Goal: Transaction & Acquisition: Purchase product/service

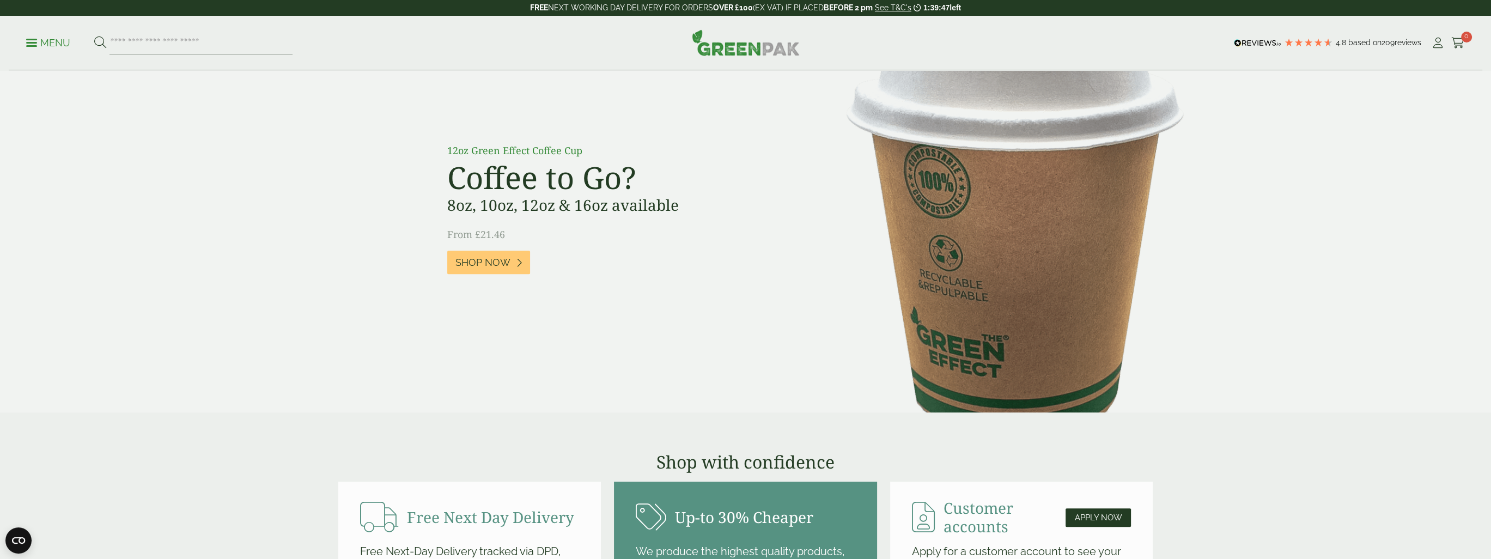
scroll to position [817, 0]
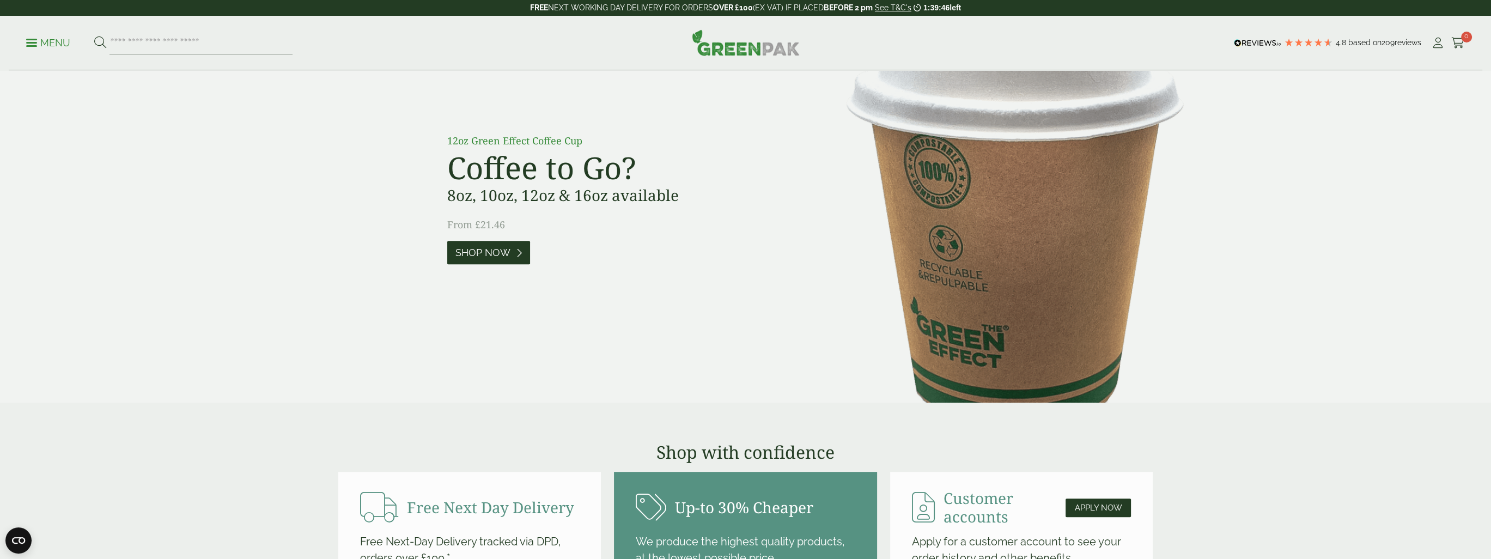
click at [465, 253] on span "Shop Now" at bounding box center [482, 253] width 55 height 12
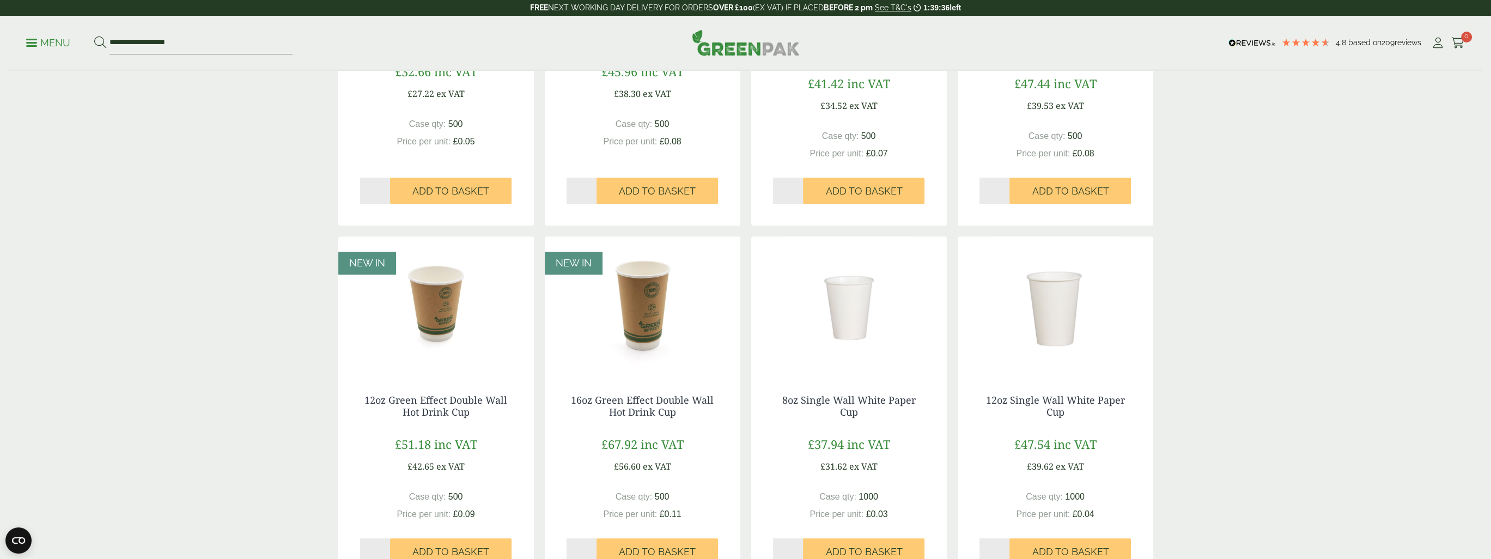
scroll to position [817, 0]
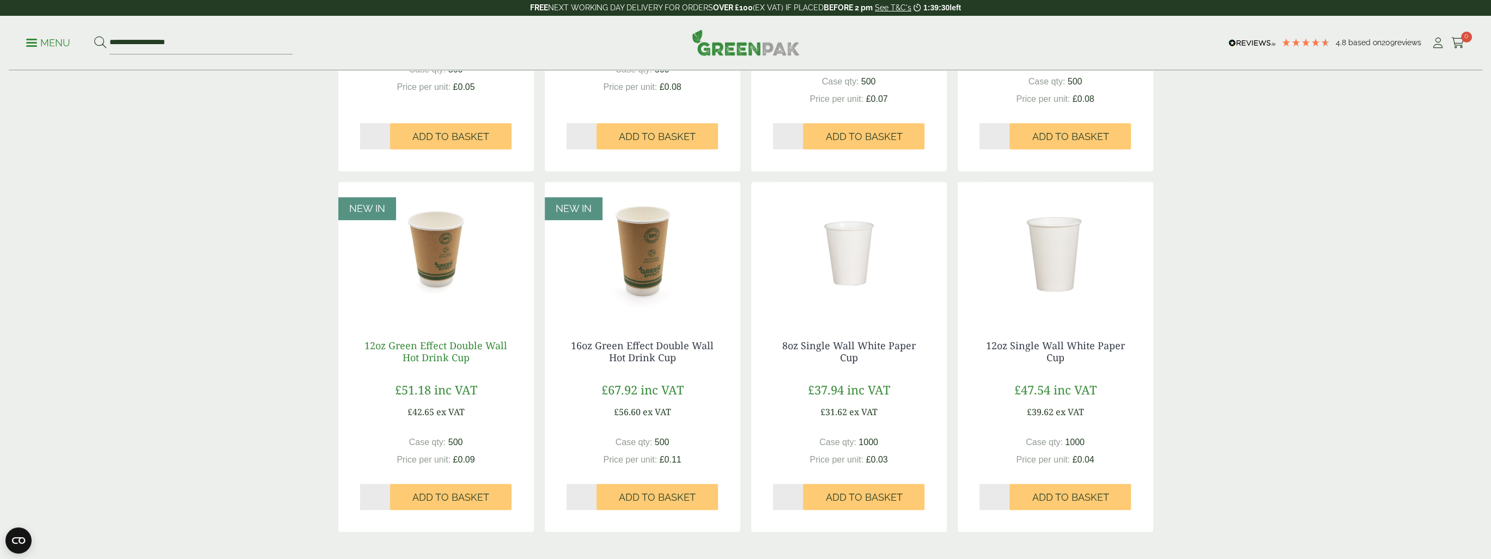
click at [421, 355] on link "12oz Green Effect Double Wall Hot Drink Cup" at bounding box center [435, 351] width 143 height 25
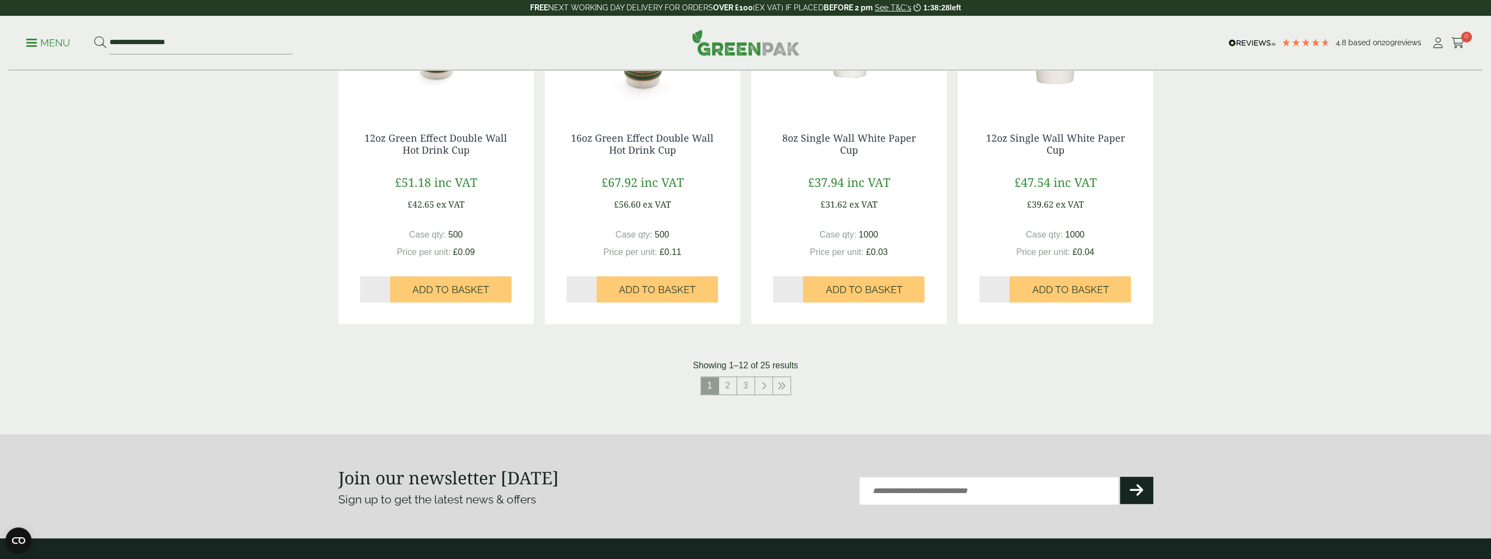
scroll to position [1035, 0]
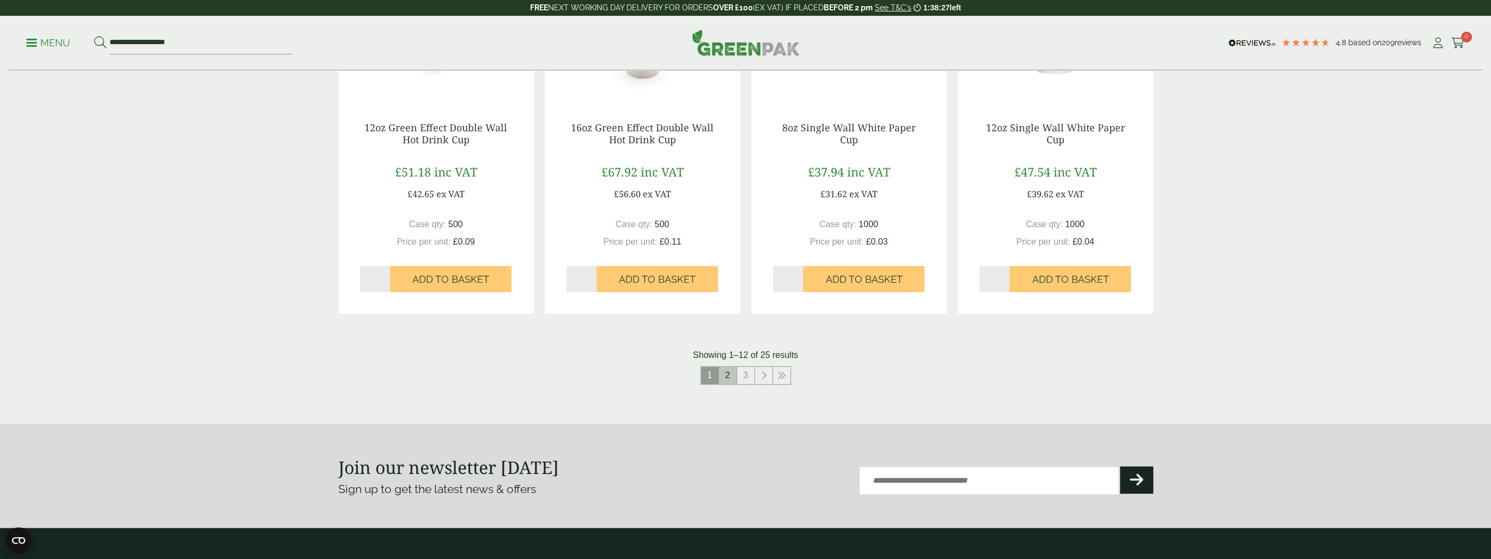
click at [728, 373] on link "2" at bounding box center [727, 375] width 17 height 17
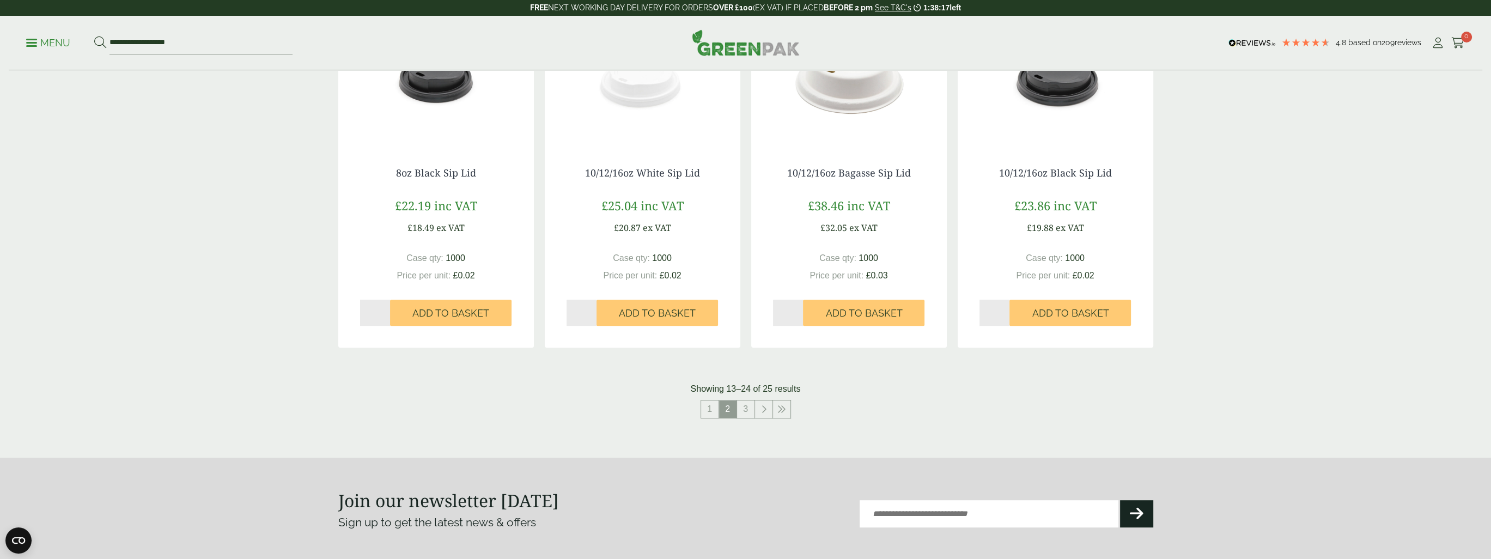
scroll to position [1035, 0]
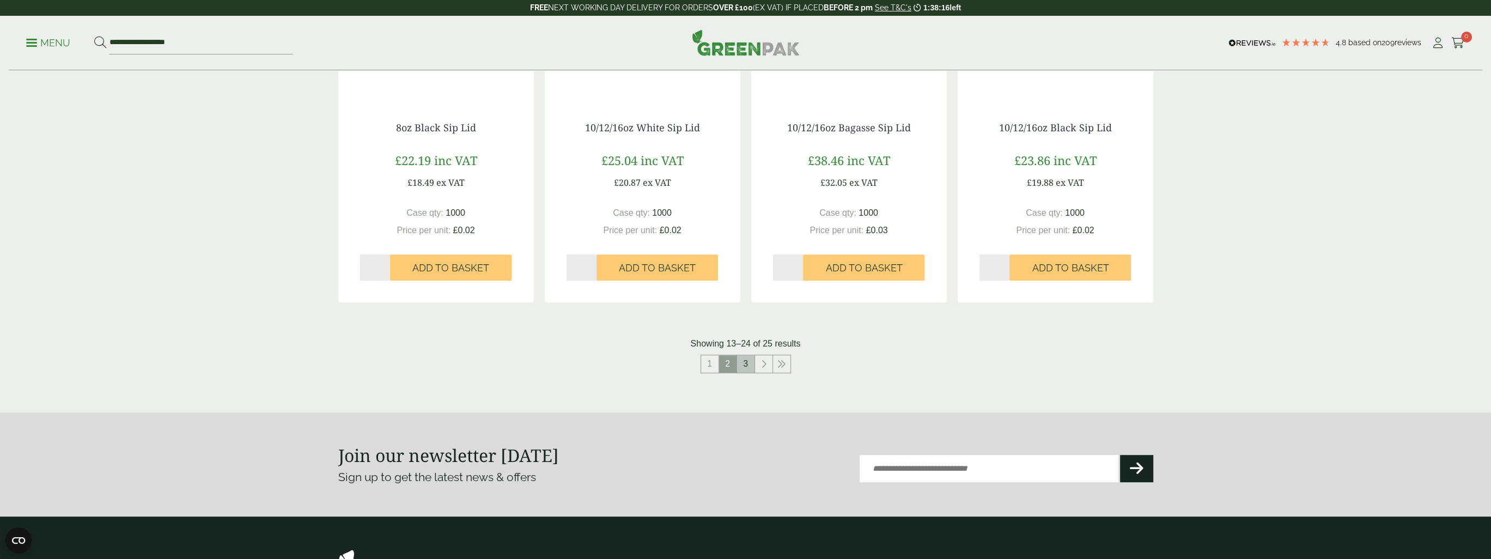
click at [741, 364] on link "3" at bounding box center [745, 363] width 17 height 17
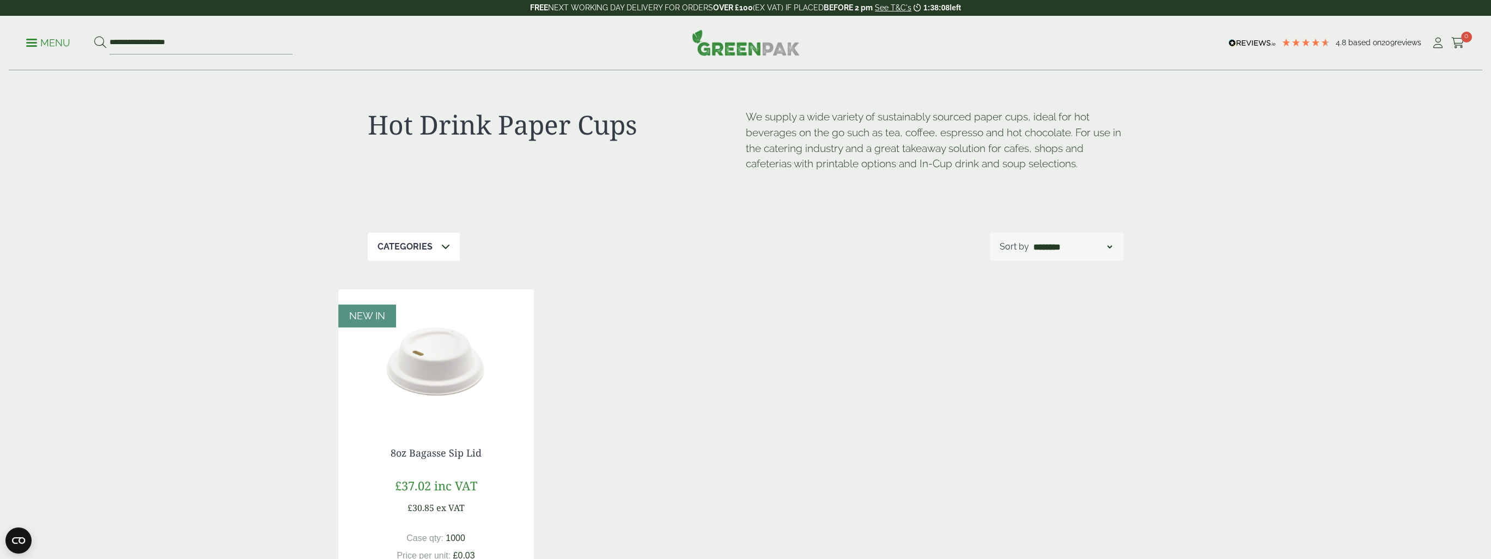
click at [33, 45] on link "Menu" at bounding box center [48, 41] width 44 height 11
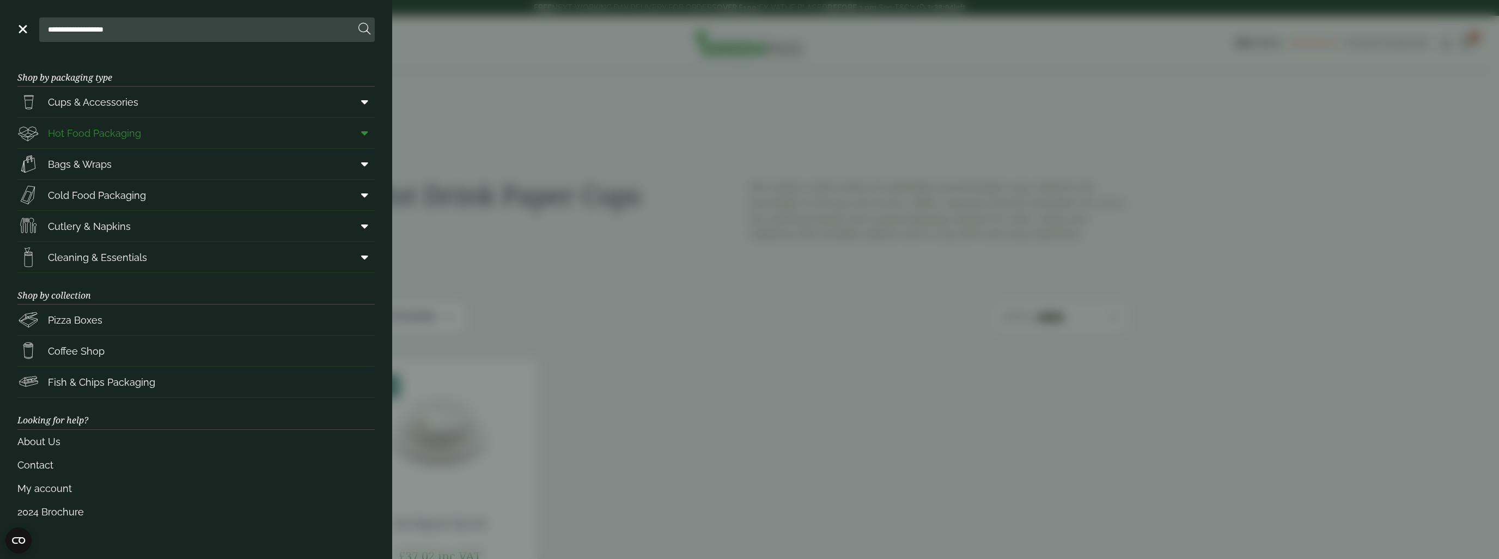
click at [108, 129] on span "Hot Food Packaging" at bounding box center [94, 133] width 93 height 15
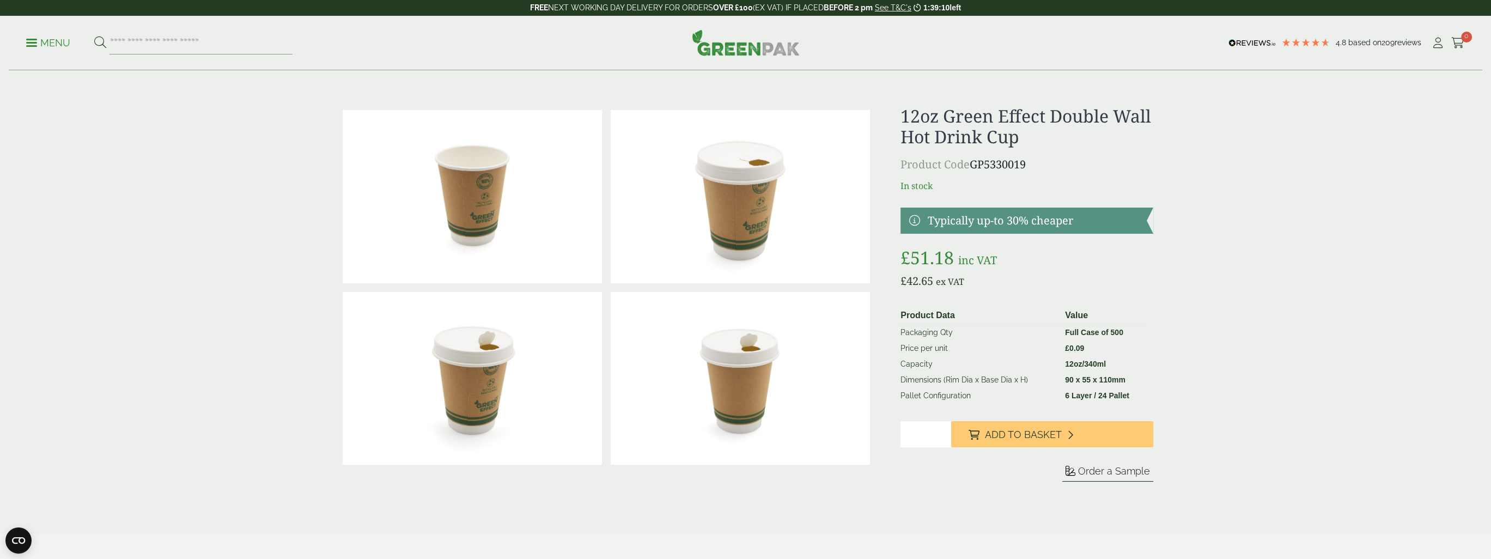
click at [715, 217] on img at bounding box center [740, 196] width 259 height 173
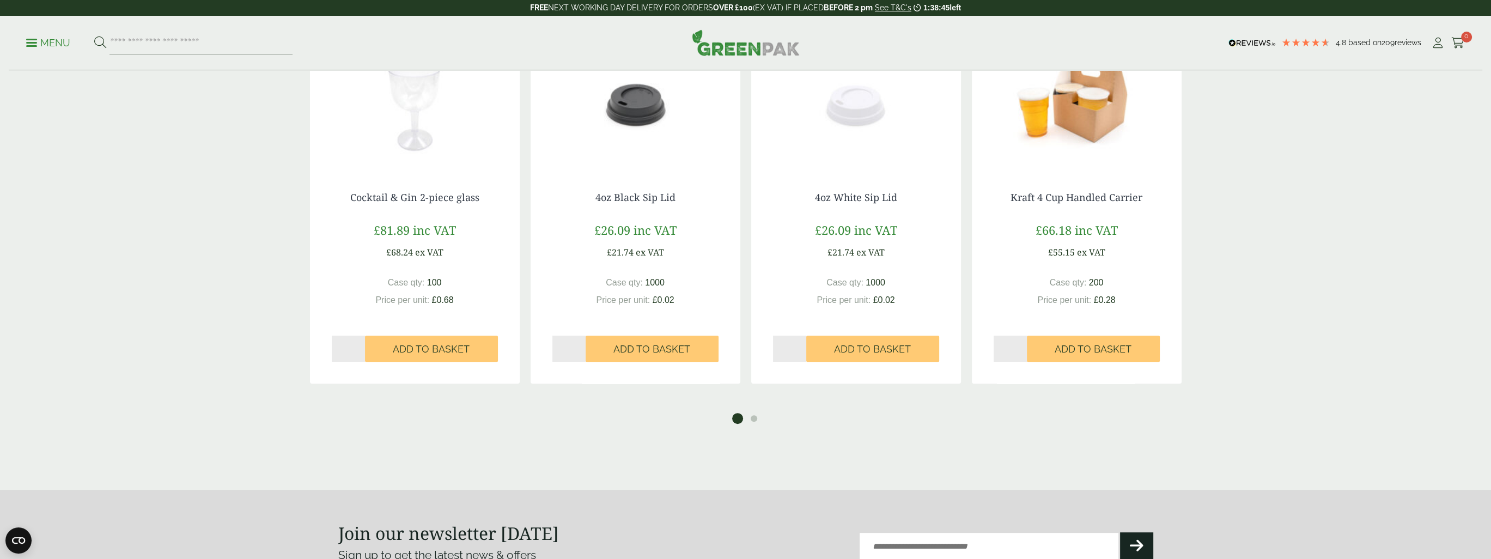
scroll to position [926, 0]
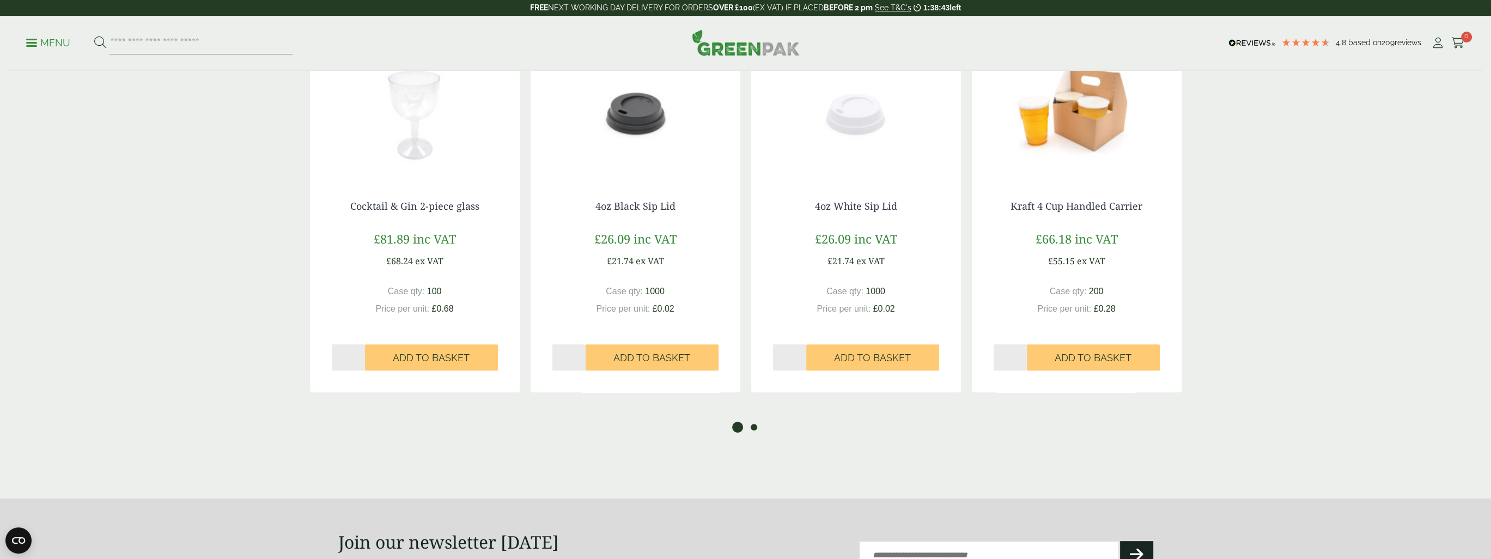
click at [749, 425] on button "2" at bounding box center [753, 427] width 11 height 11
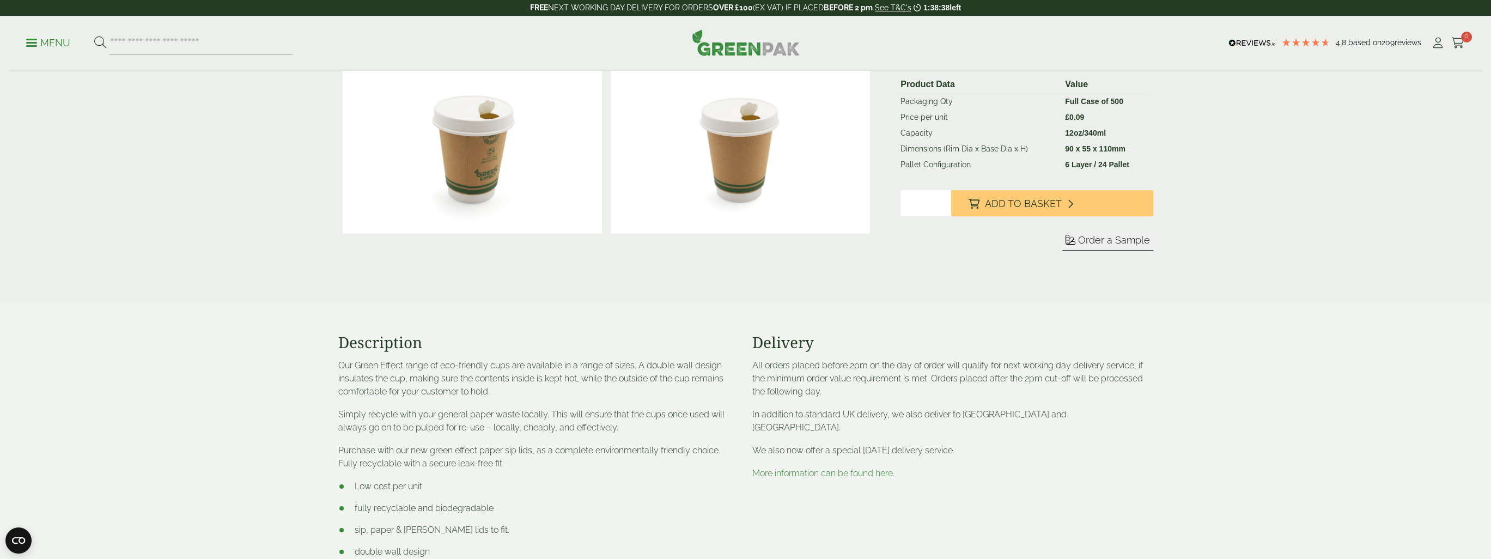
scroll to position [0, 0]
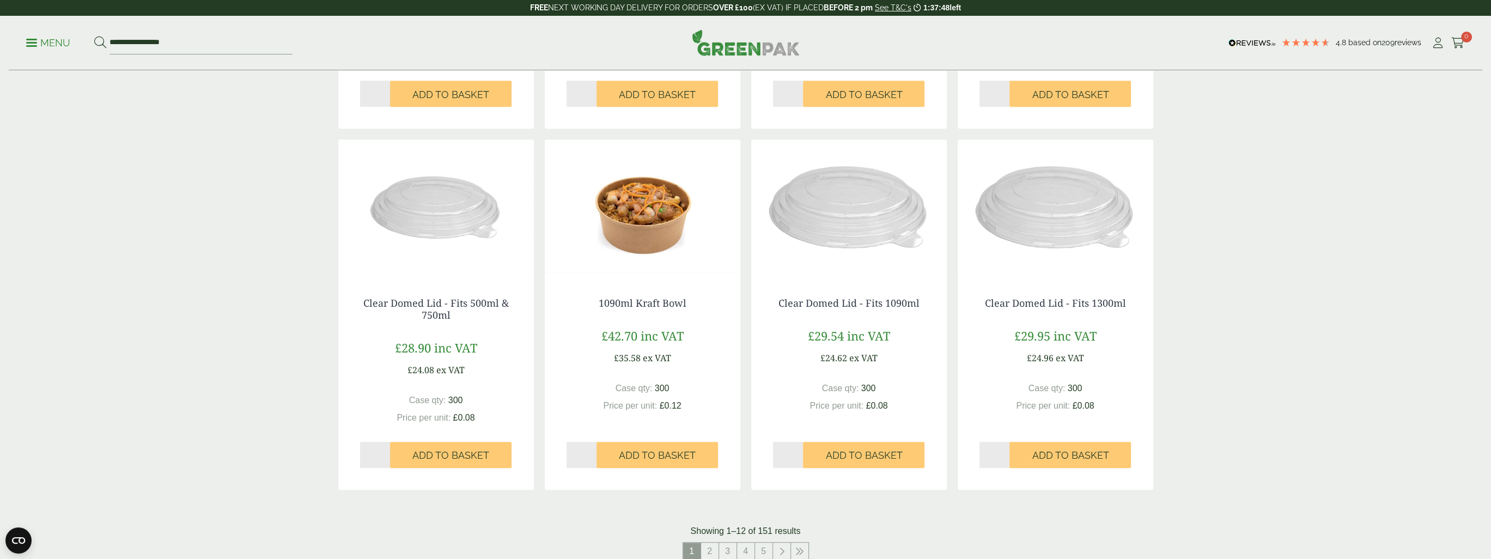
scroll to position [981, 0]
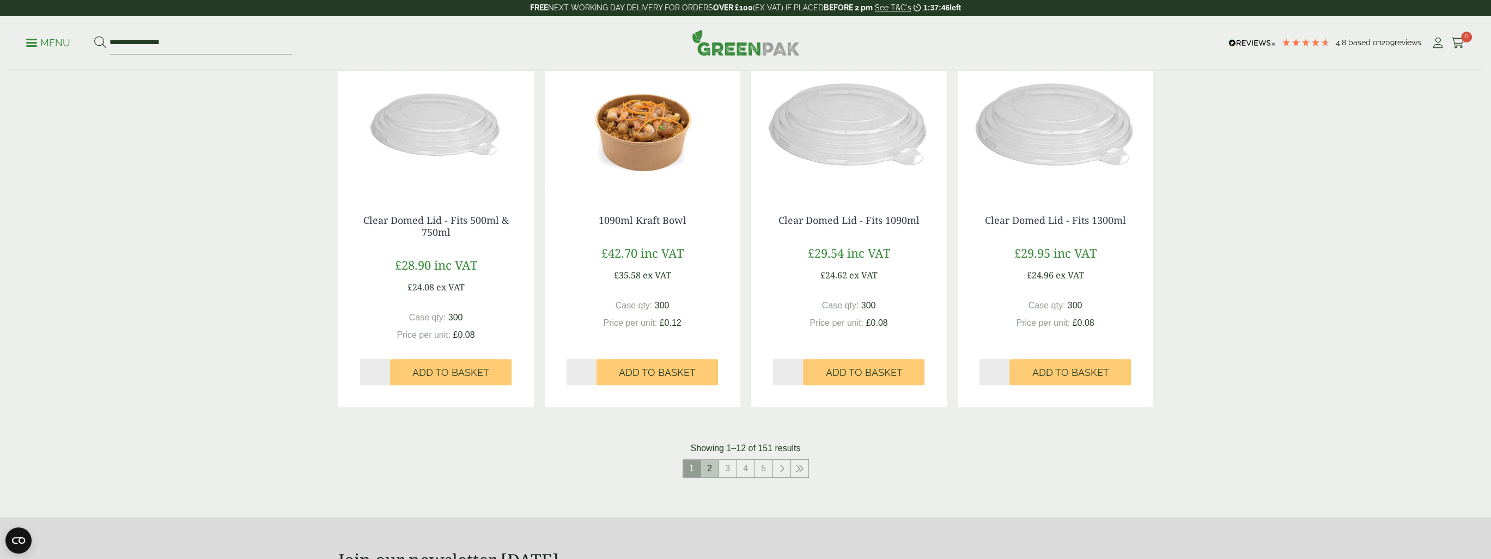
click at [710, 467] on link "2" at bounding box center [709, 468] width 17 height 17
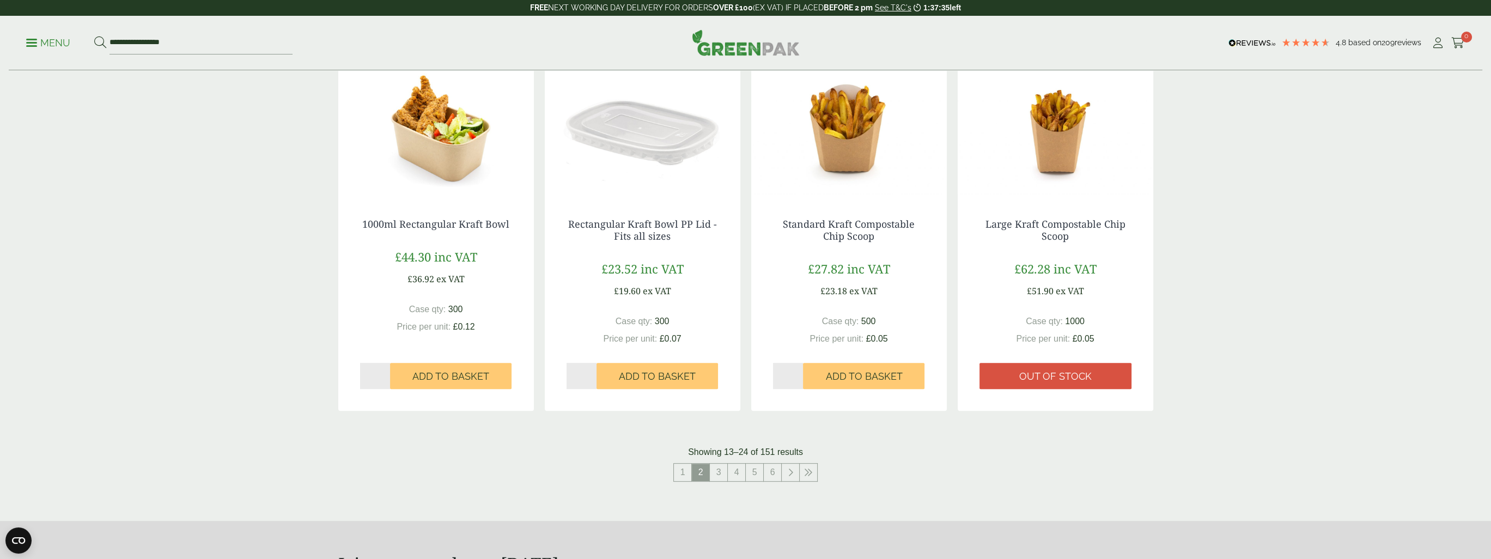
scroll to position [981, 0]
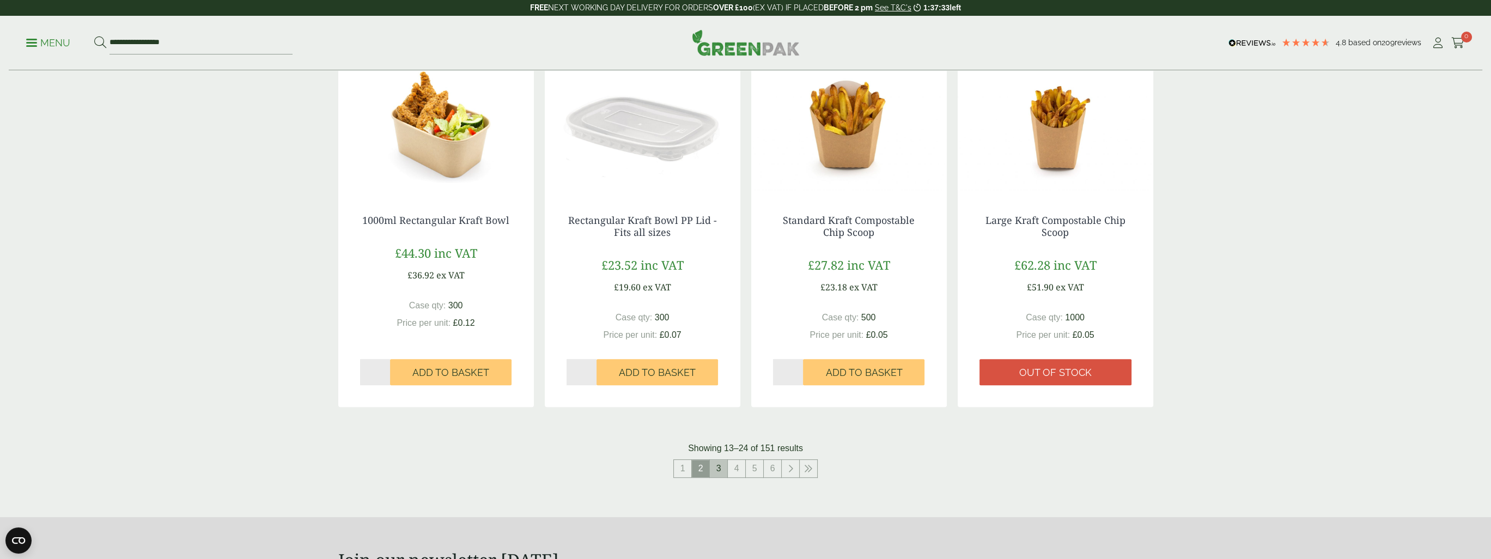
click at [713, 466] on link "3" at bounding box center [718, 468] width 17 height 17
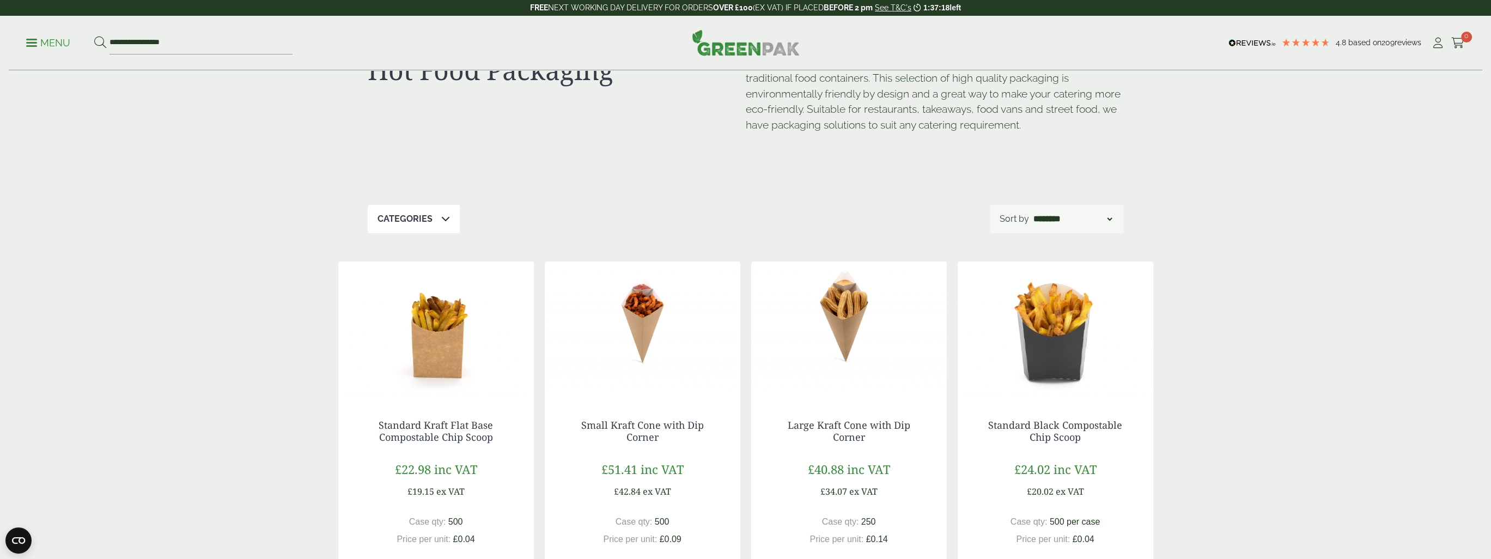
scroll to position [109, 0]
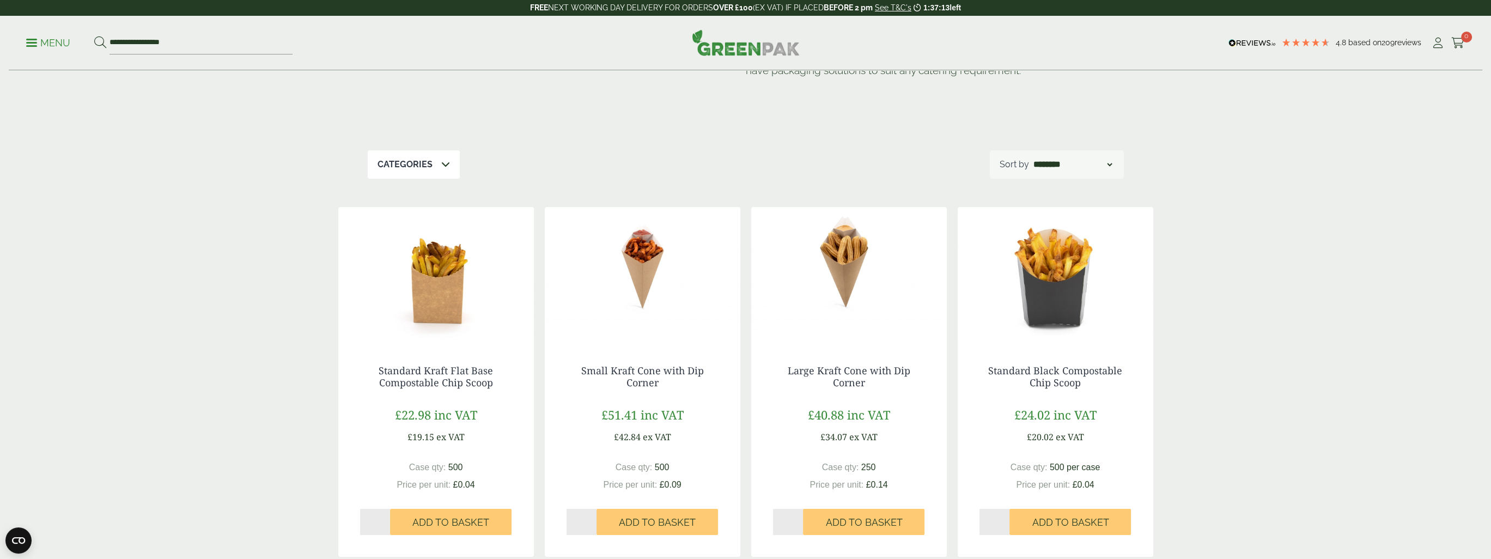
click at [443, 315] on img at bounding box center [436, 275] width 196 height 136
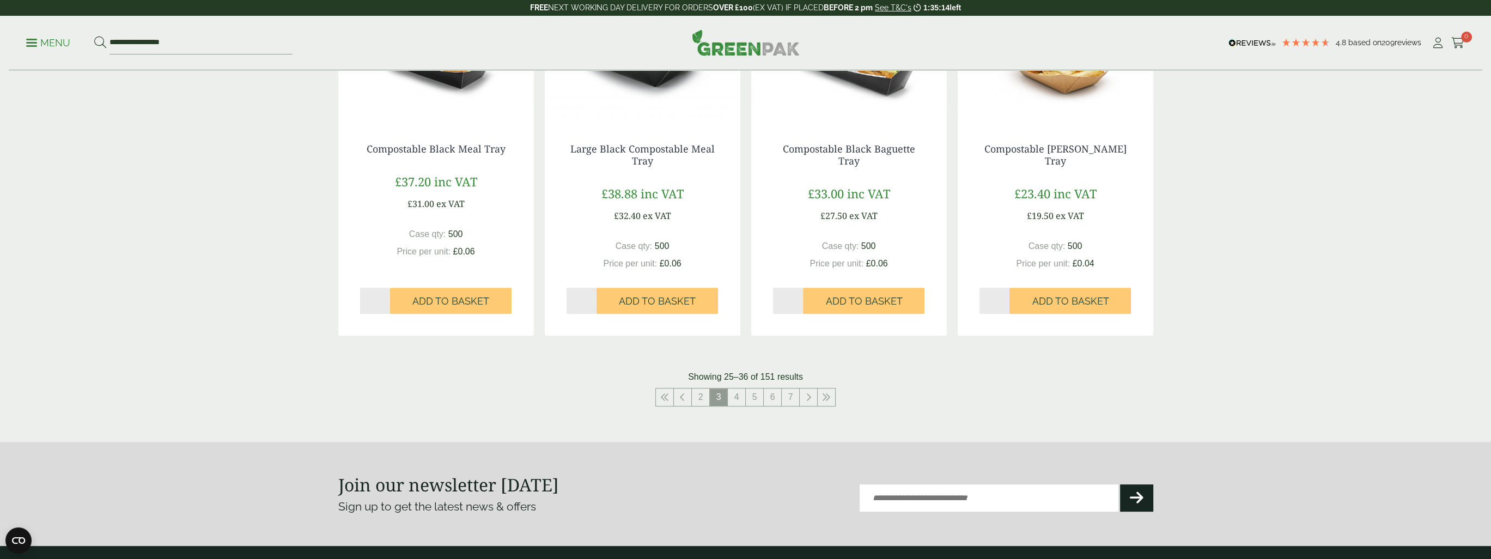
scroll to position [1089, 0]
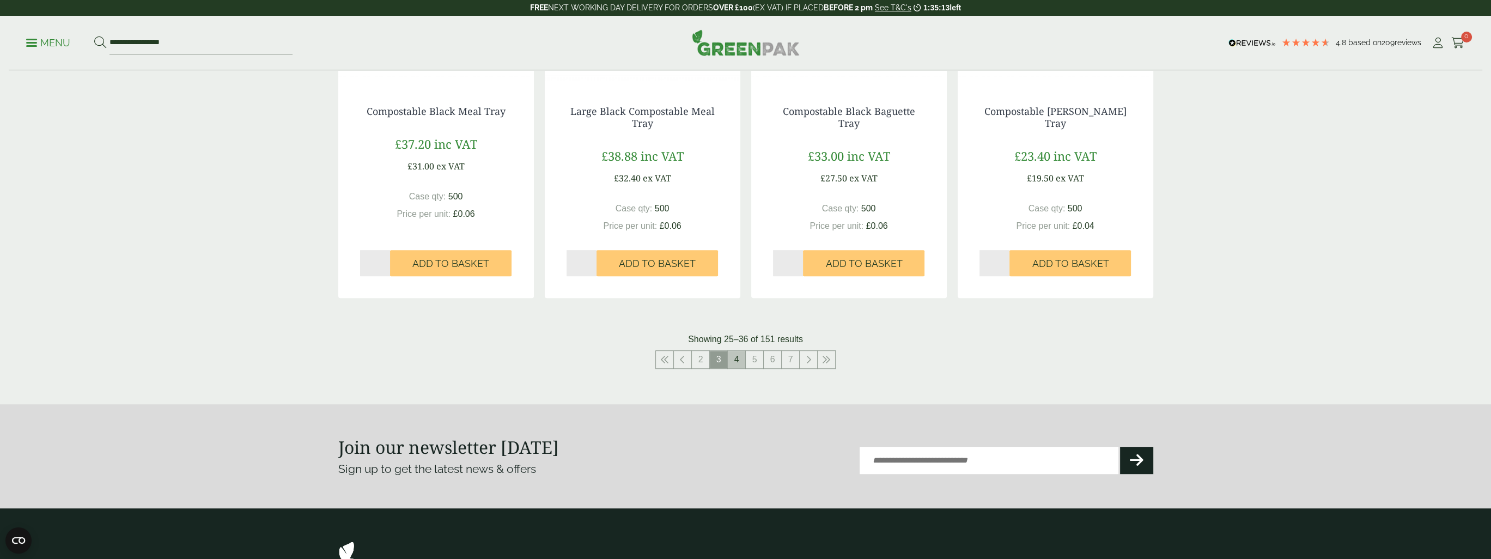
click at [735, 362] on link "4" at bounding box center [736, 359] width 17 height 17
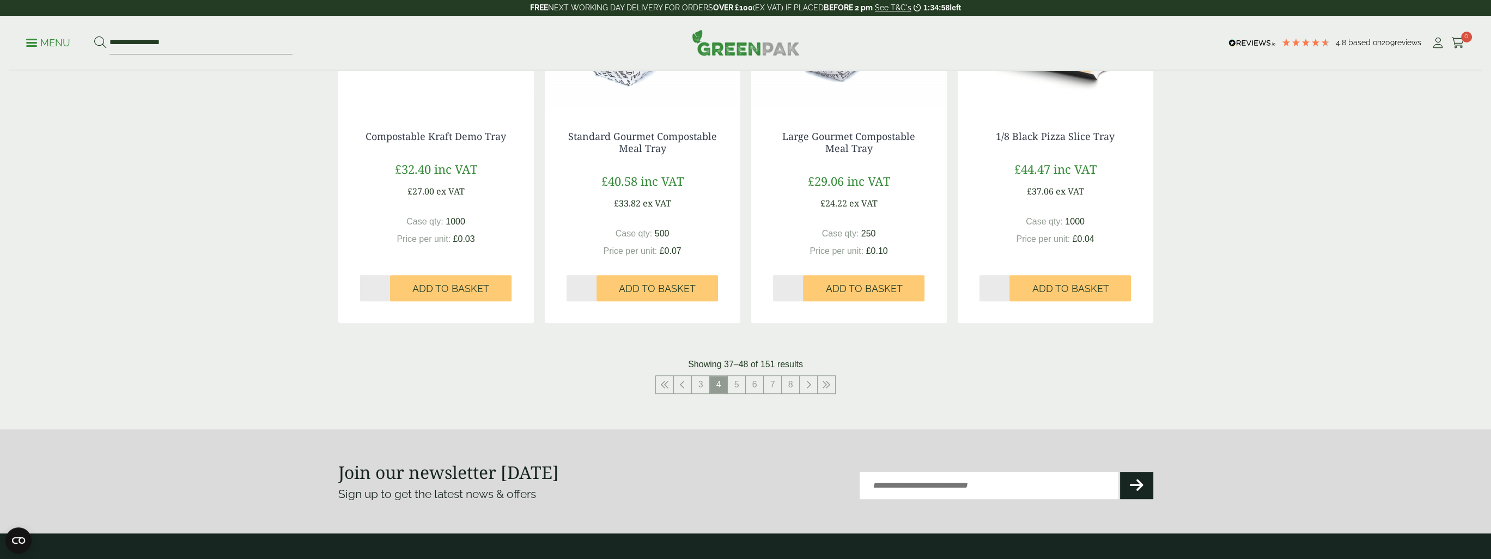
scroll to position [1089, 0]
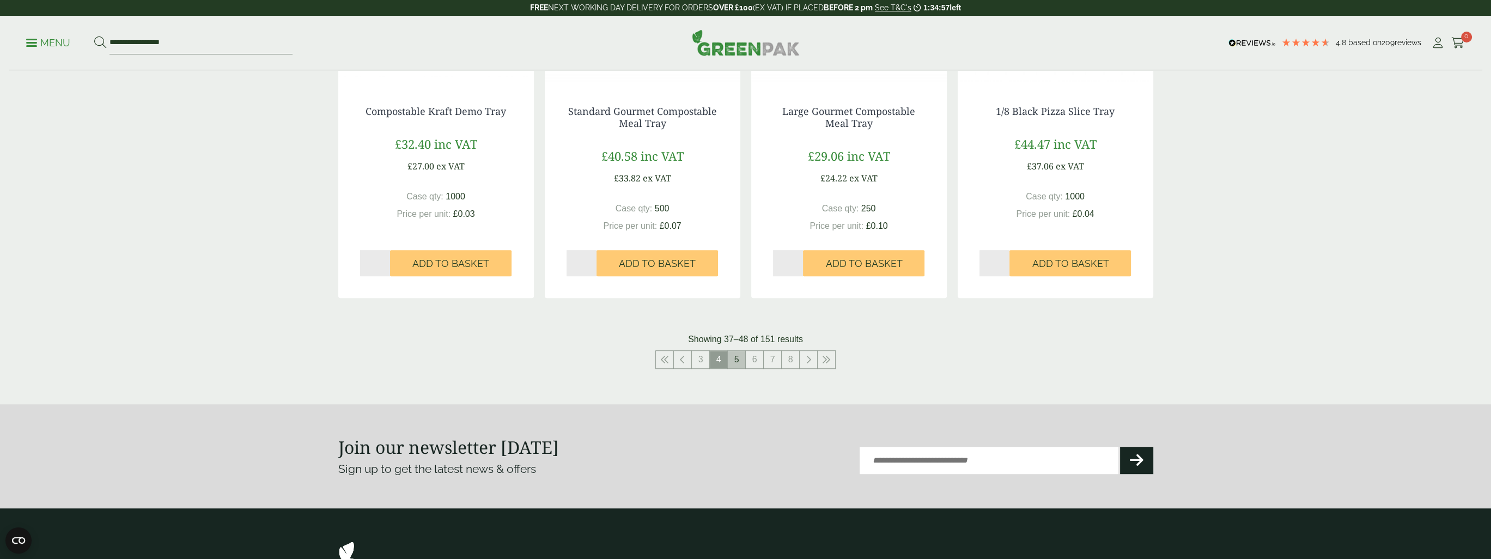
click at [734, 360] on link "5" at bounding box center [736, 359] width 17 height 17
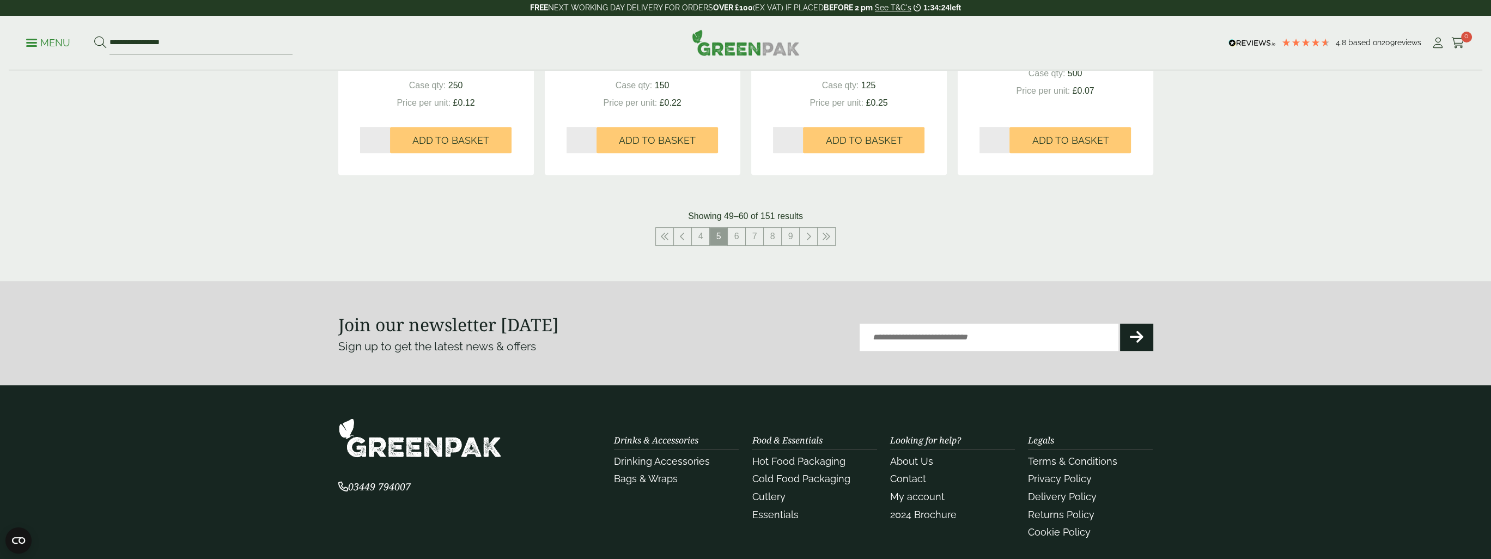
scroll to position [1210, 0]
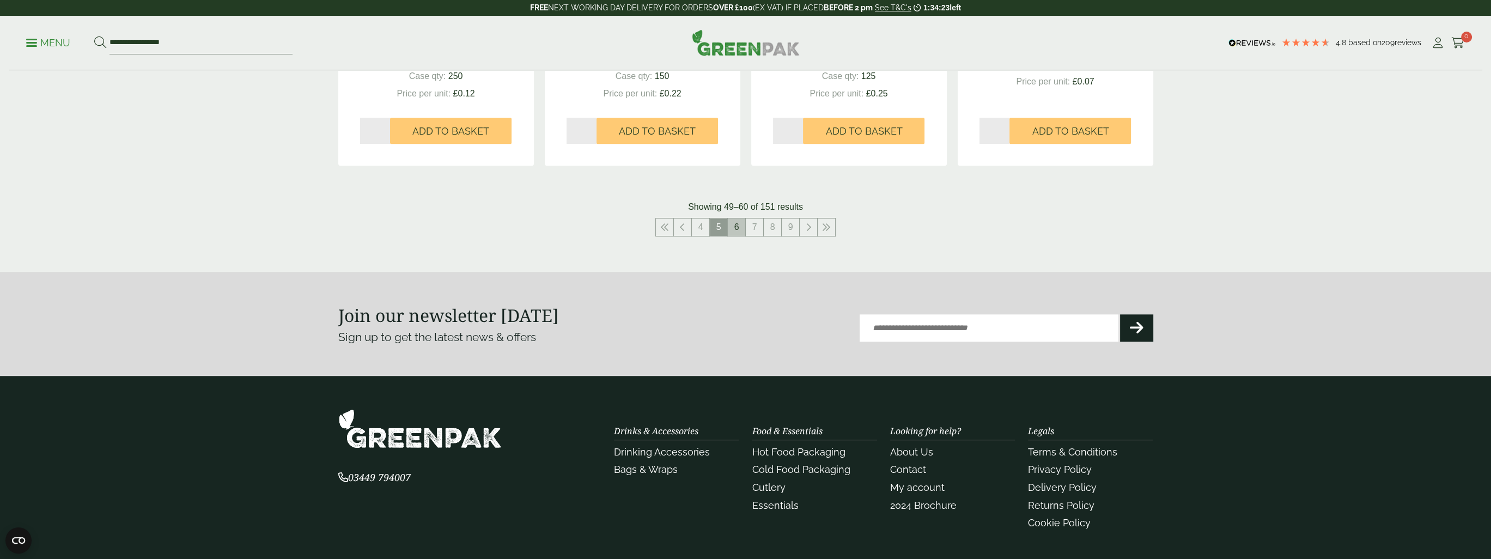
click at [737, 227] on link "6" at bounding box center [736, 226] width 17 height 17
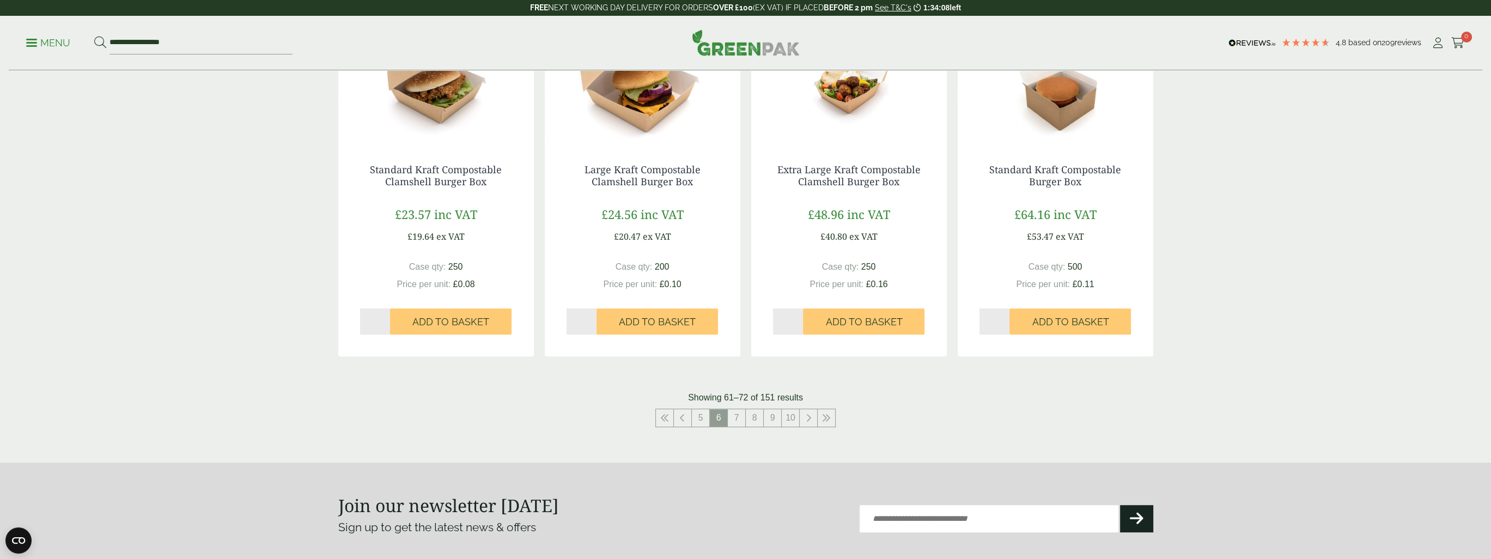
scroll to position [1046, 0]
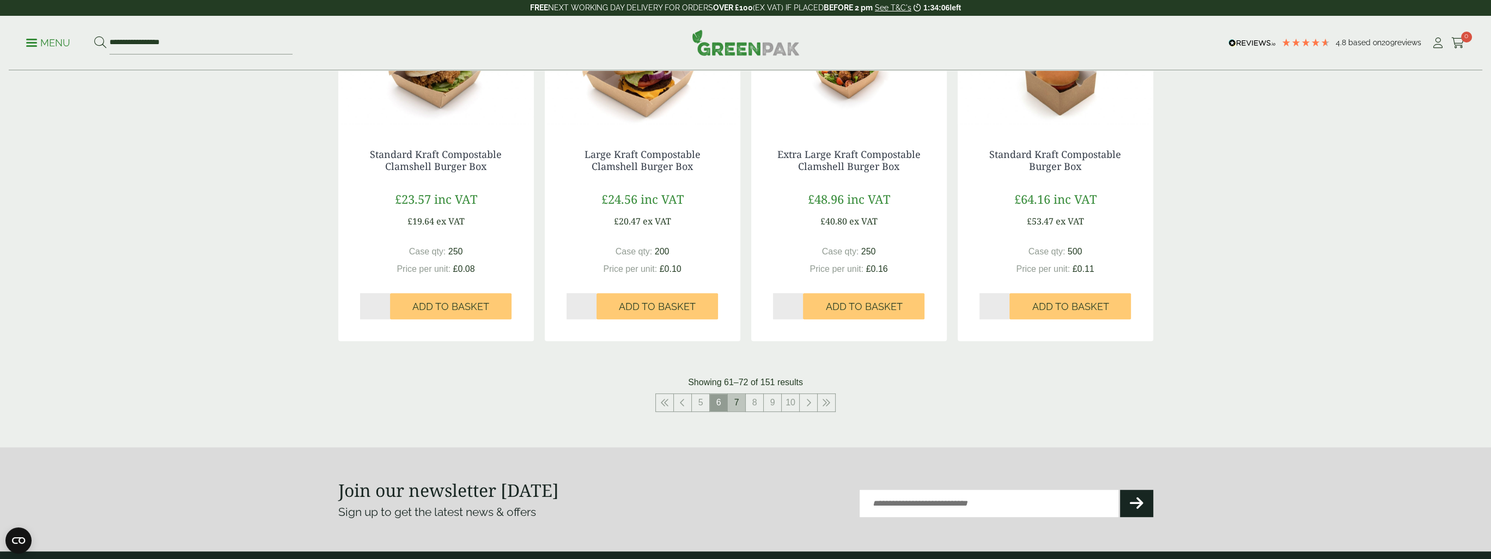
click at [740, 404] on link "7" at bounding box center [736, 402] width 17 height 17
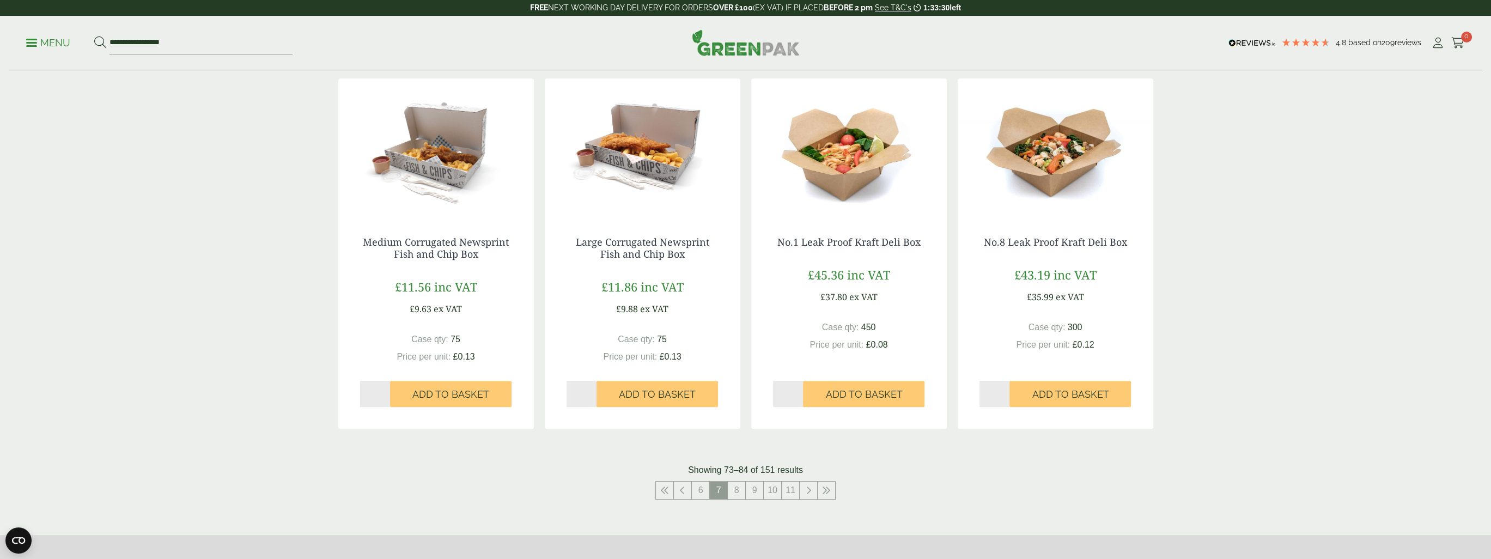
scroll to position [981, 0]
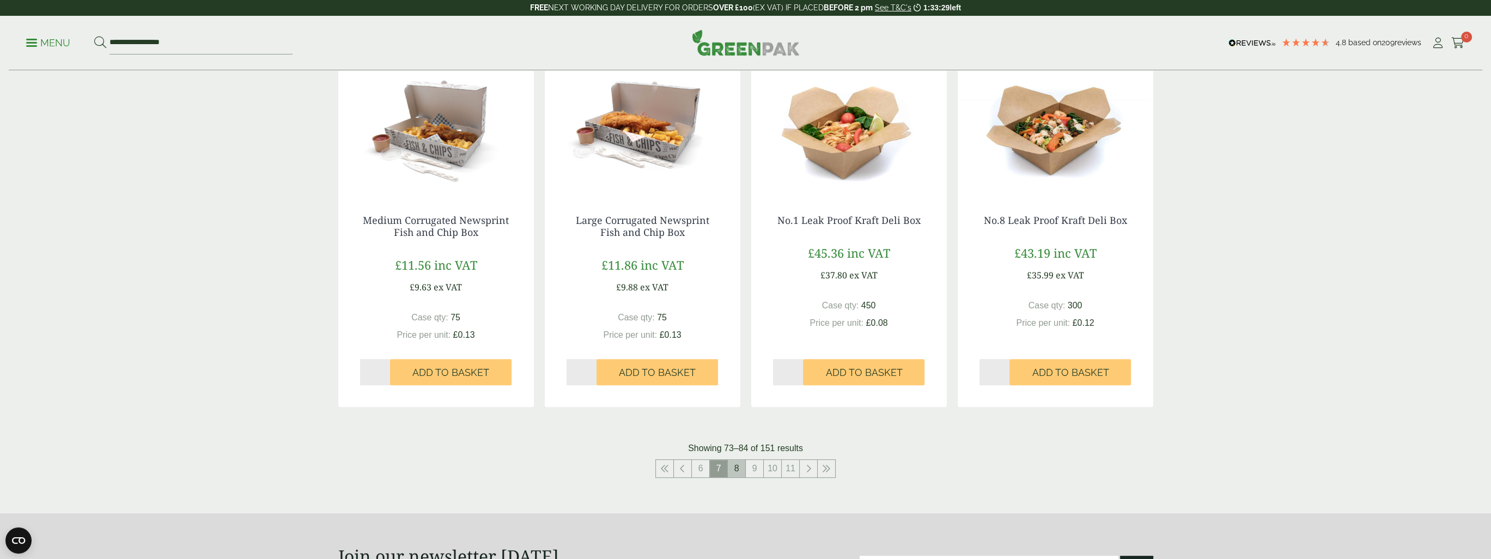
click at [736, 471] on link "8" at bounding box center [736, 468] width 17 height 17
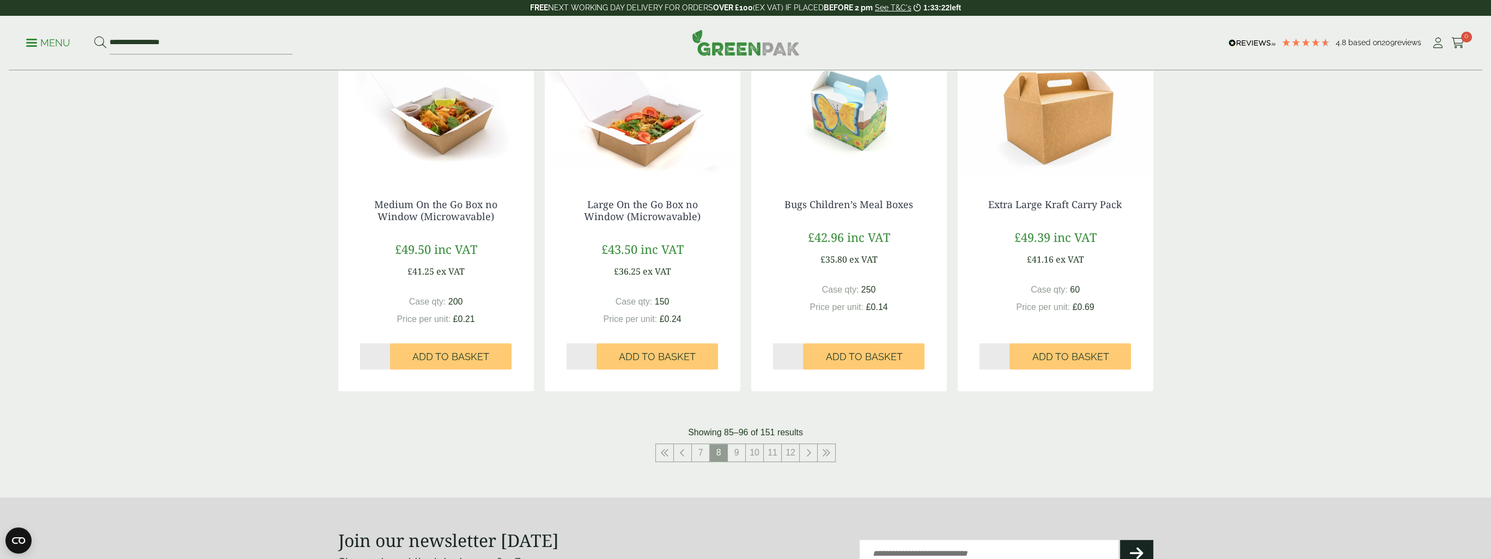
scroll to position [1035, 0]
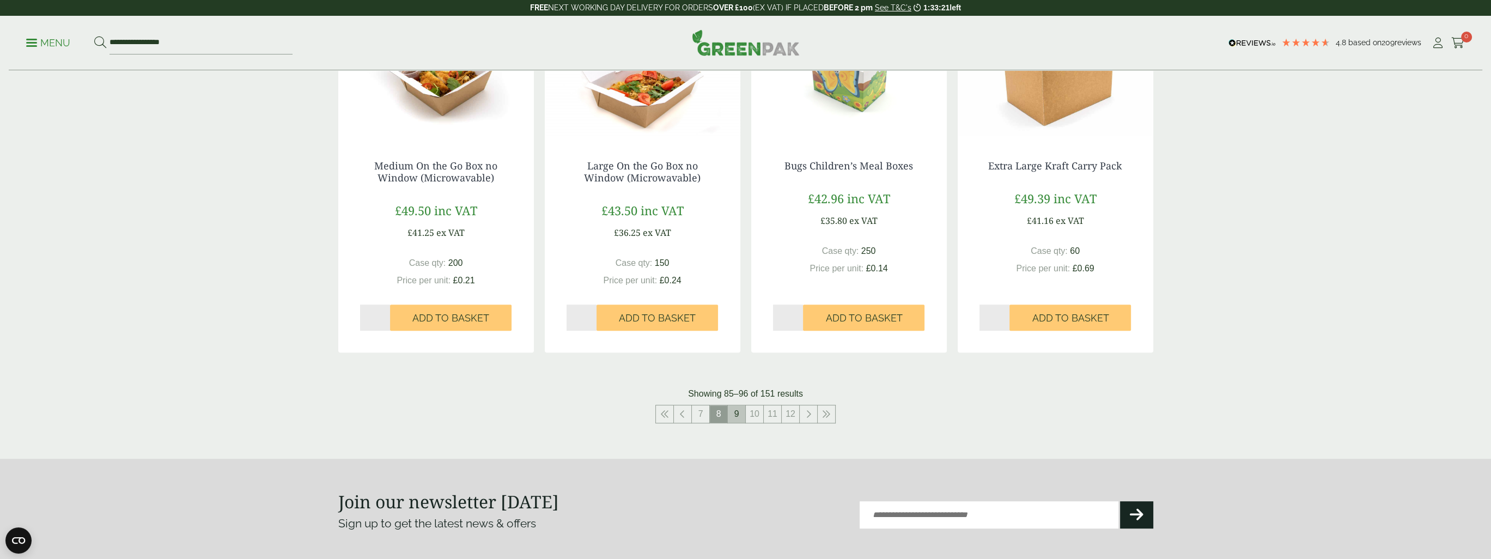
click at [734, 413] on link "9" at bounding box center [736, 413] width 17 height 17
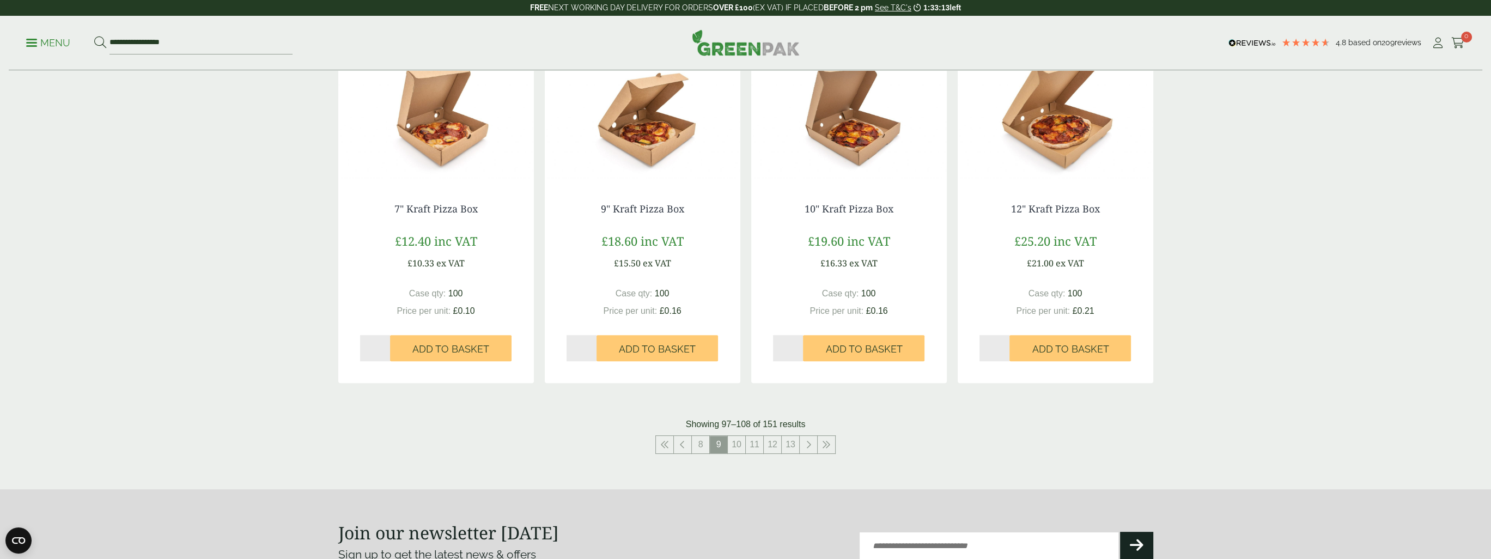
scroll to position [1089, 0]
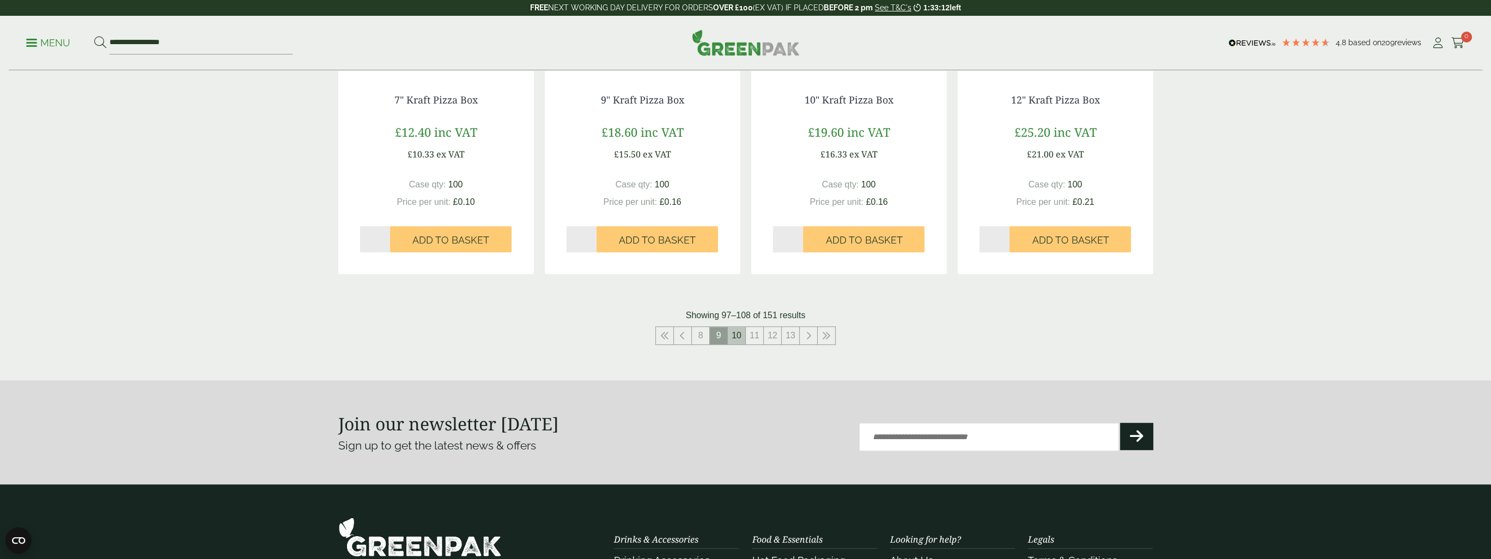
click at [734, 337] on link "10" at bounding box center [736, 335] width 17 height 17
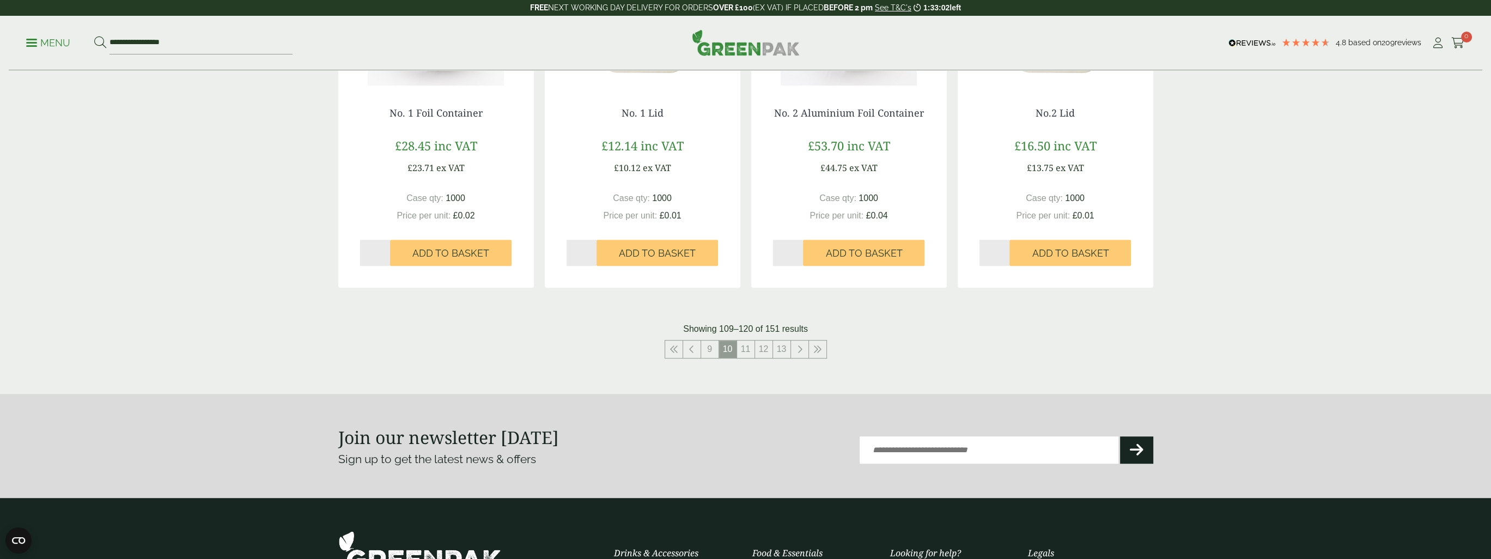
scroll to position [1089, 0]
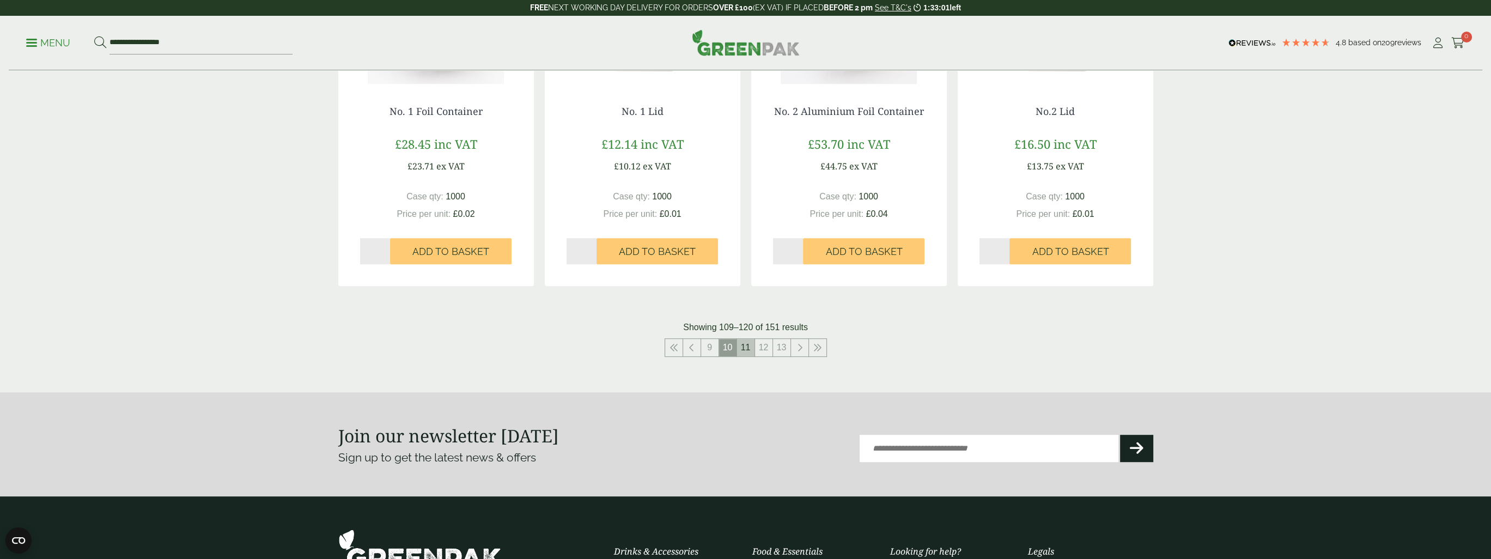
click at [745, 349] on link "11" at bounding box center [745, 347] width 17 height 17
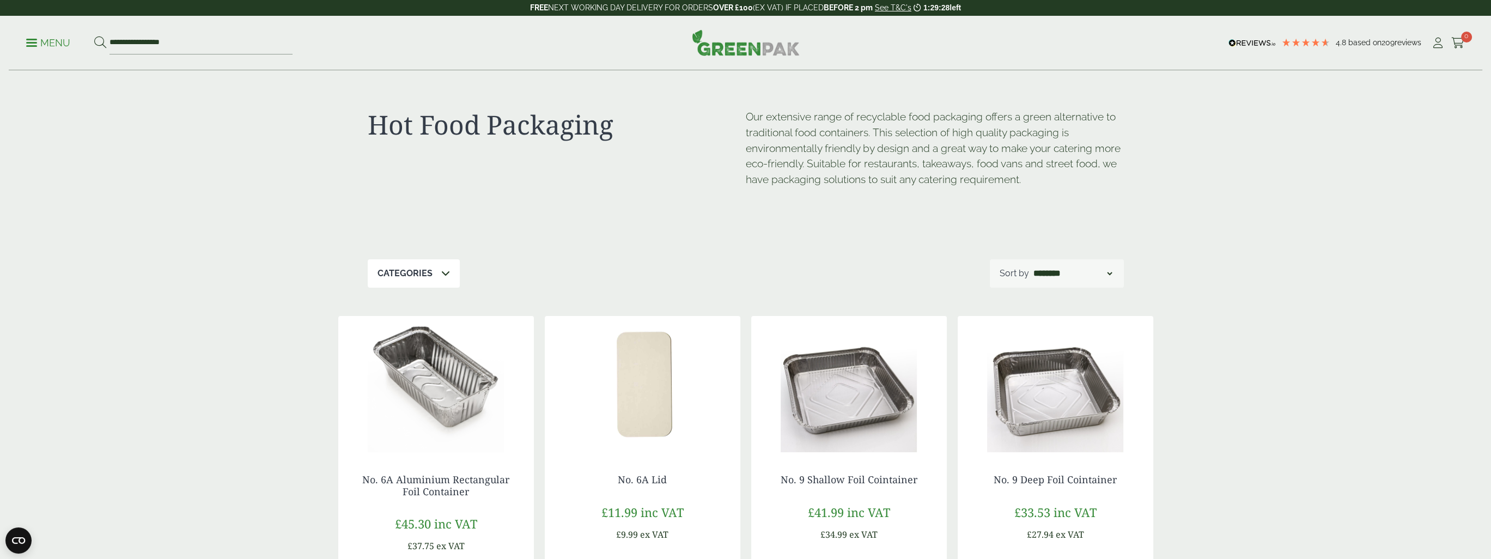
click at [35, 43] on span at bounding box center [31, 43] width 11 height 2
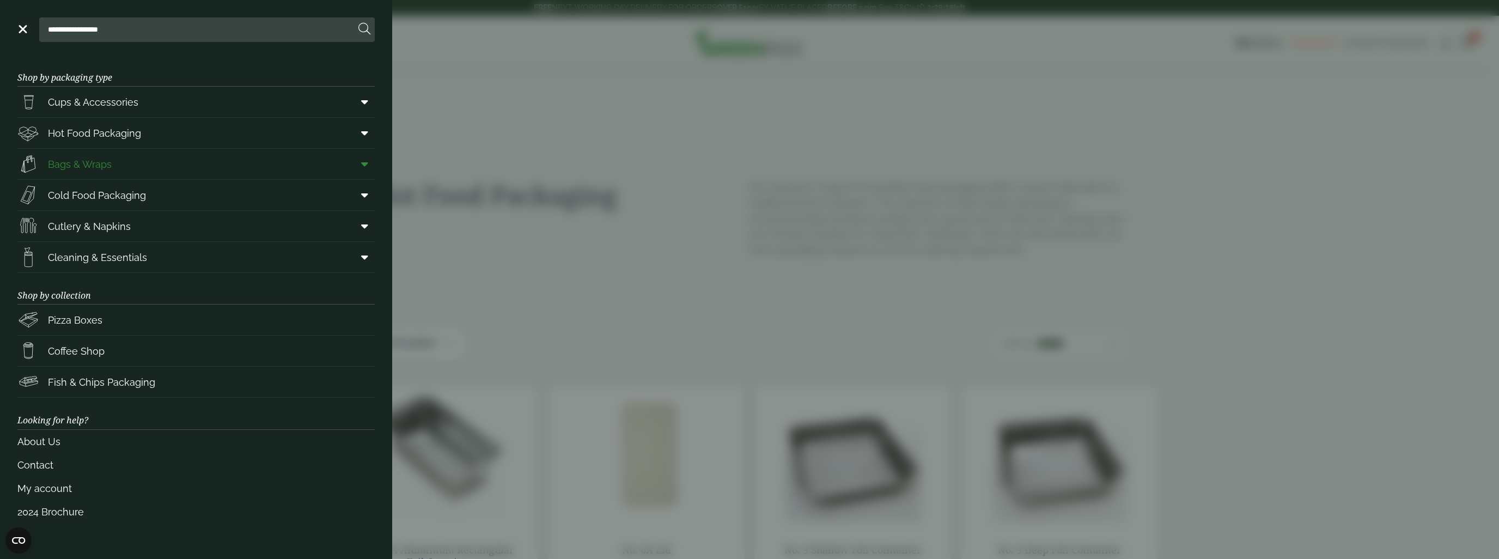
click at [94, 166] on span "Bags & Wraps" at bounding box center [80, 164] width 64 height 15
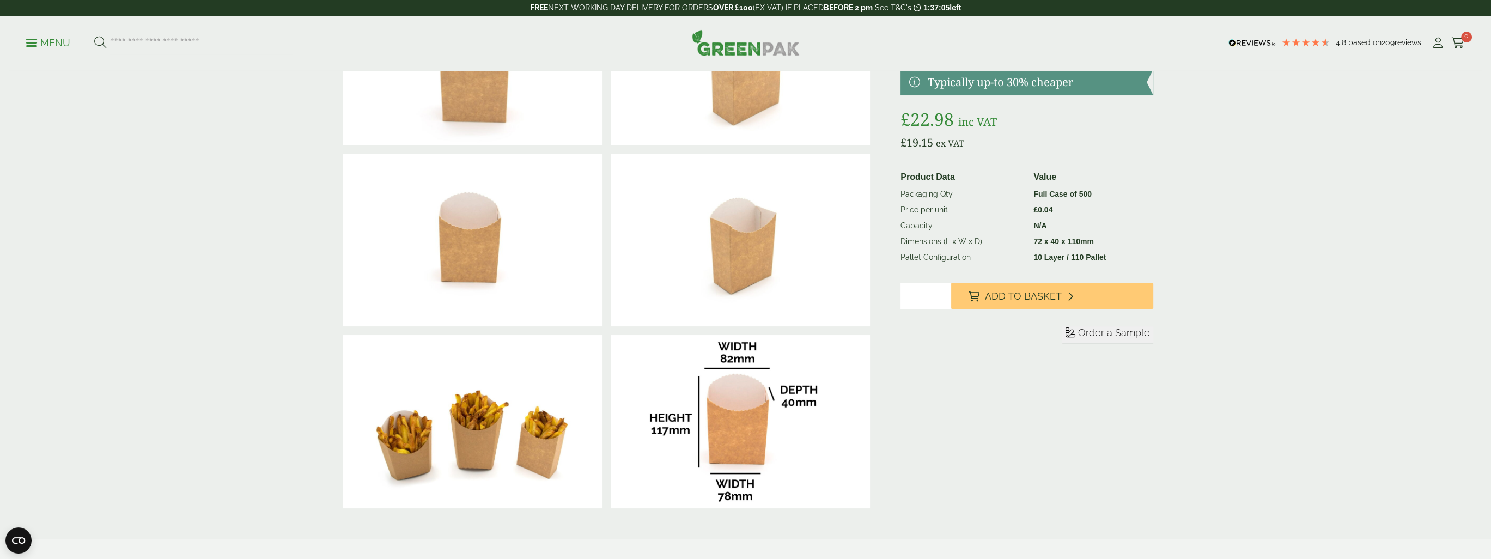
scroll to position [54, 0]
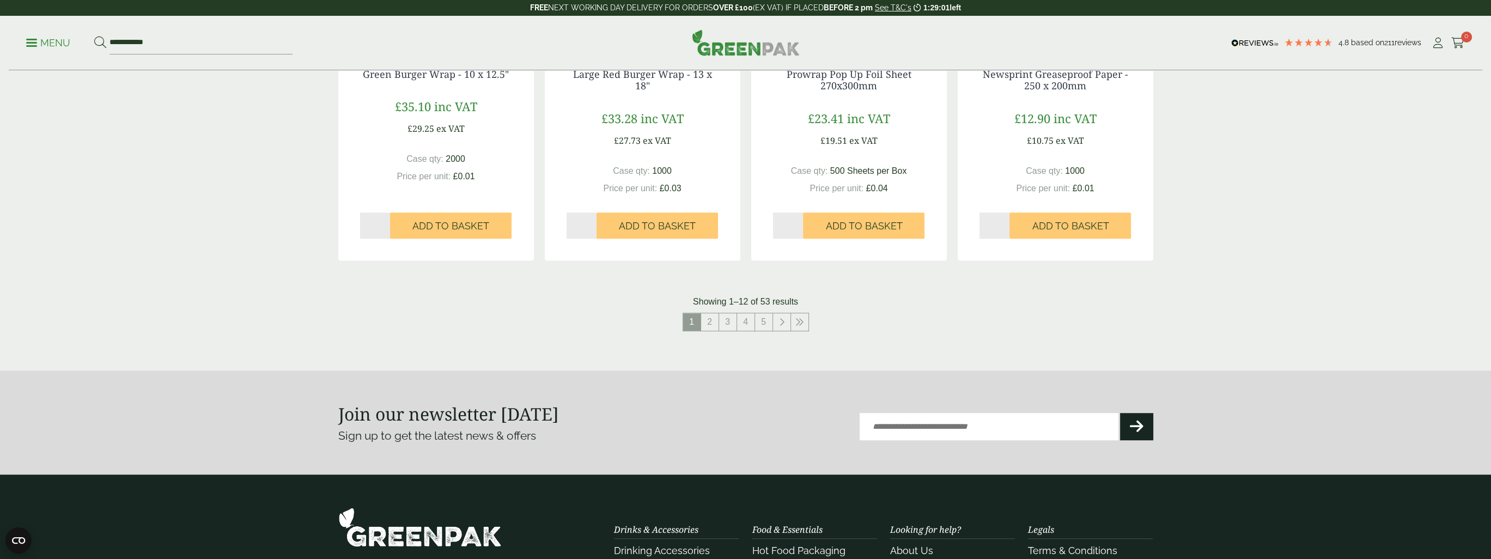
scroll to position [1089, 0]
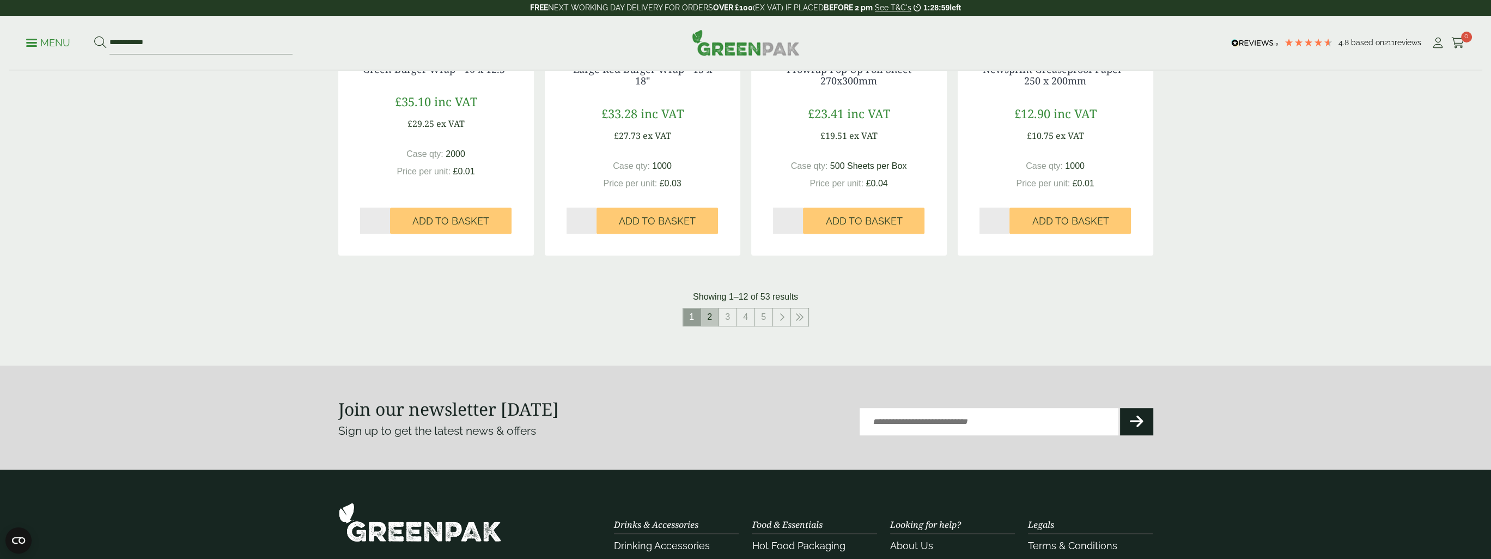
click at [710, 318] on link "2" at bounding box center [709, 316] width 17 height 17
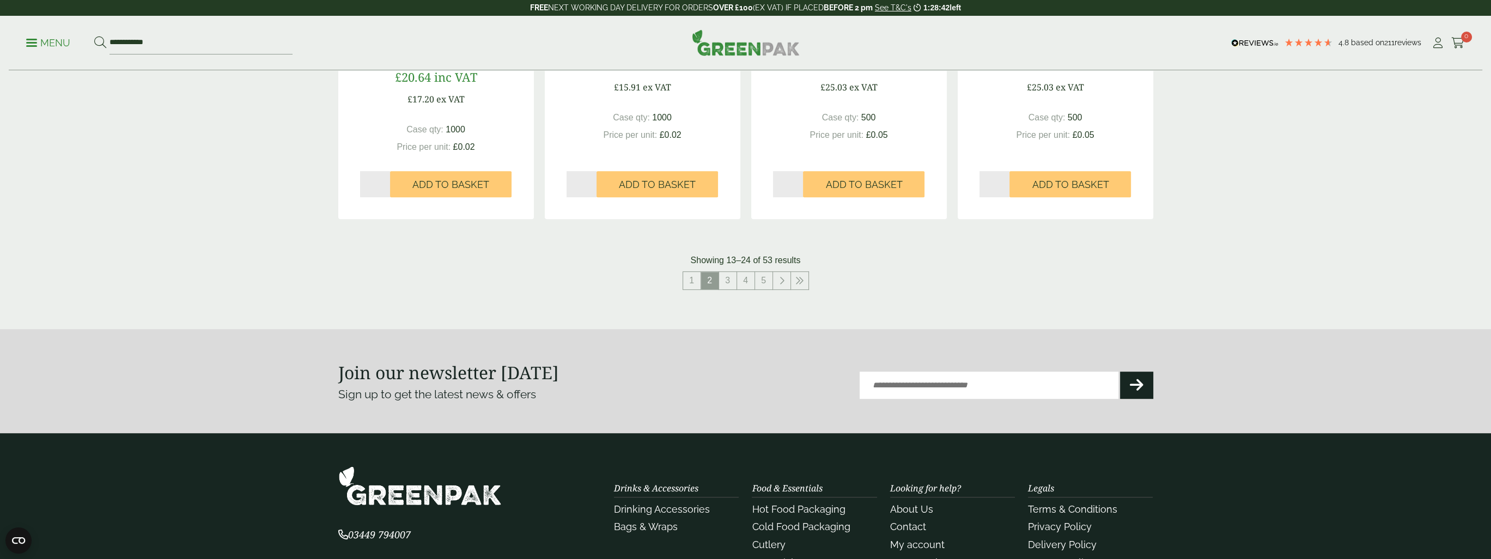
scroll to position [1144, 0]
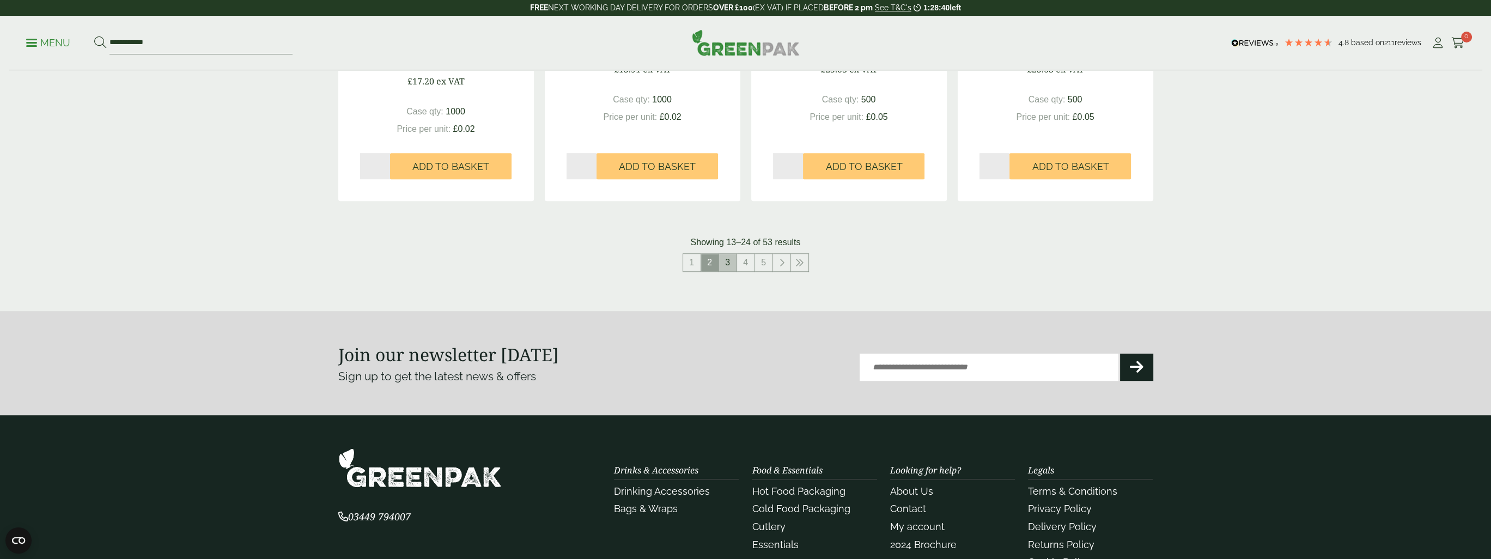
click at [732, 258] on link "3" at bounding box center [727, 262] width 17 height 17
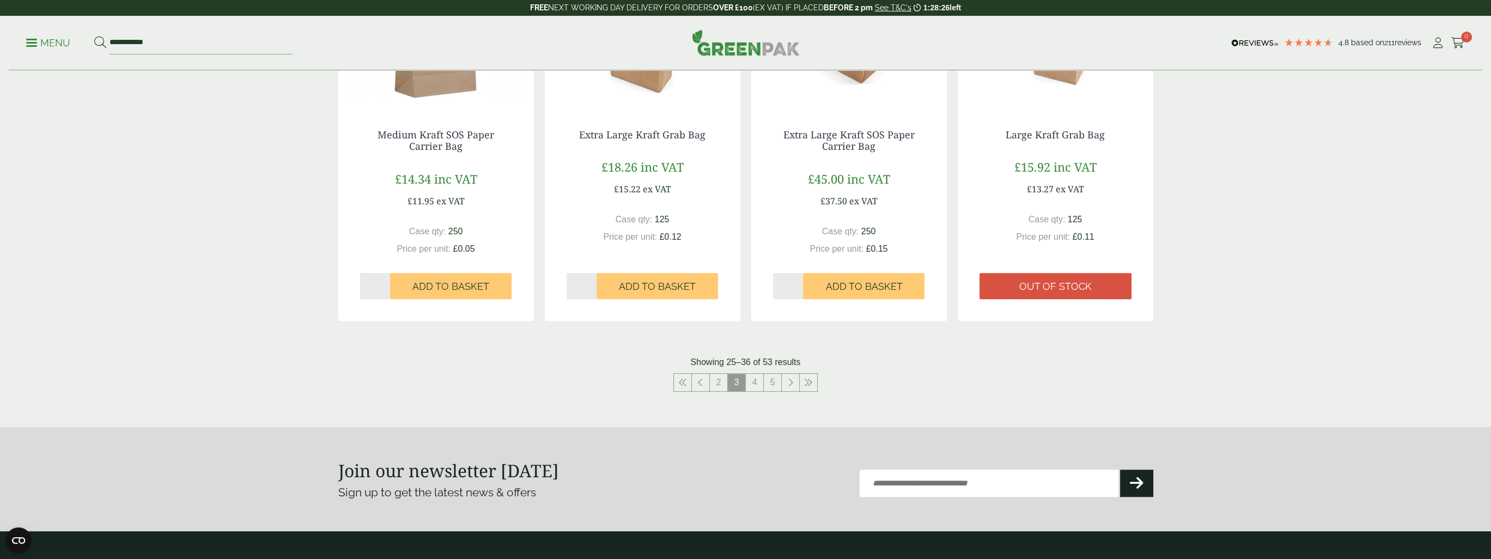
scroll to position [1089, 0]
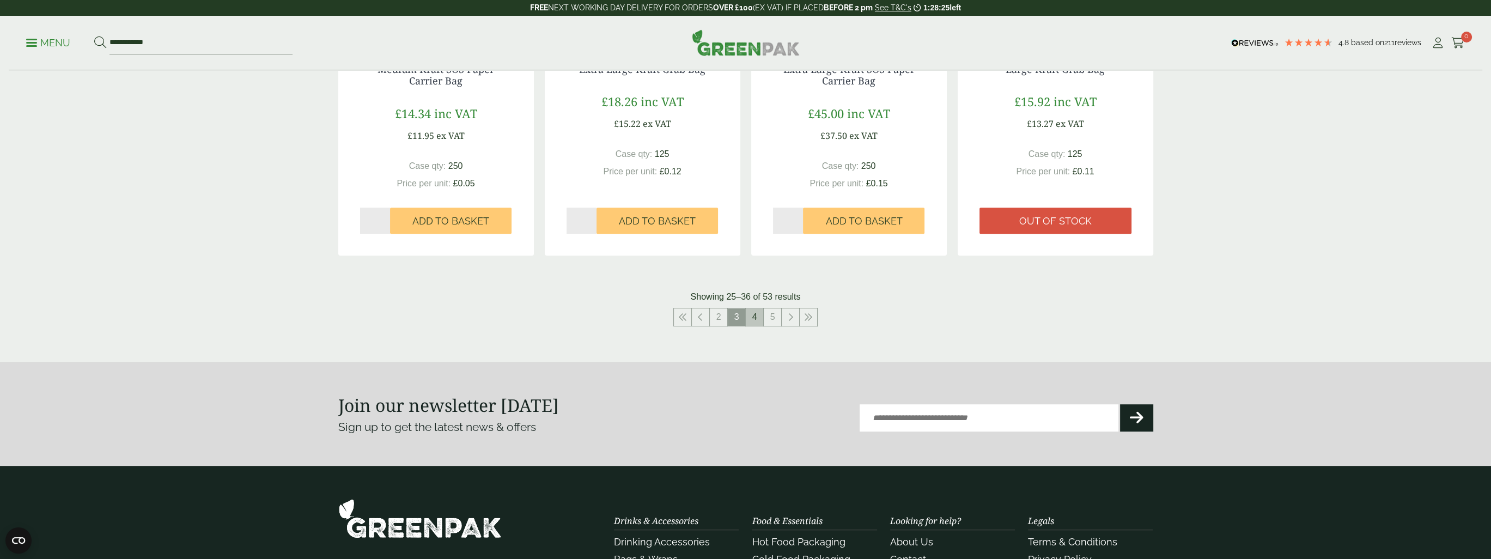
click at [753, 316] on link "4" at bounding box center [754, 316] width 17 height 17
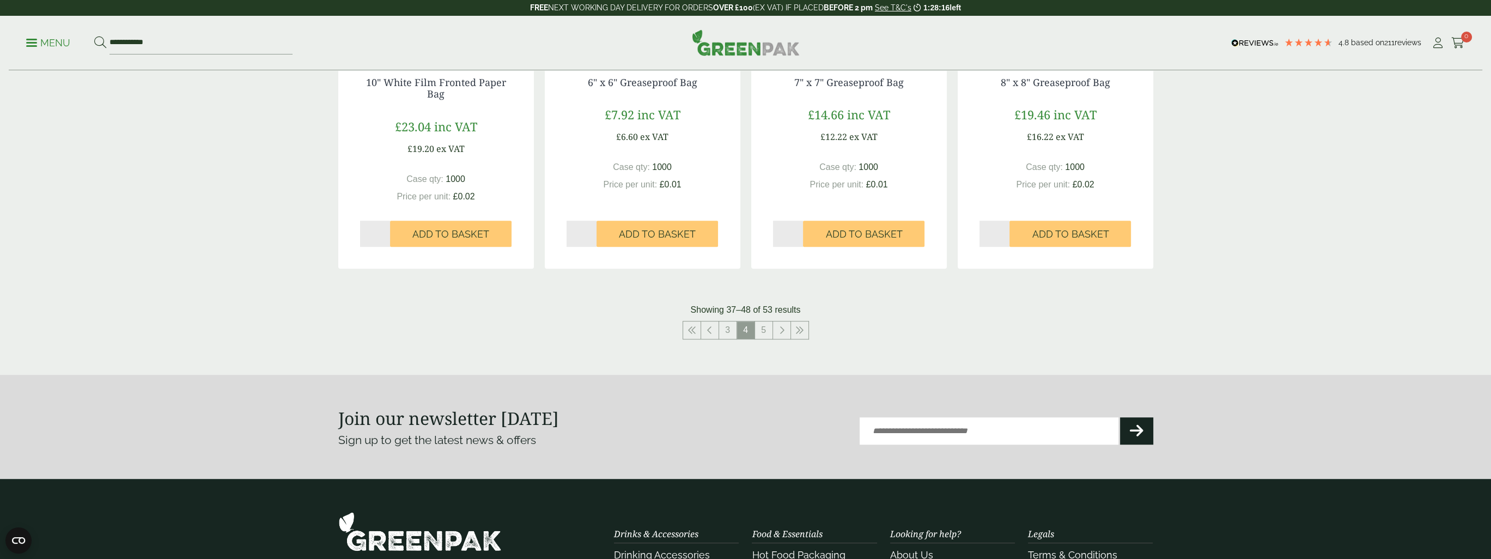
scroll to position [1144, 0]
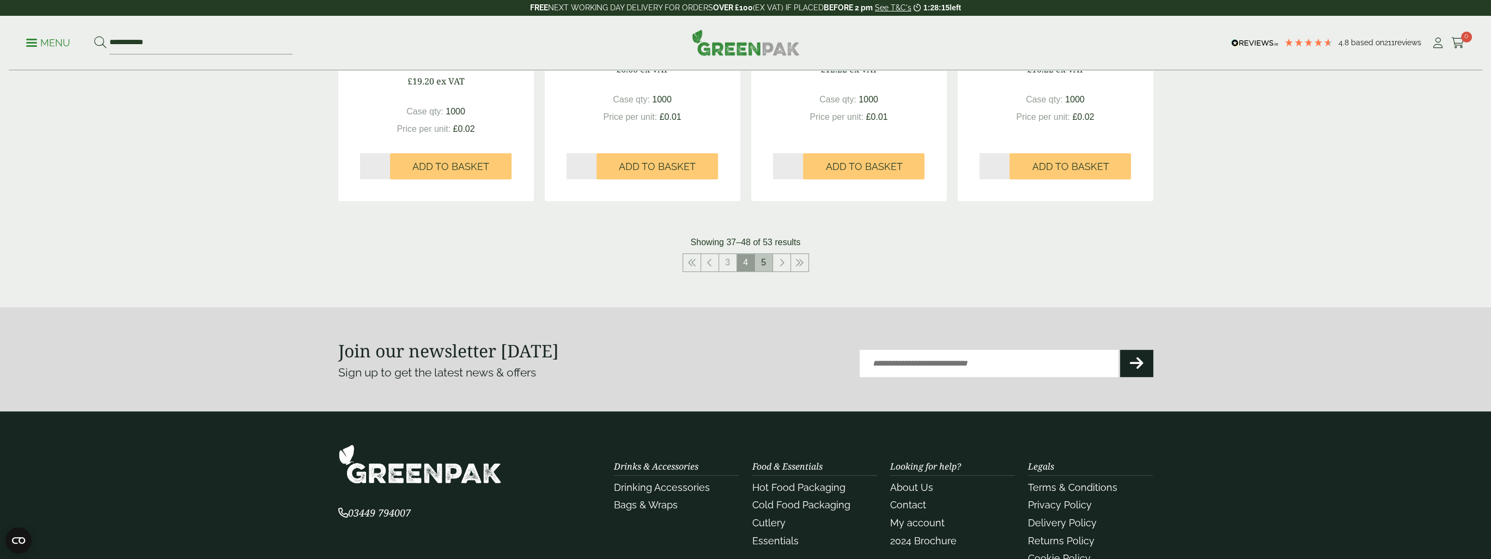
click at [762, 264] on link "5" at bounding box center [763, 262] width 17 height 17
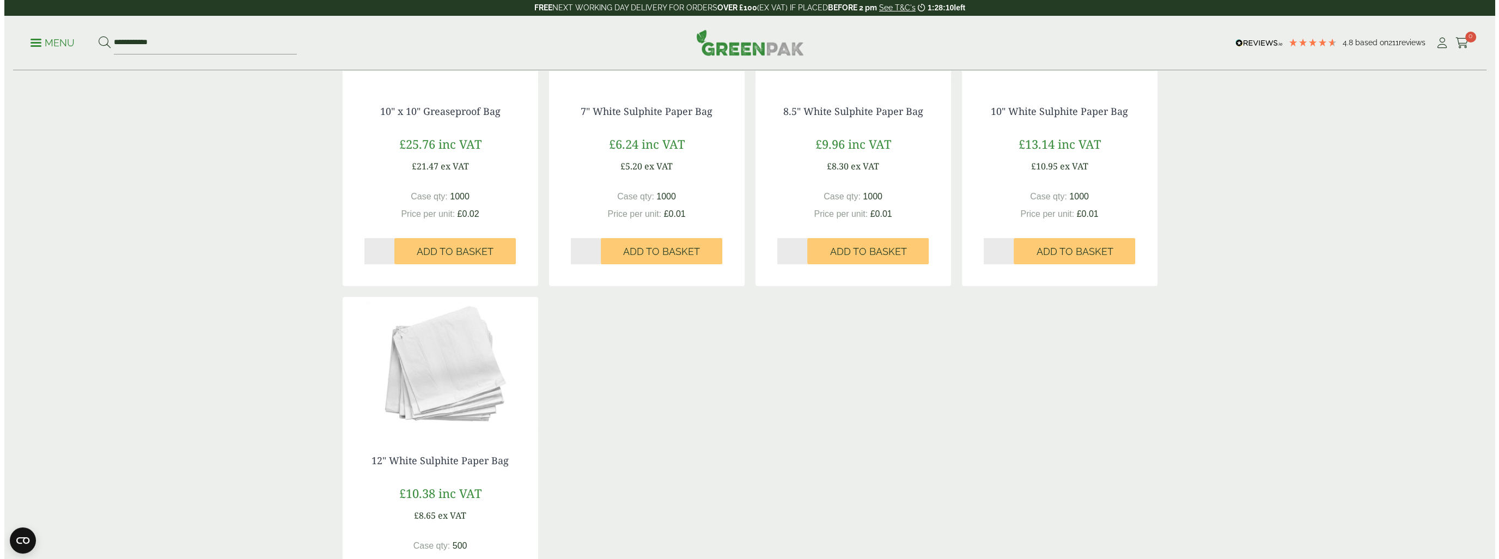
scroll to position [327, 0]
click at [39, 46] on p "Menu" at bounding box center [48, 42] width 44 height 13
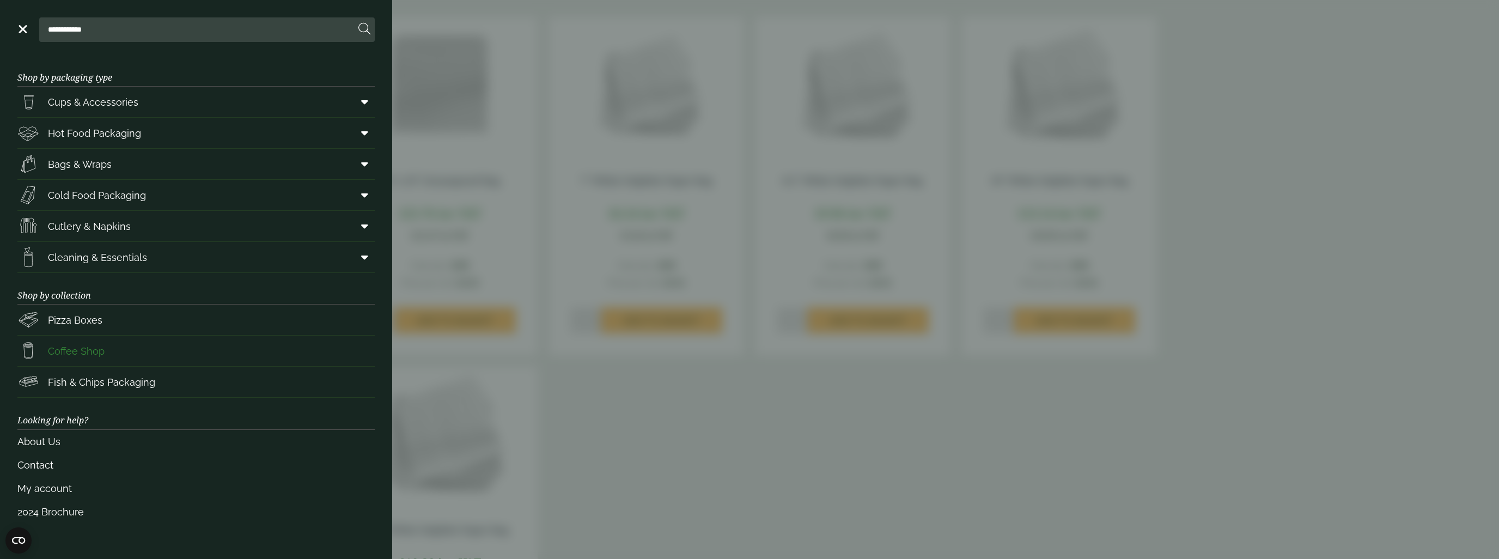
click at [90, 351] on span "Coffee Shop" at bounding box center [76, 351] width 57 height 15
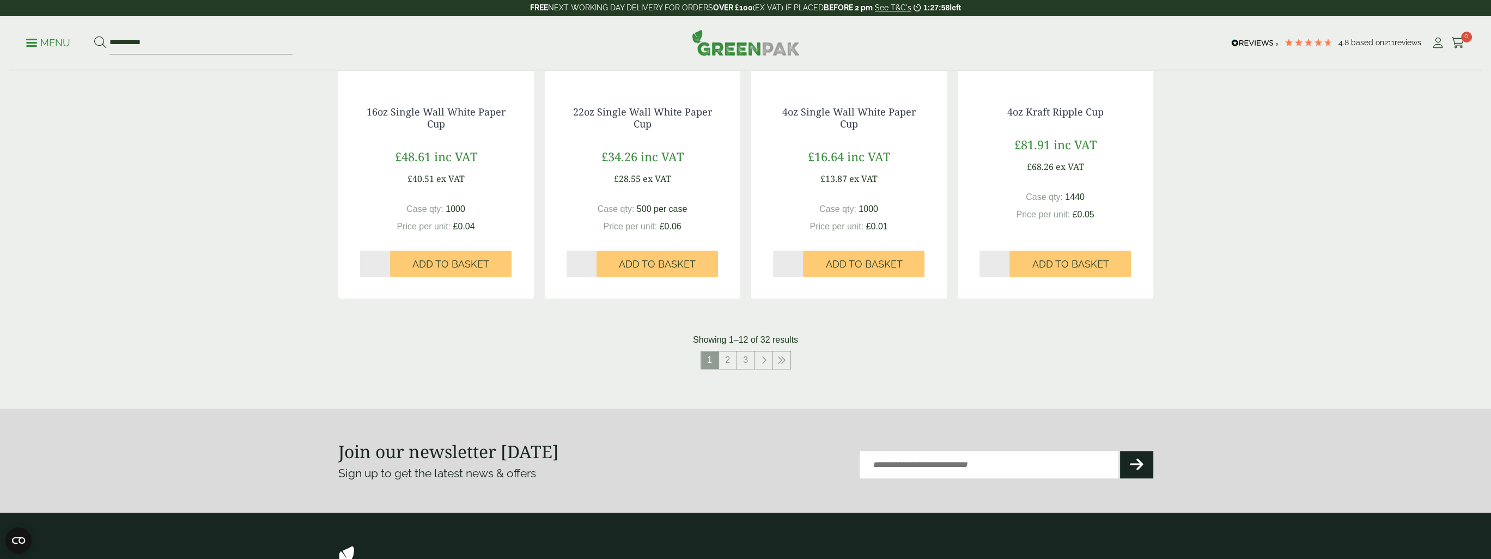
scroll to position [1035, 0]
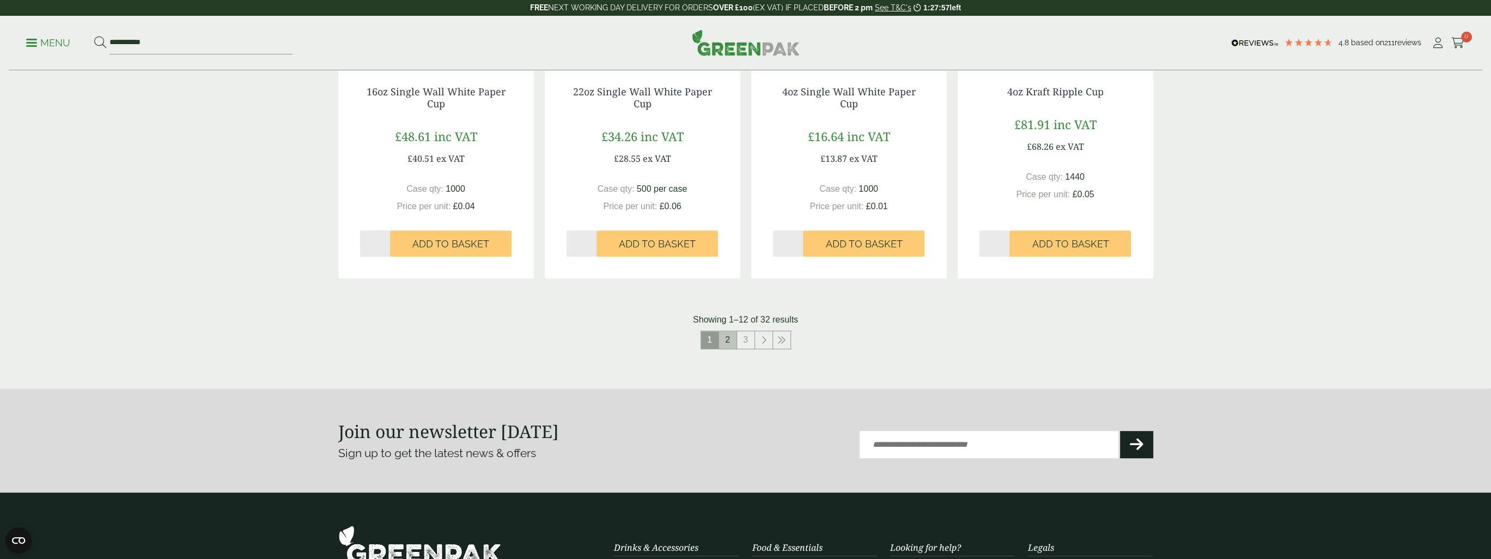
click at [730, 338] on link "2" at bounding box center [727, 339] width 17 height 17
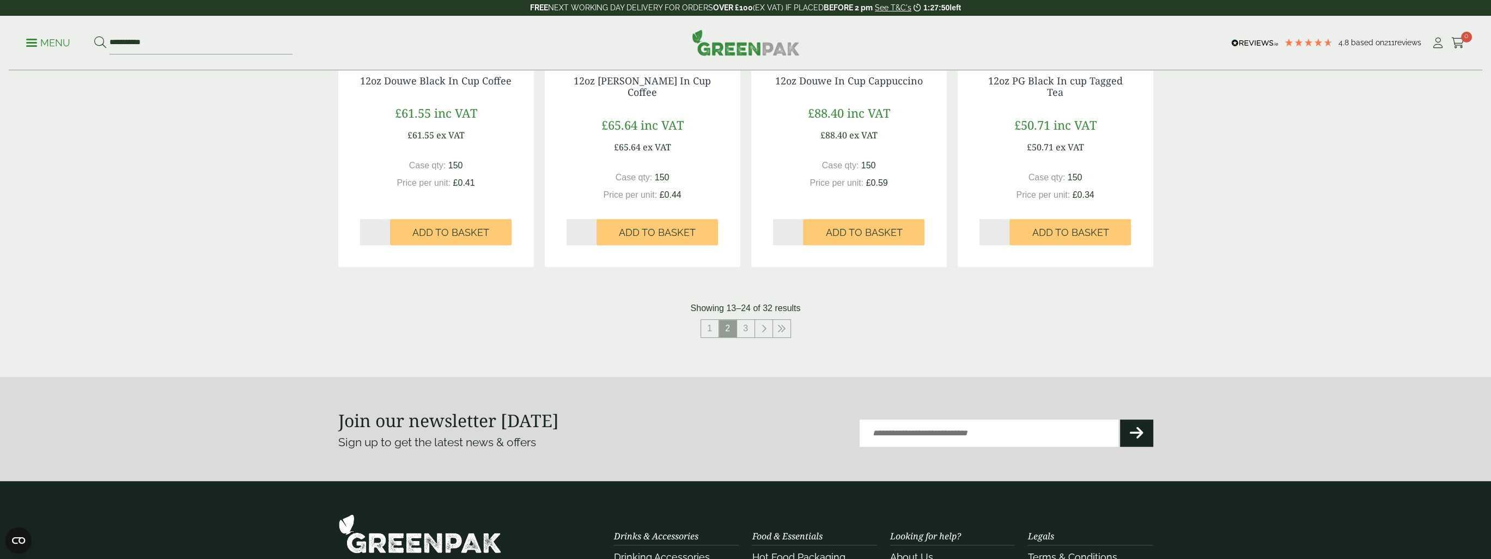
scroll to position [1035, 0]
click at [744, 328] on link "3" at bounding box center [745, 327] width 17 height 17
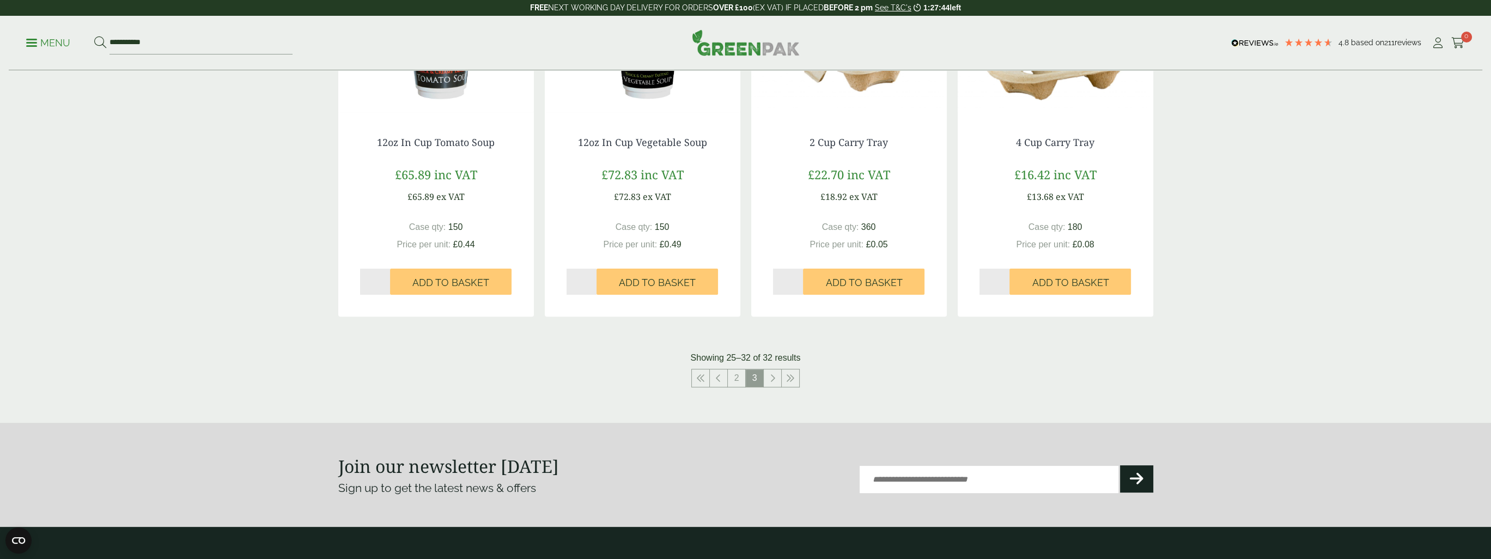
scroll to position [654, 0]
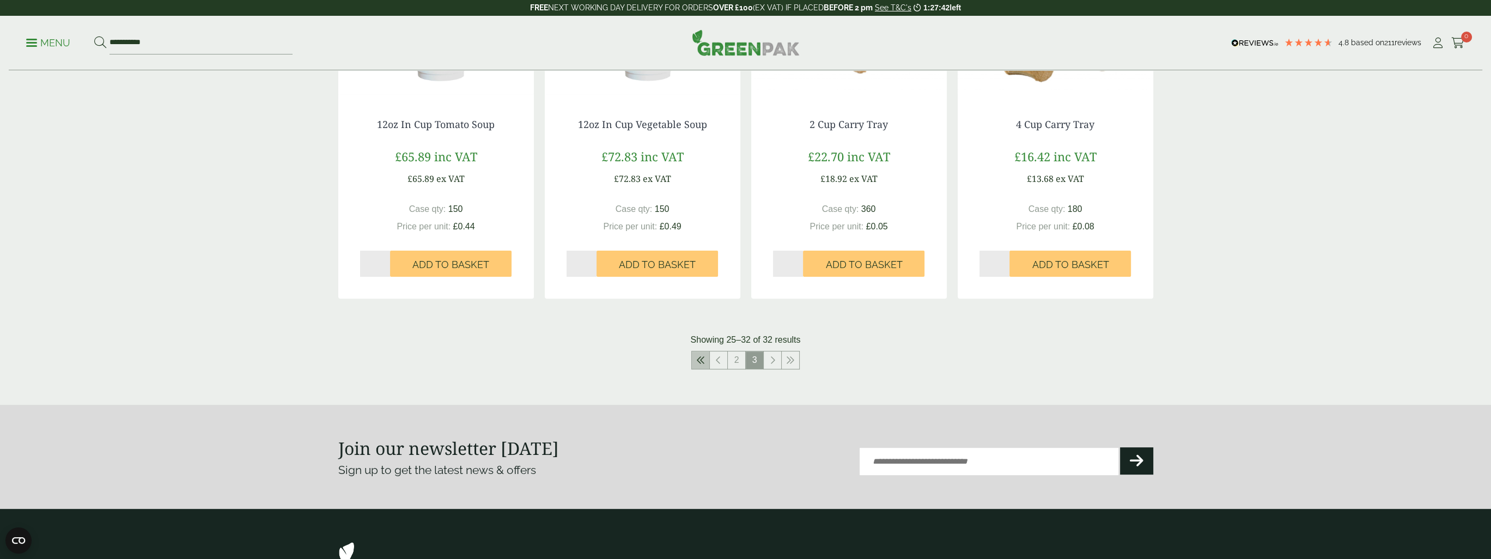
click at [703, 361] on icon at bounding box center [700, 360] width 9 height 9
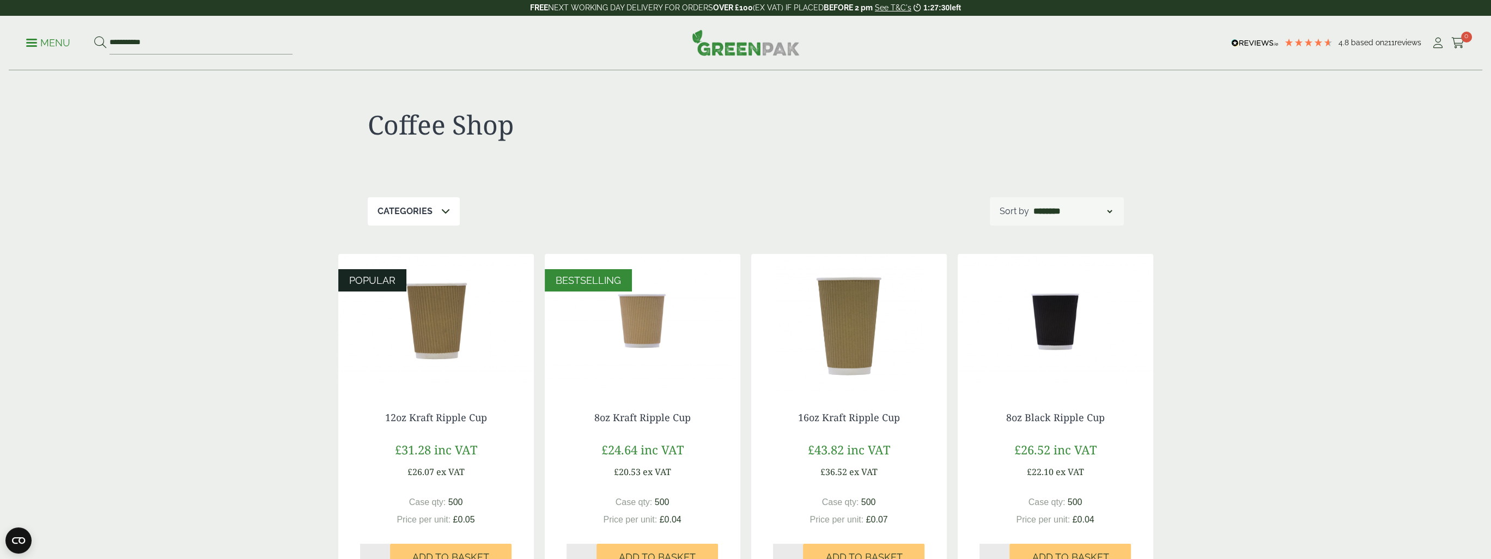
click at [34, 46] on link "Menu" at bounding box center [48, 41] width 44 height 11
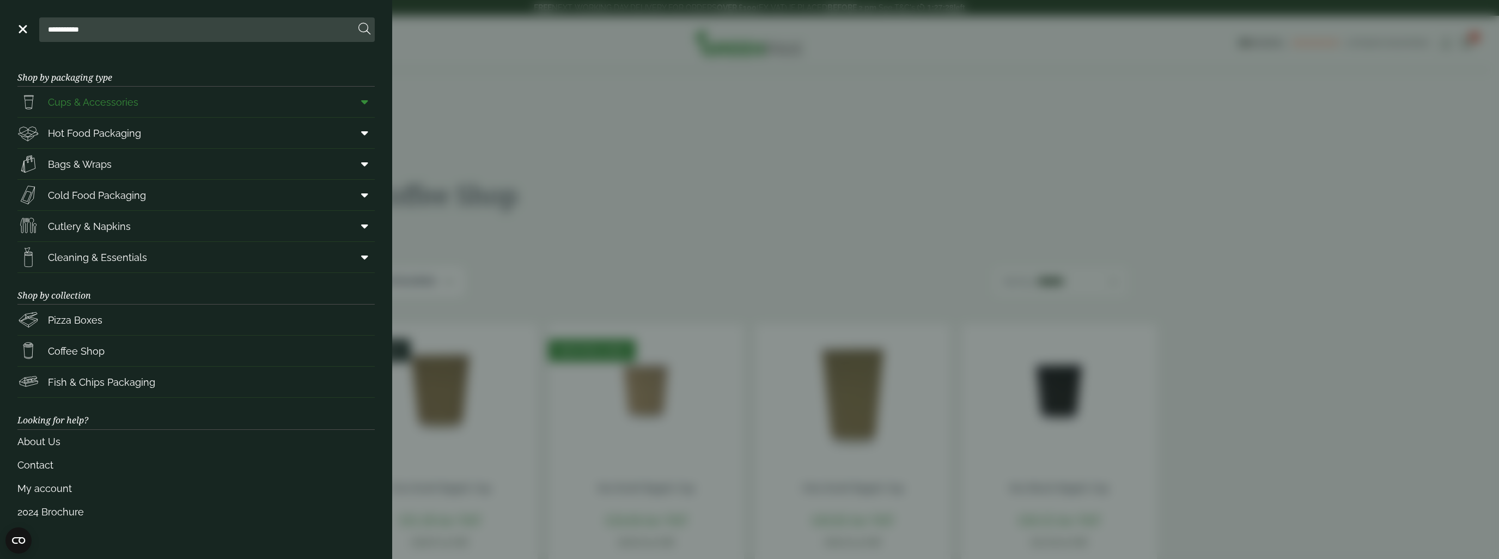
click at [80, 103] on span "Cups & Accessories" at bounding box center [93, 102] width 90 height 15
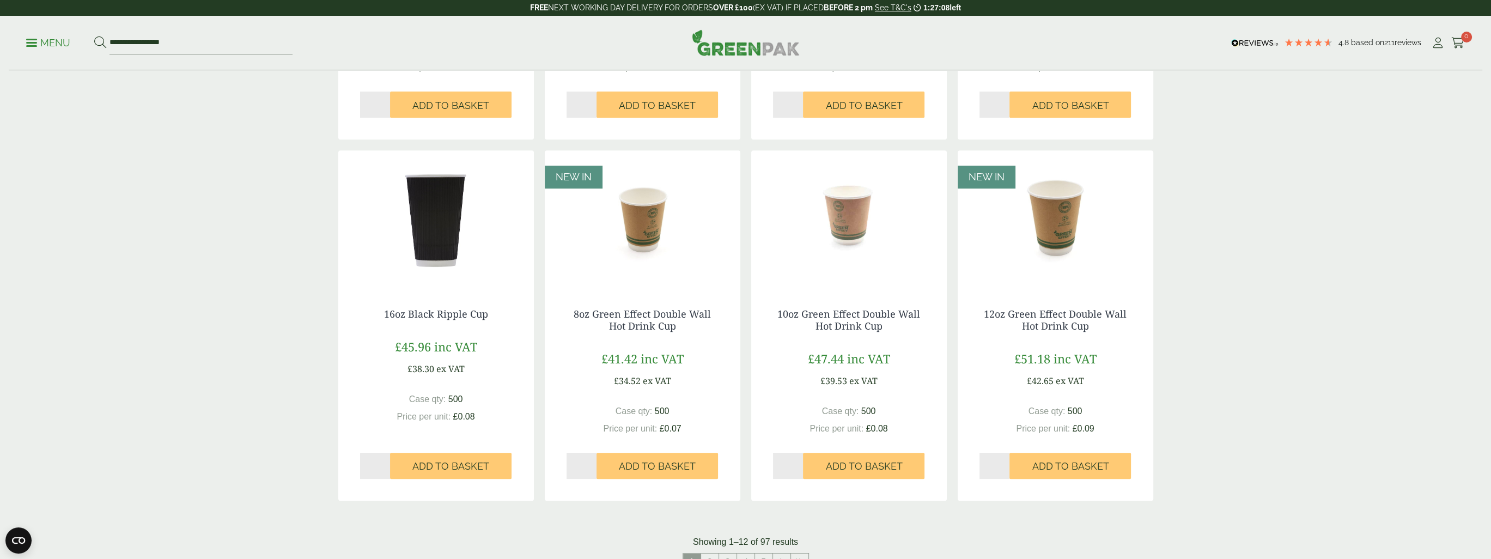
scroll to position [926, 0]
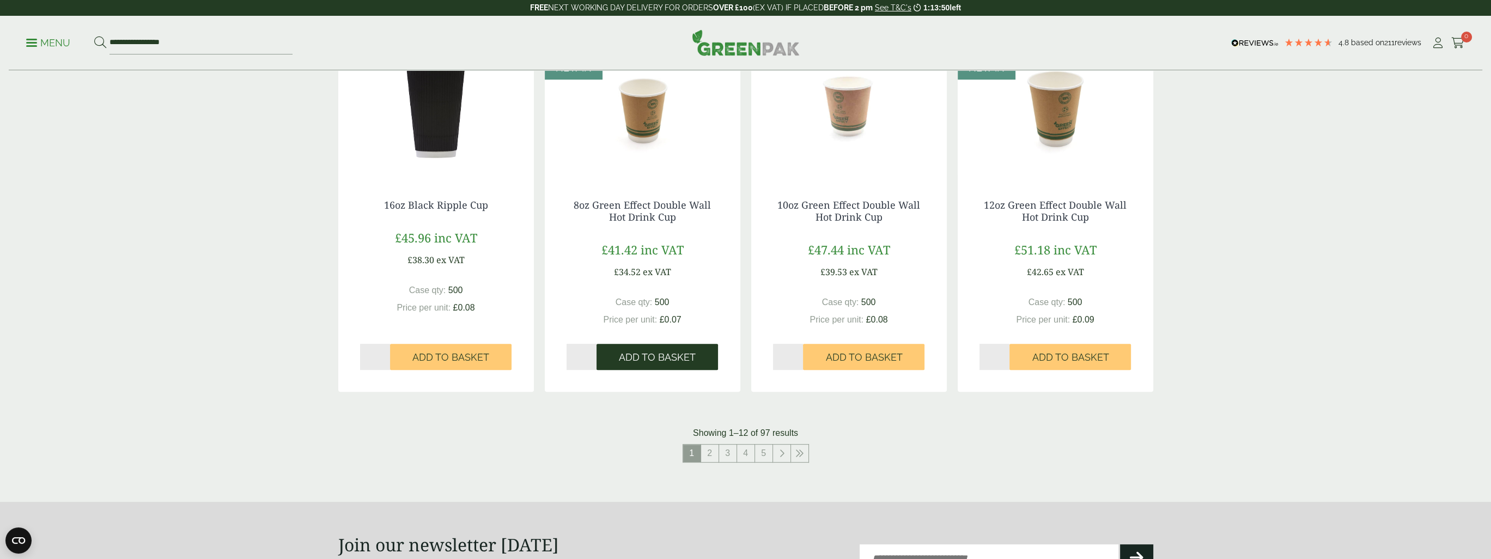
click at [647, 354] on span "Add to Basket" at bounding box center [657, 357] width 77 height 12
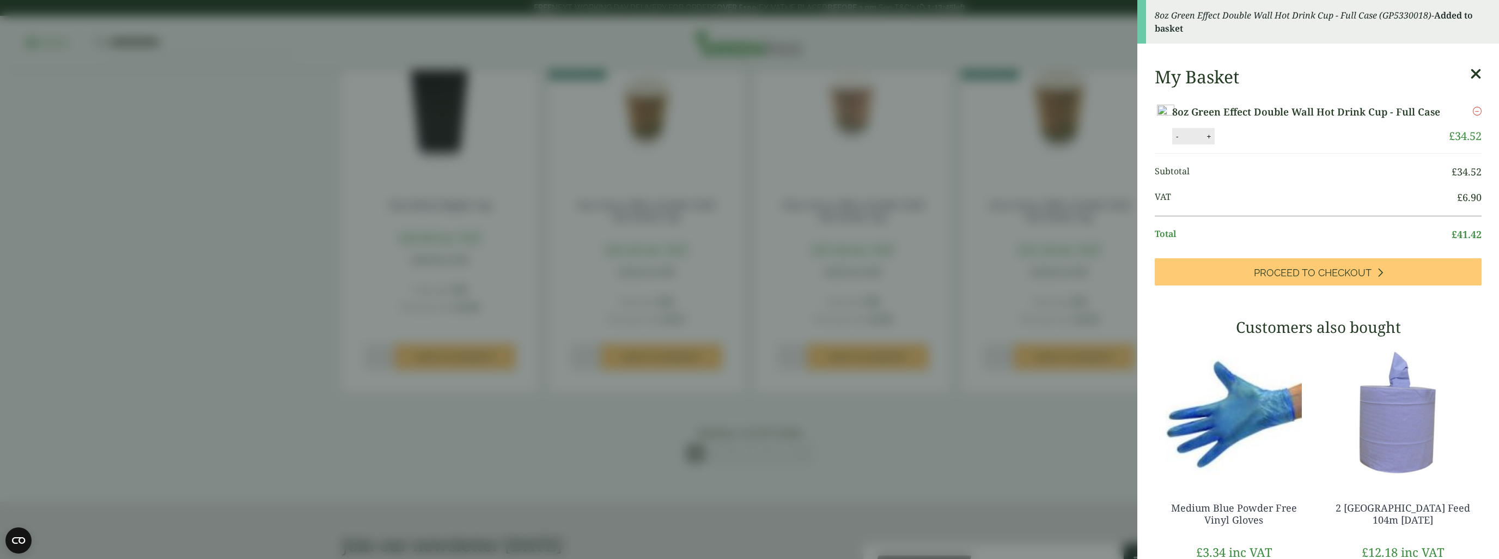
click at [1214, 141] on button "+" at bounding box center [1208, 136] width 11 height 9
type input "*"
click at [776, 520] on aside "8oz Green Effect Double Wall Hot Drink Cup - Full Case (GP5330018) - Added to b…" at bounding box center [749, 279] width 1499 height 559
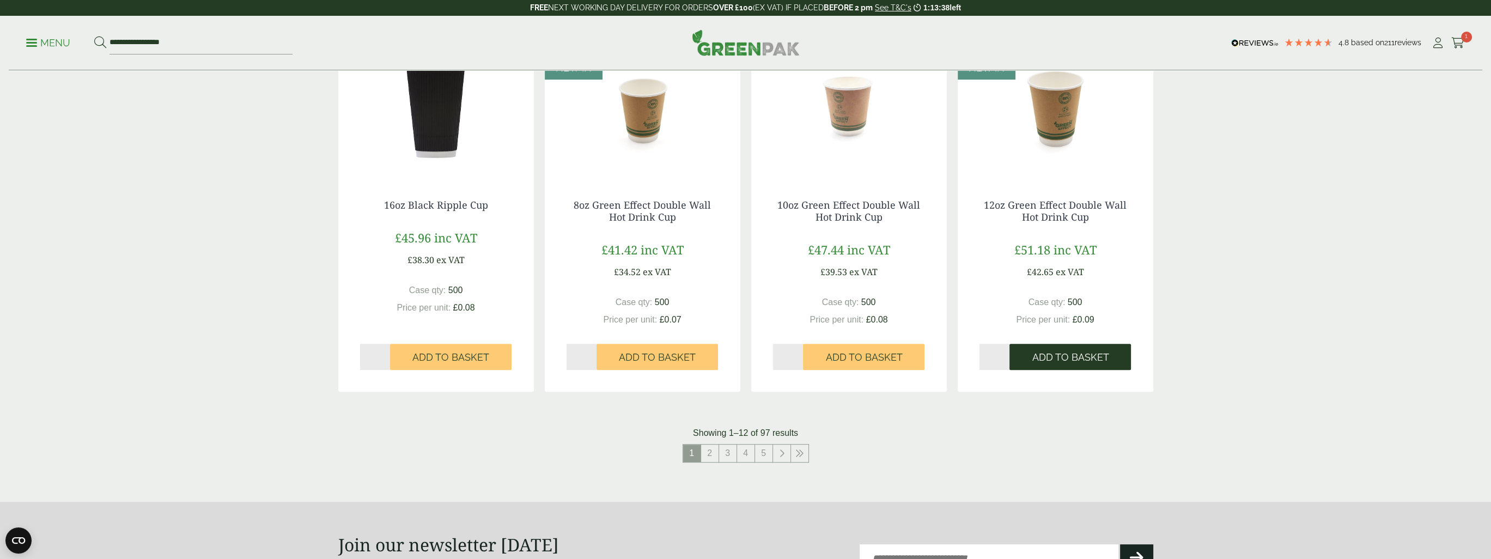
click at [1074, 354] on span "Add to Basket" at bounding box center [1070, 357] width 77 height 12
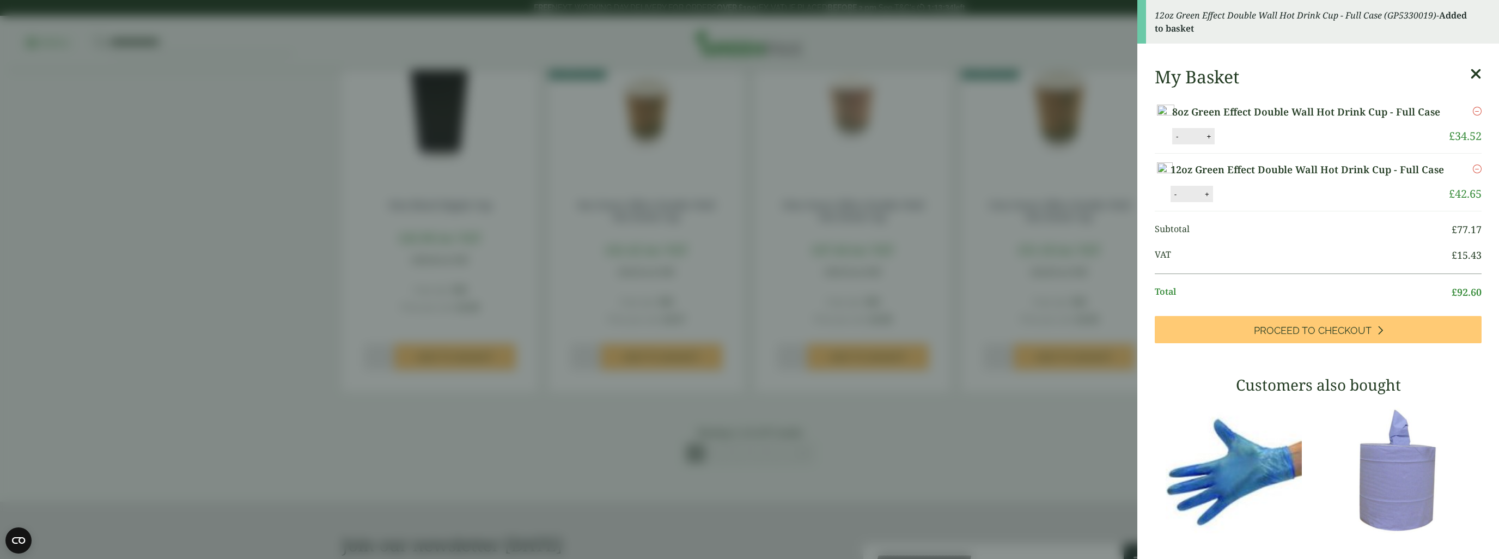
click at [1213, 199] on button "+" at bounding box center [1207, 194] width 11 height 9
type input "*"
click at [954, 484] on aside "12oz Green Effect Double Wall Hot Drink Cup - Full Case (GP5330019) - Added to …" at bounding box center [749, 279] width 1499 height 559
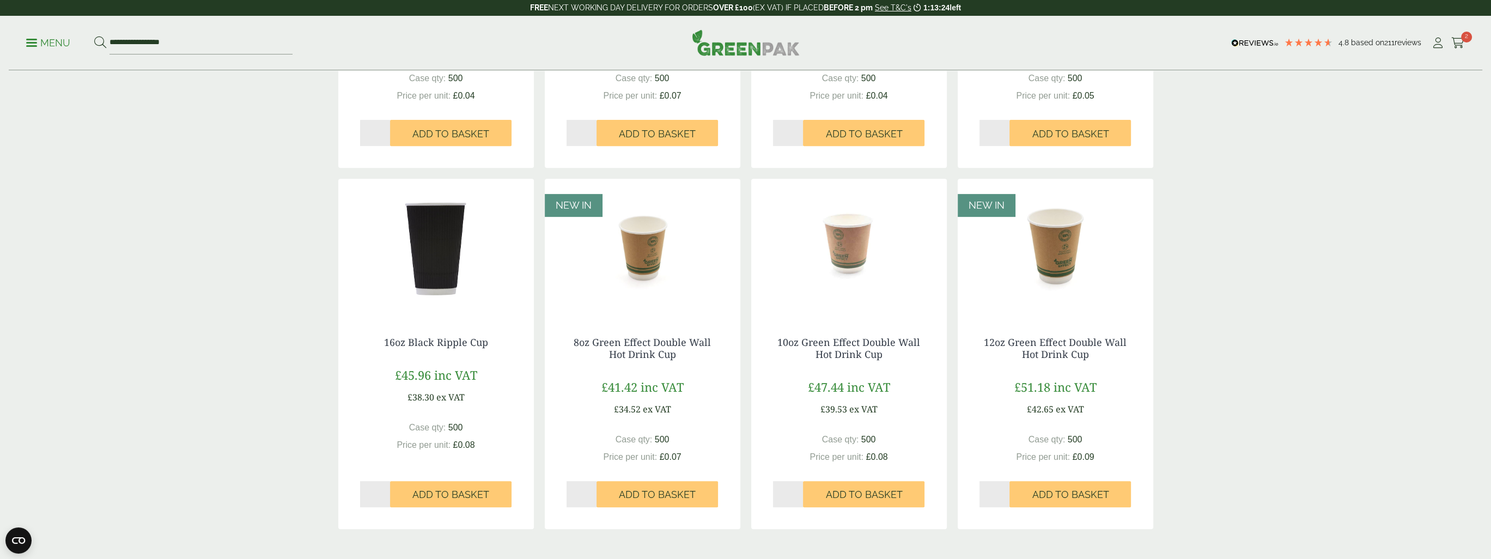
scroll to position [872, 0]
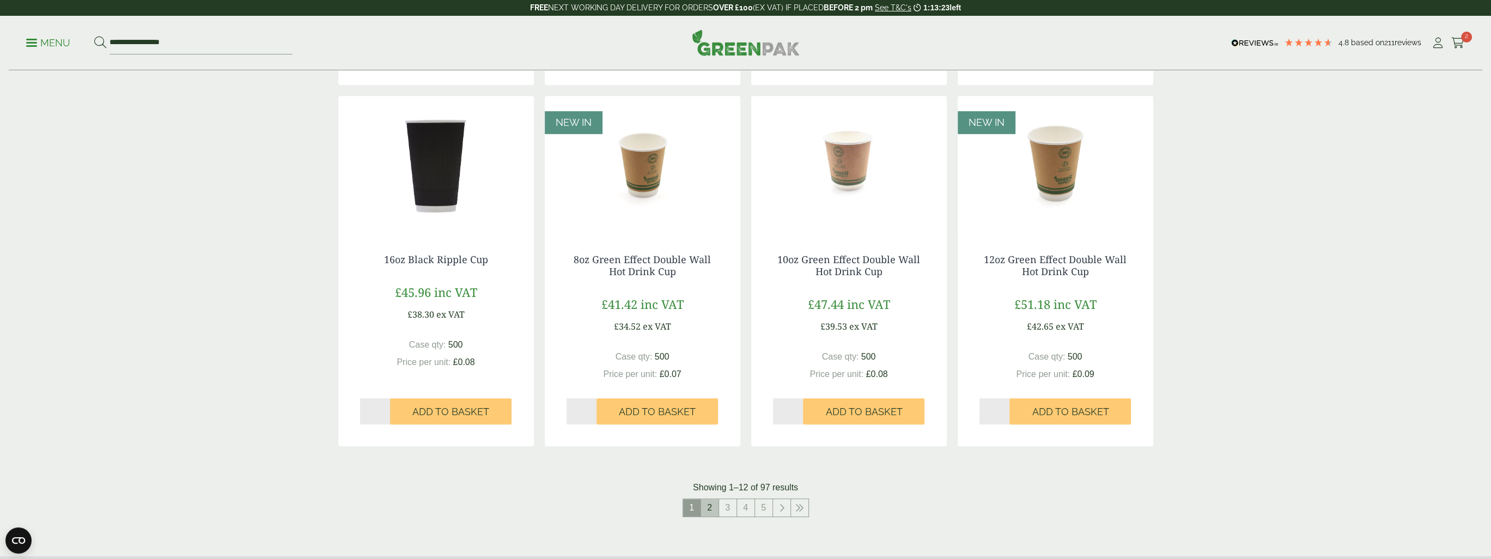
click at [708, 508] on link "2" at bounding box center [709, 507] width 17 height 17
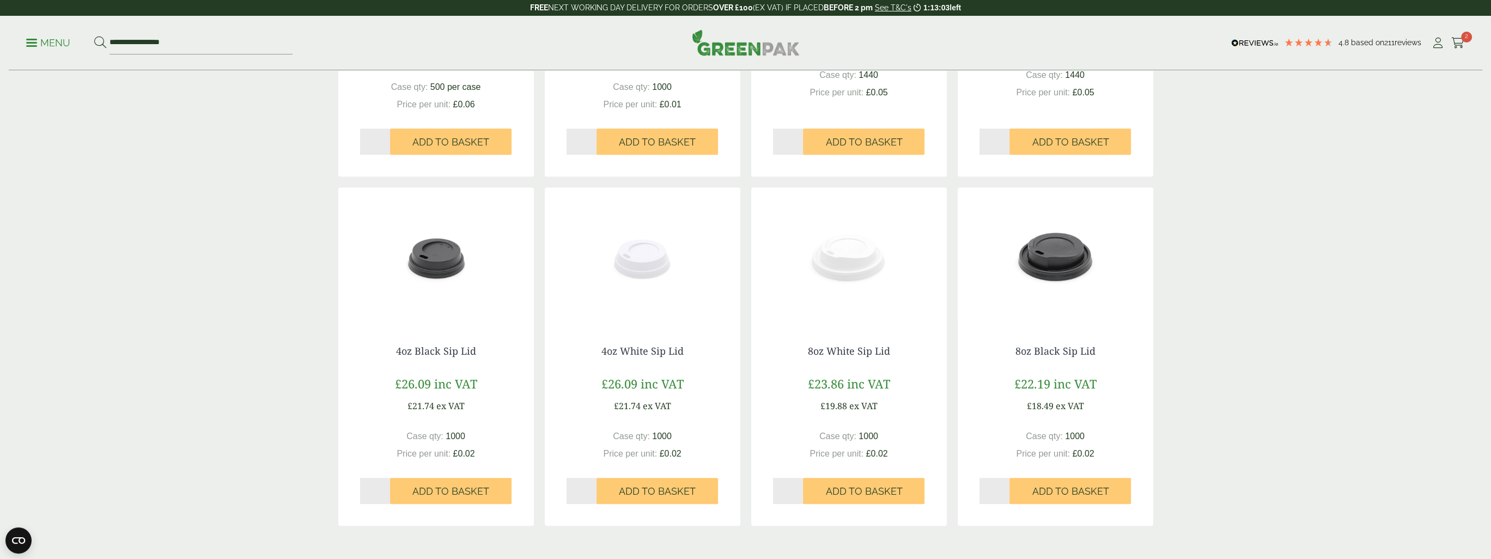
scroll to position [817, 0]
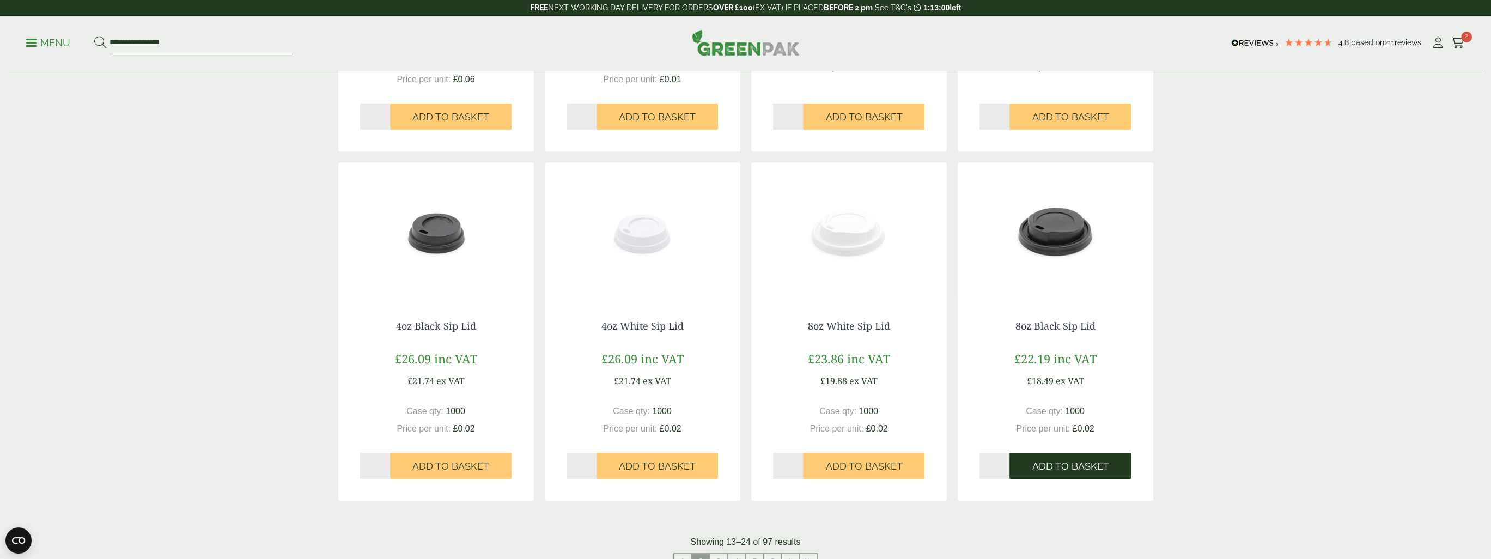
click at [1063, 462] on span "Add to Basket" at bounding box center [1070, 466] width 77 height 12
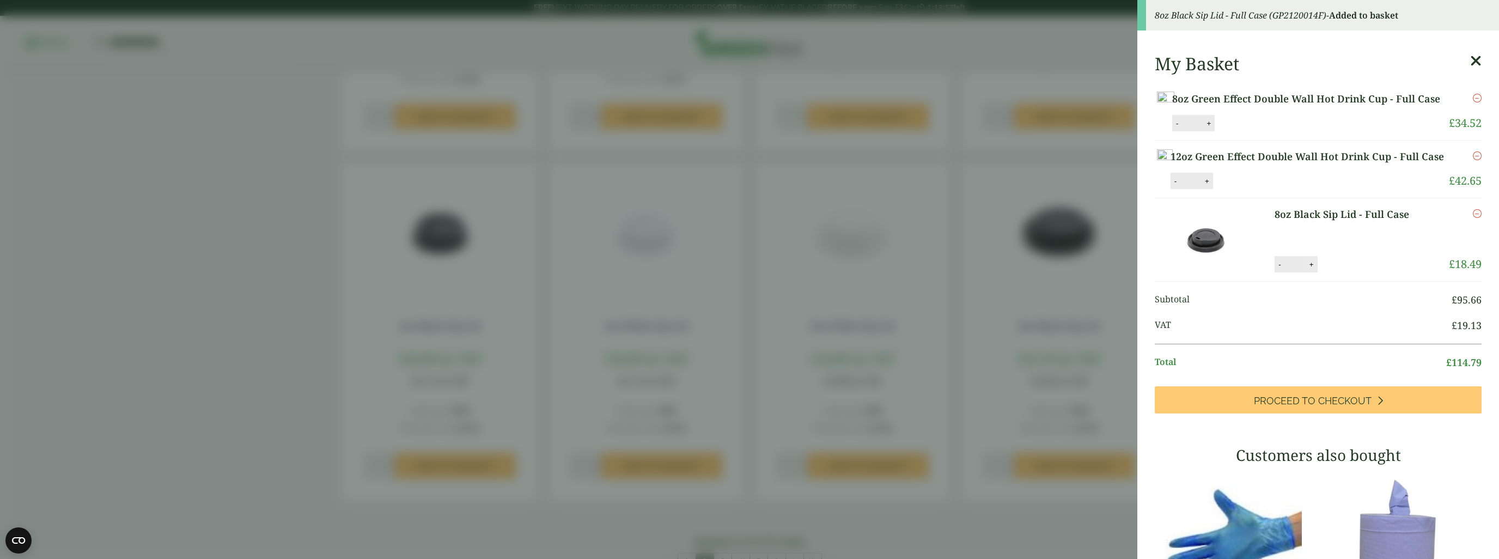
click at [1306, 269] on button "+" at bounding box center [1311, 264] width 11 height 9
type input "*"
click at [951, 530] on aside "8oz Black Sip Lid - Full Case (GP2120014F) - Added to basket My Basket 8oz Gree…" at bounding box center [749, 279] width 1499 height 559
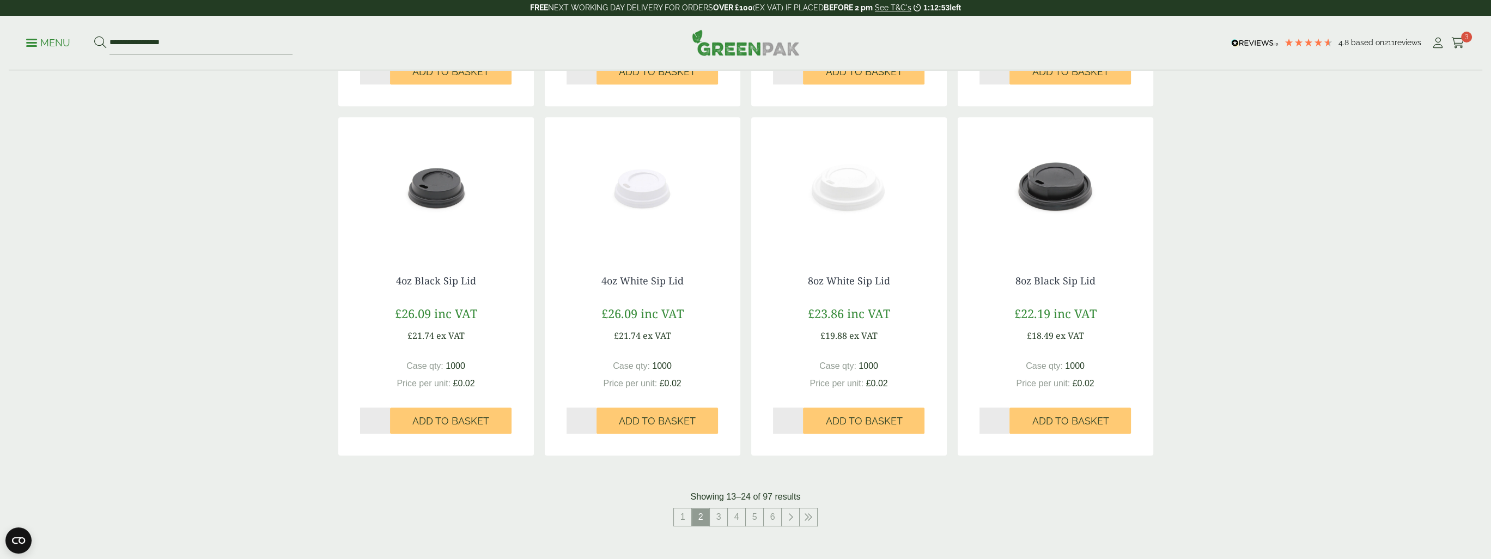
scroll to position [926, 0]
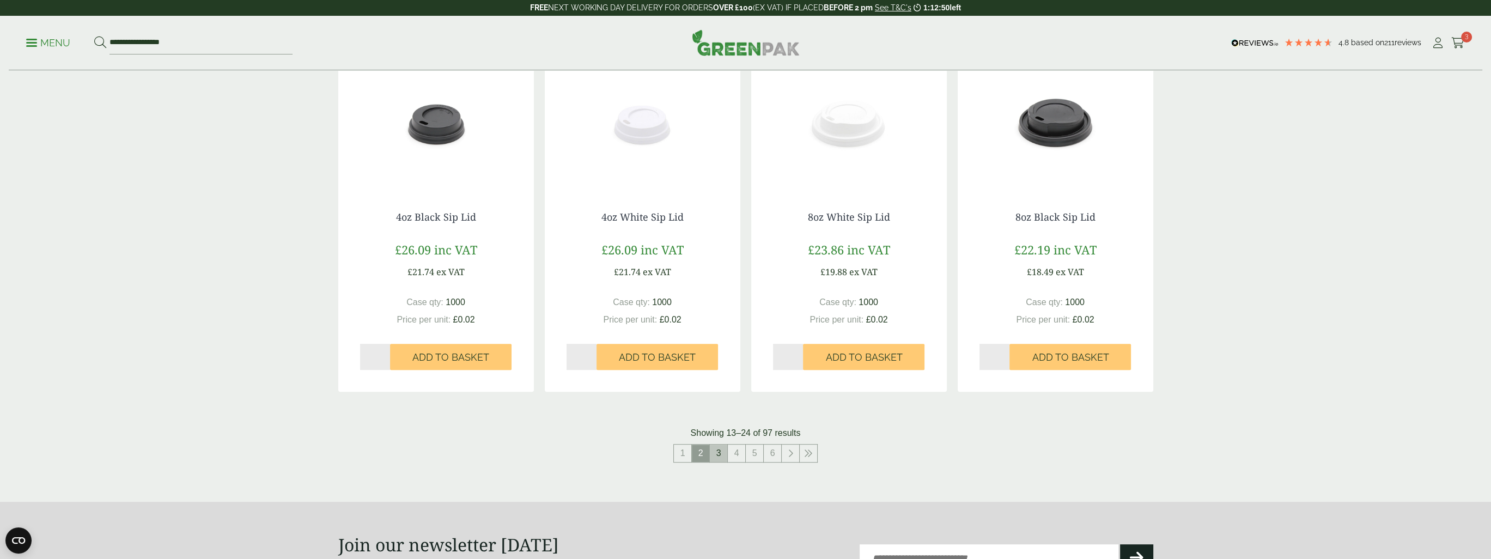
click at [716, 456] on link "3" at bounding box center [718, 453] width 17 height 17
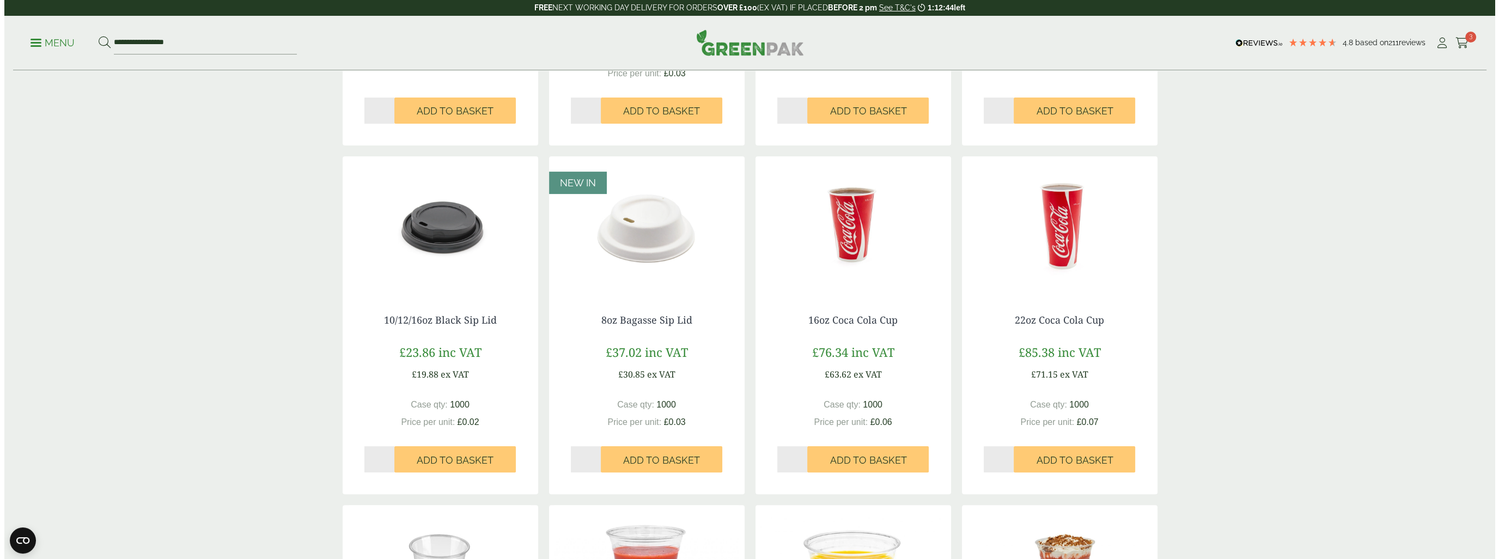
scroll to position [436, 0]
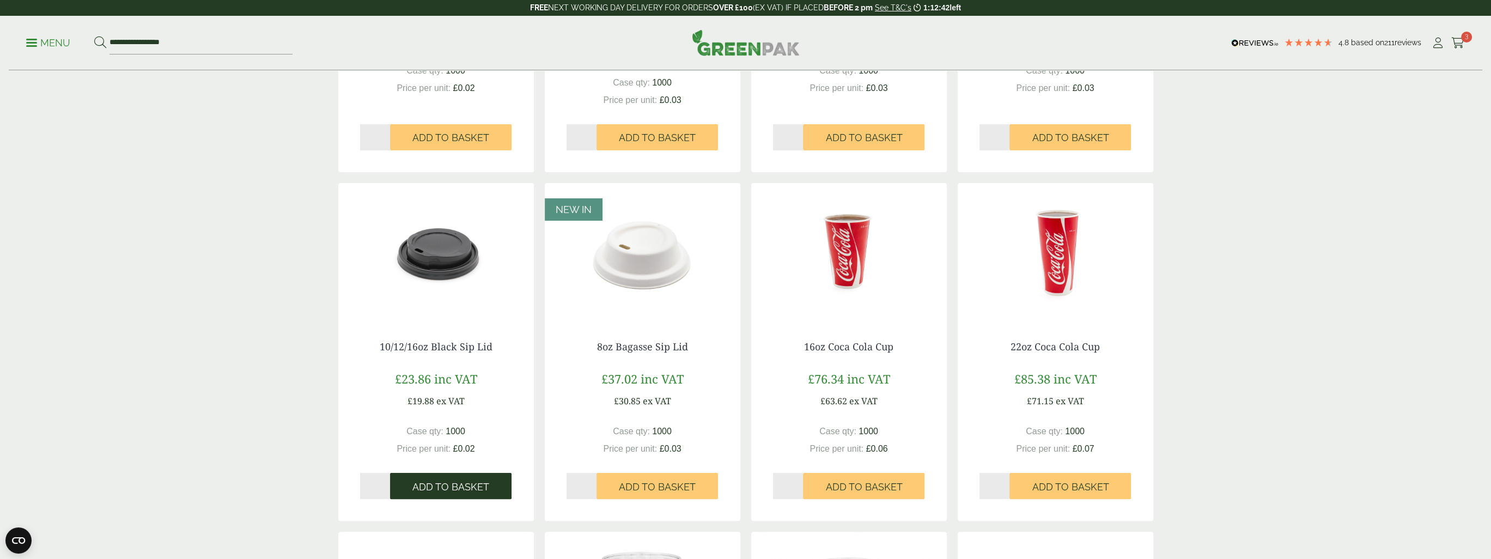
click at [446, 481] on span "Add to Basket" at bounding box center [450, 487] width 77 height 12
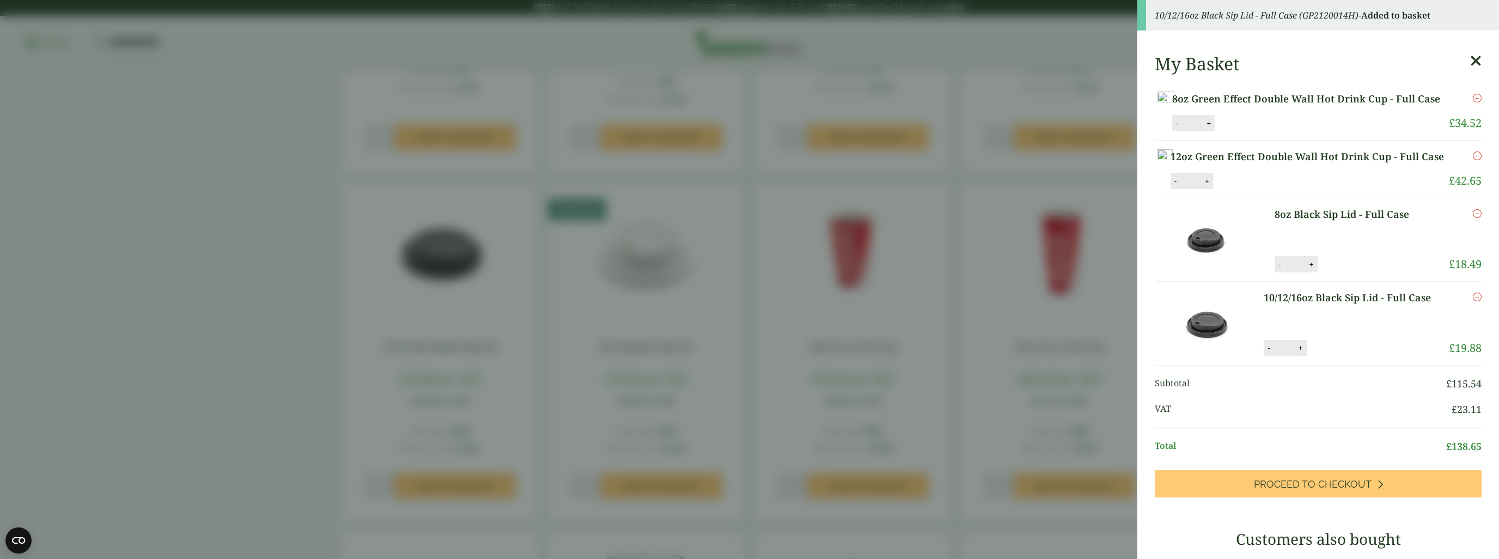
click at [1295, 352] on button "+" at bounding box center [1300, 347] width 11 height 9
type input "*"
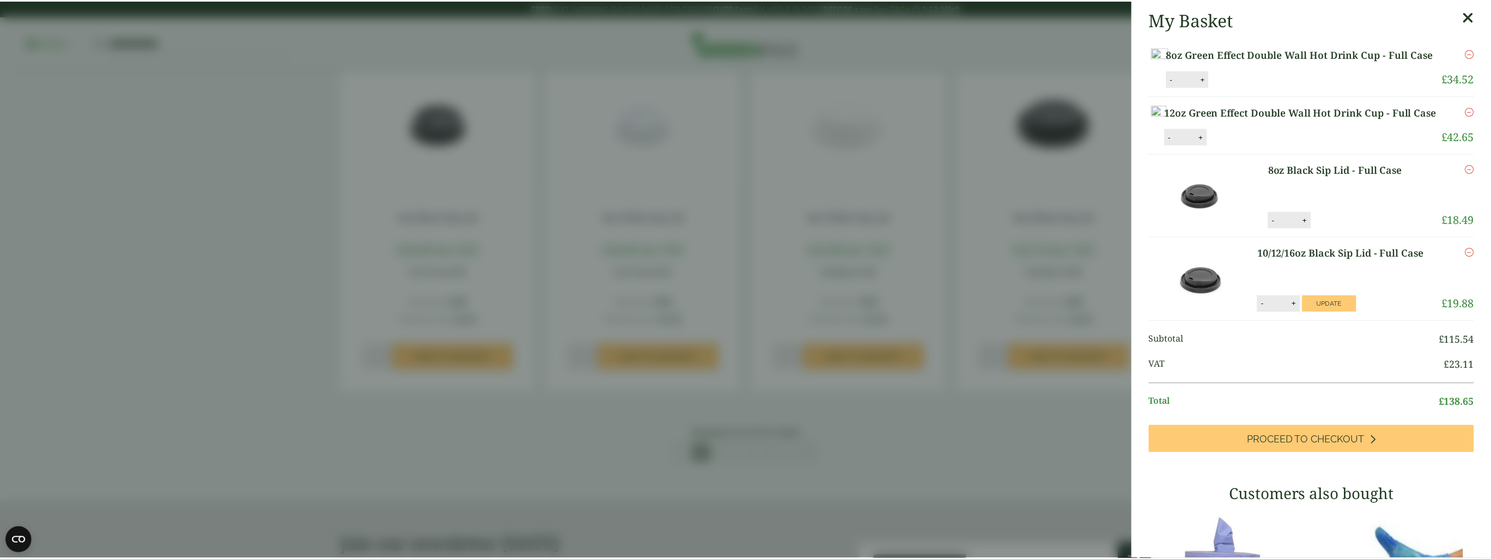
scroll to position [872, 0]
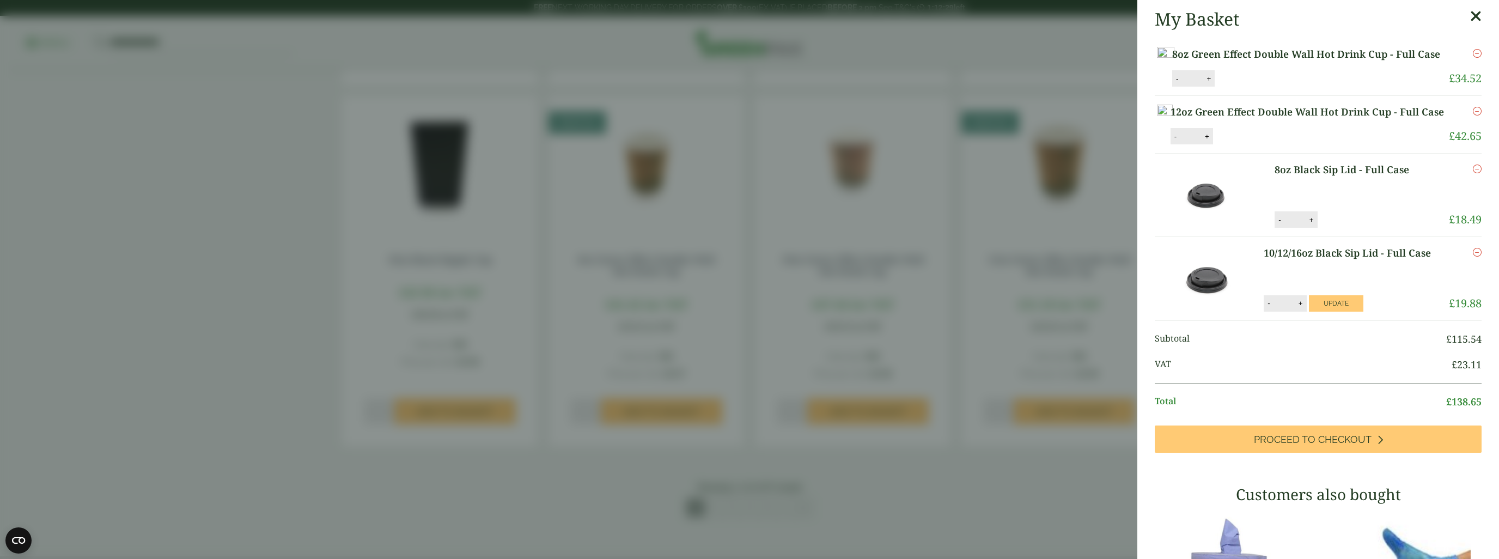
click at [224, 395] on aside "My Basket 8oz Green Effect Double Wall Hot Drink Cup - Full Case 8oz Green Effe…" at bounding box center [749, 279] width 1499 height 559
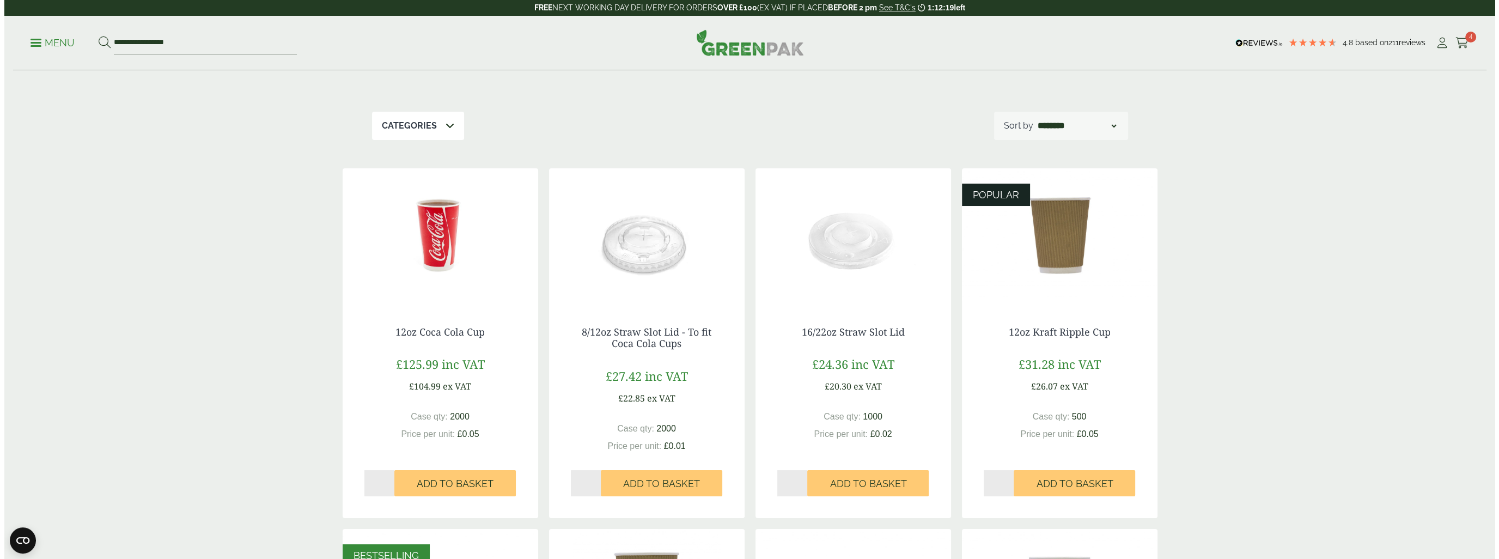
scroll to position [0, 0]
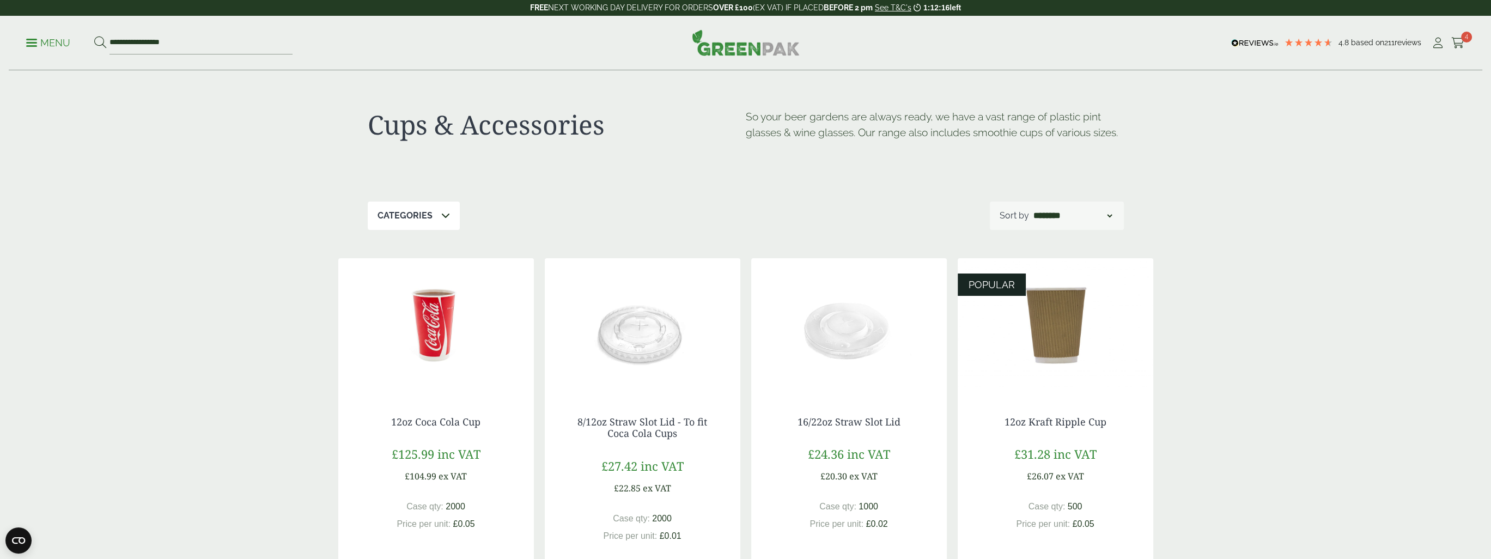
click at [31, 40] on p "Menu" at bounding box center [48, 42] width 44 height 13
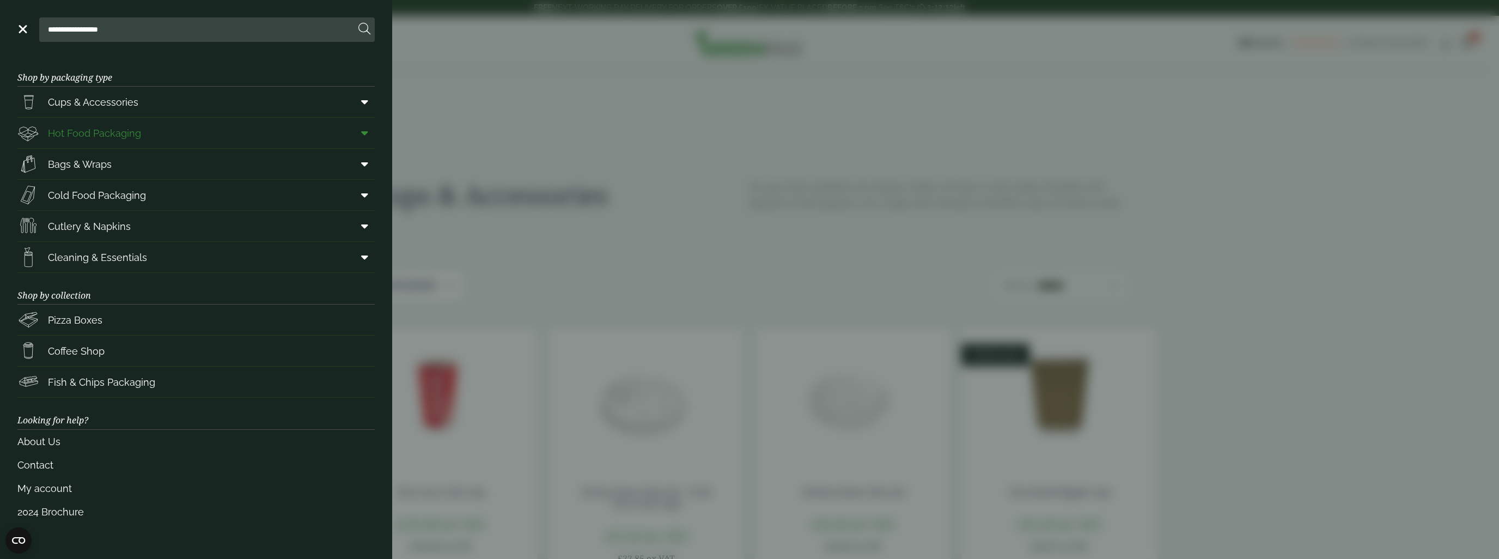
click at [100, 136] on span "Hot Food Packaging" at bounding box center [94, 133] width 93 height 15
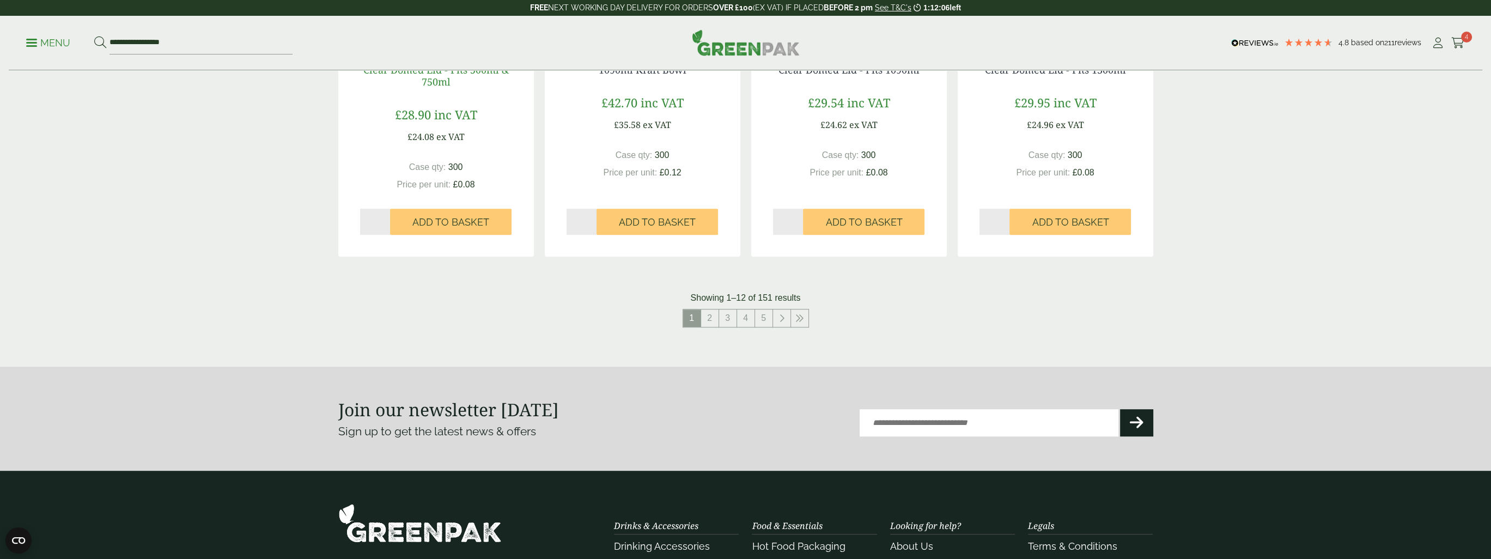
scroll to position [1144, 0]
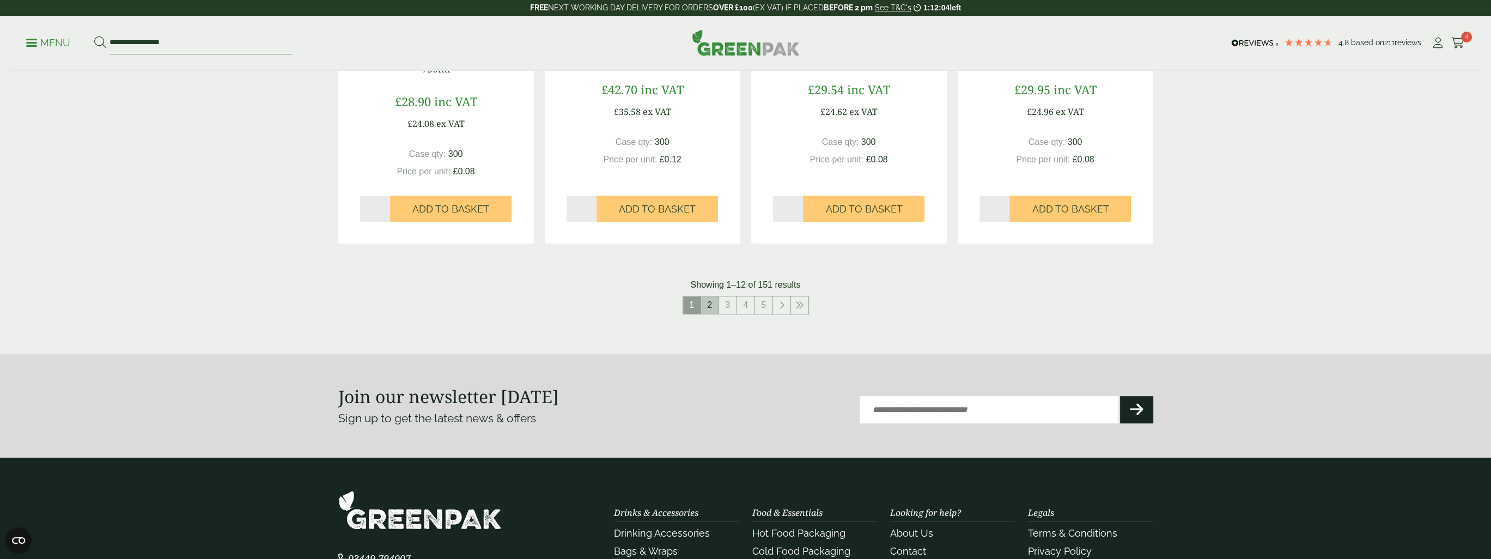
click at [710, 306] on link "2" at bounding box center [709, 304] width 17 height 17
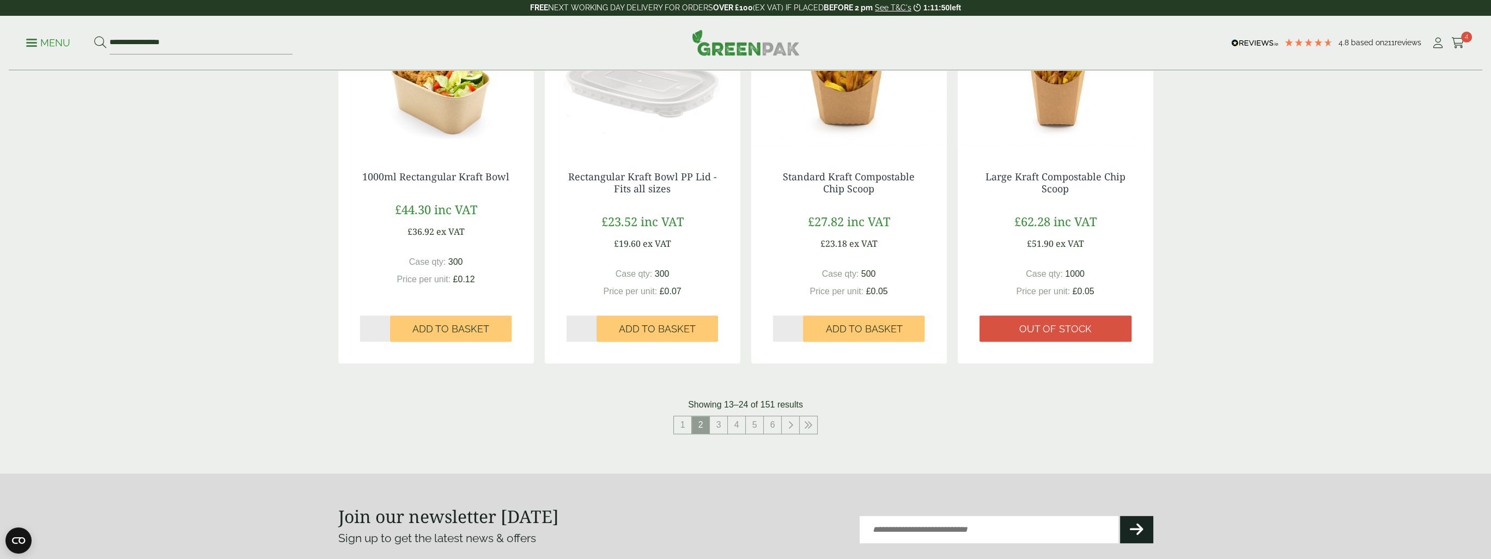
scroll to position [1035, 0]
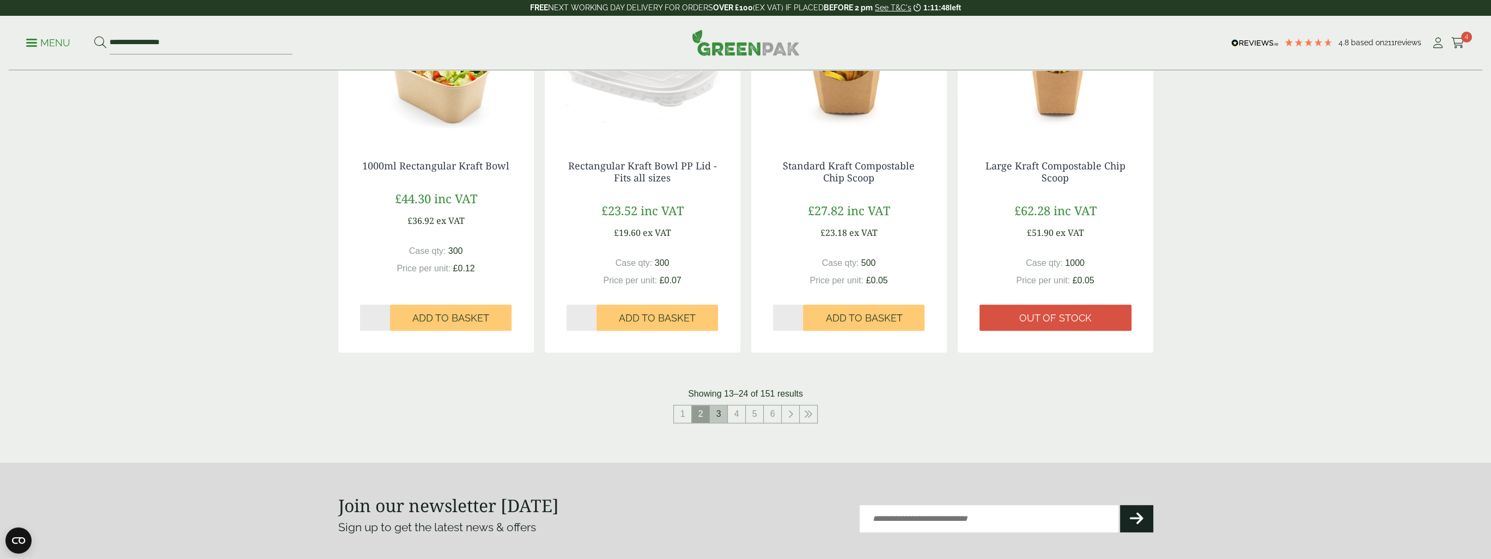
click at [715, 411] on link "3" at bounding box center [718, 413] width 17 height 17
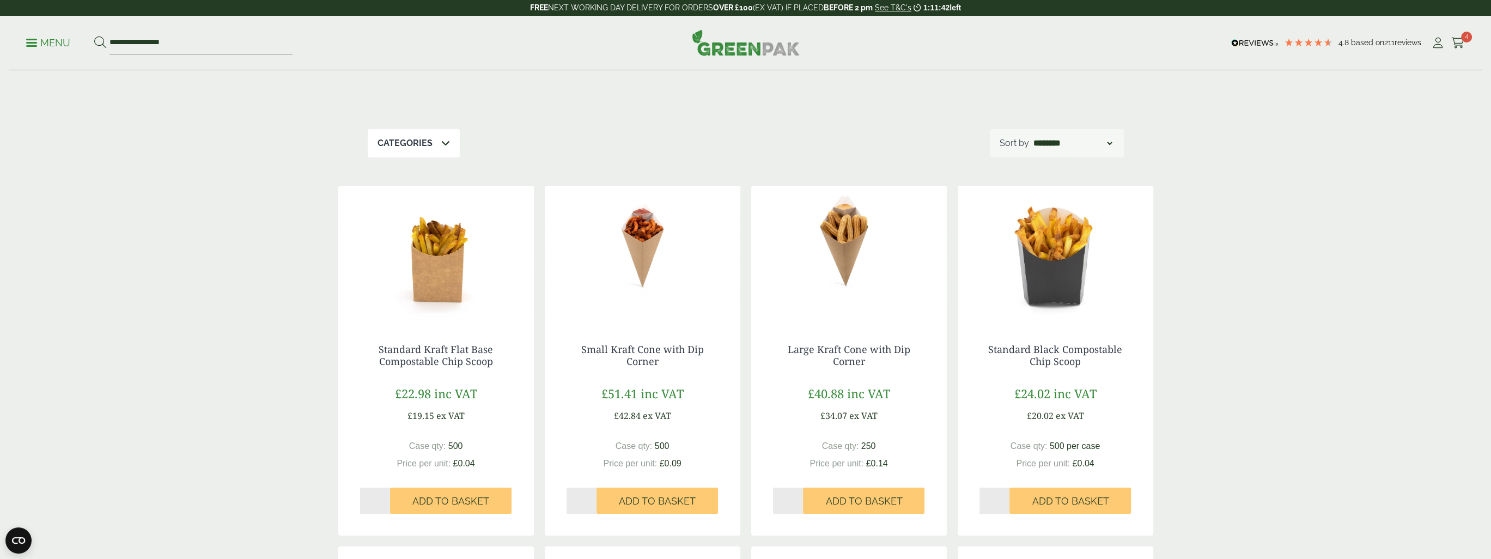
scroll to position [163, 0]
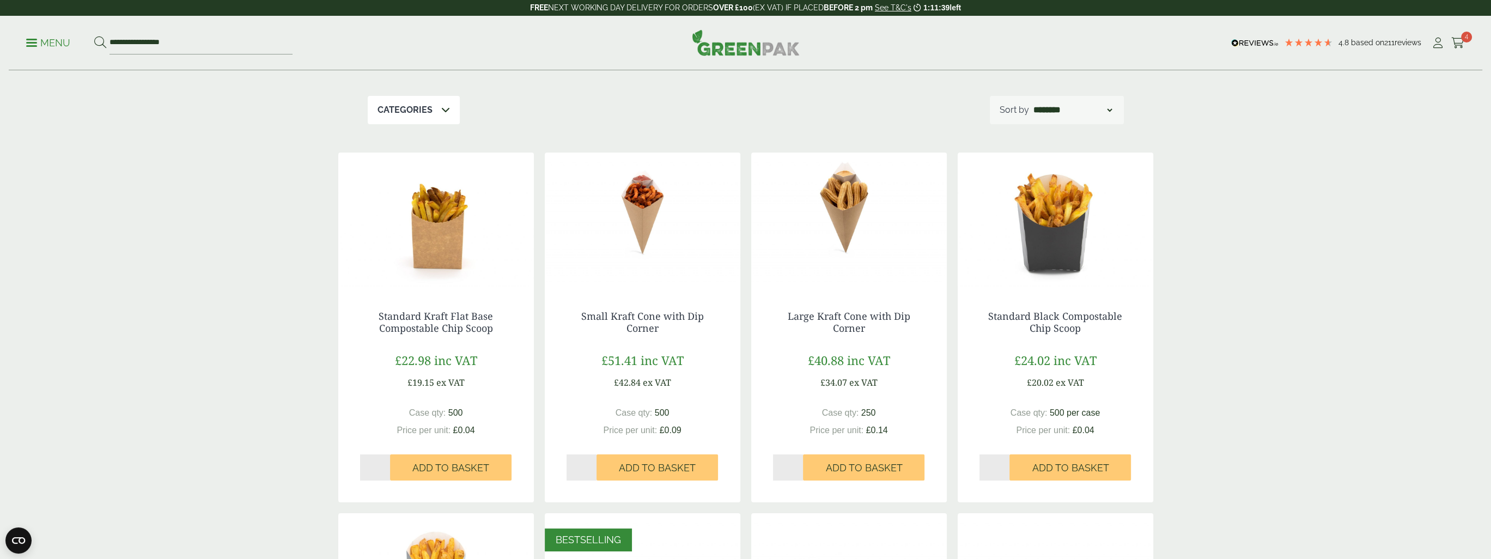
click at [443, 256] on img at bounding box center [436, 221] width 196 height 136
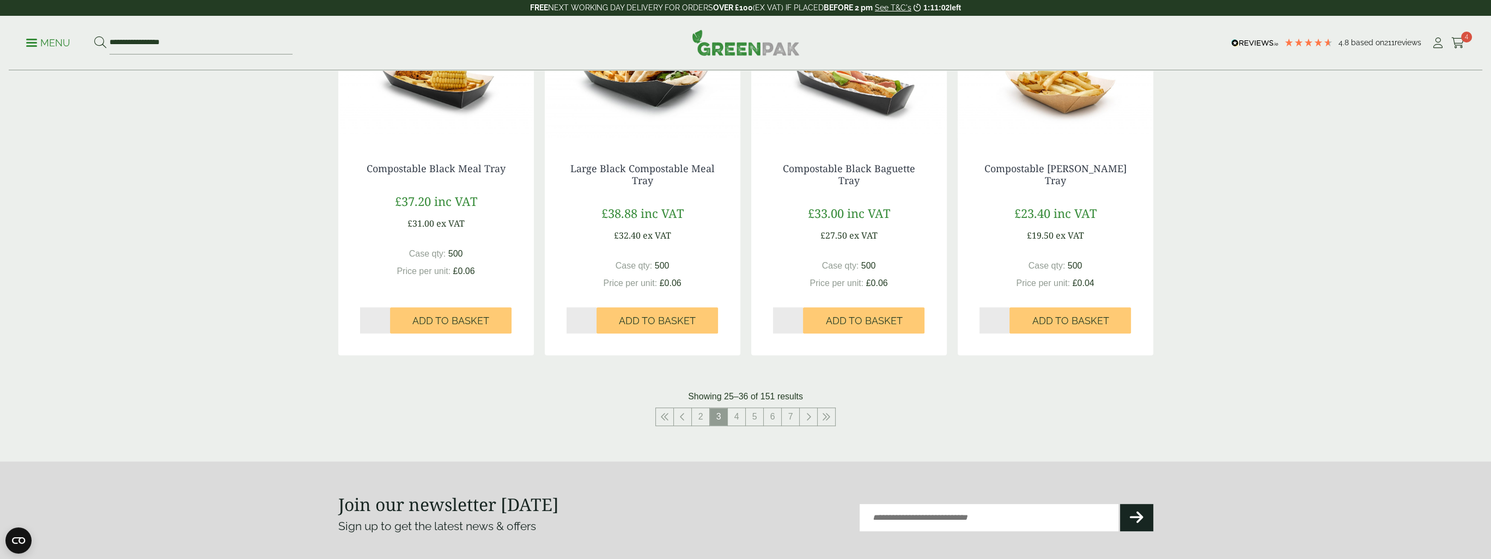
scroll to position [1035, 0]
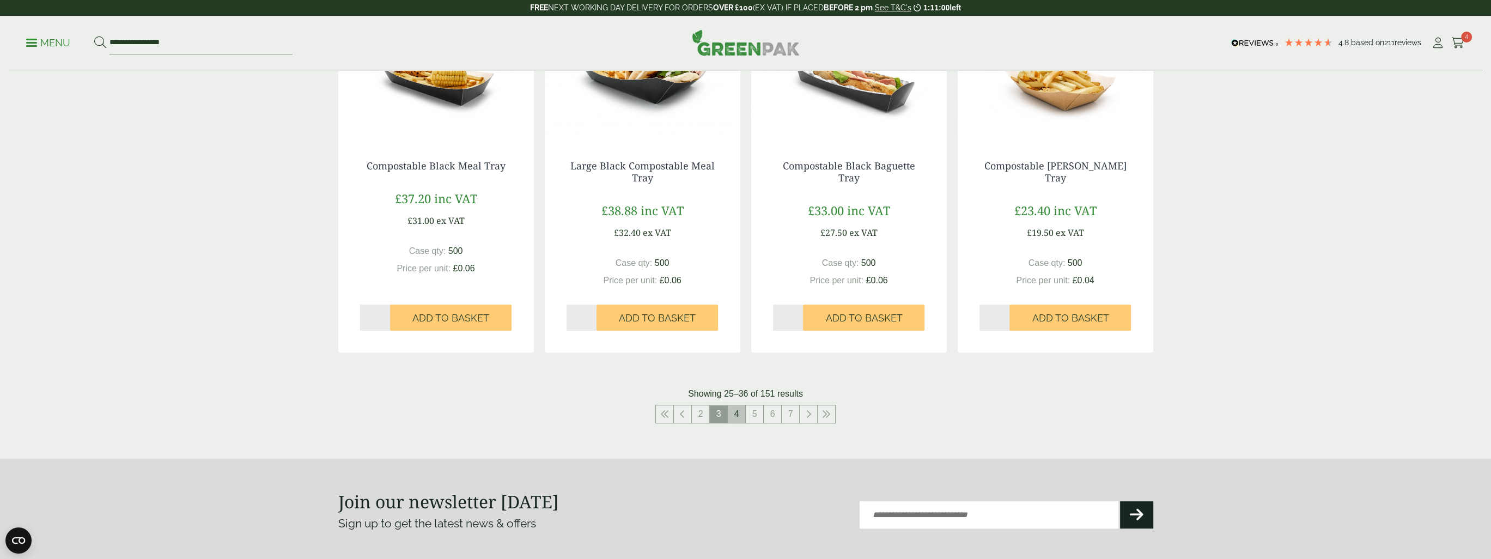
click at [736, 410] on link "4" at bounding box center [736, 413] width 17 height 17
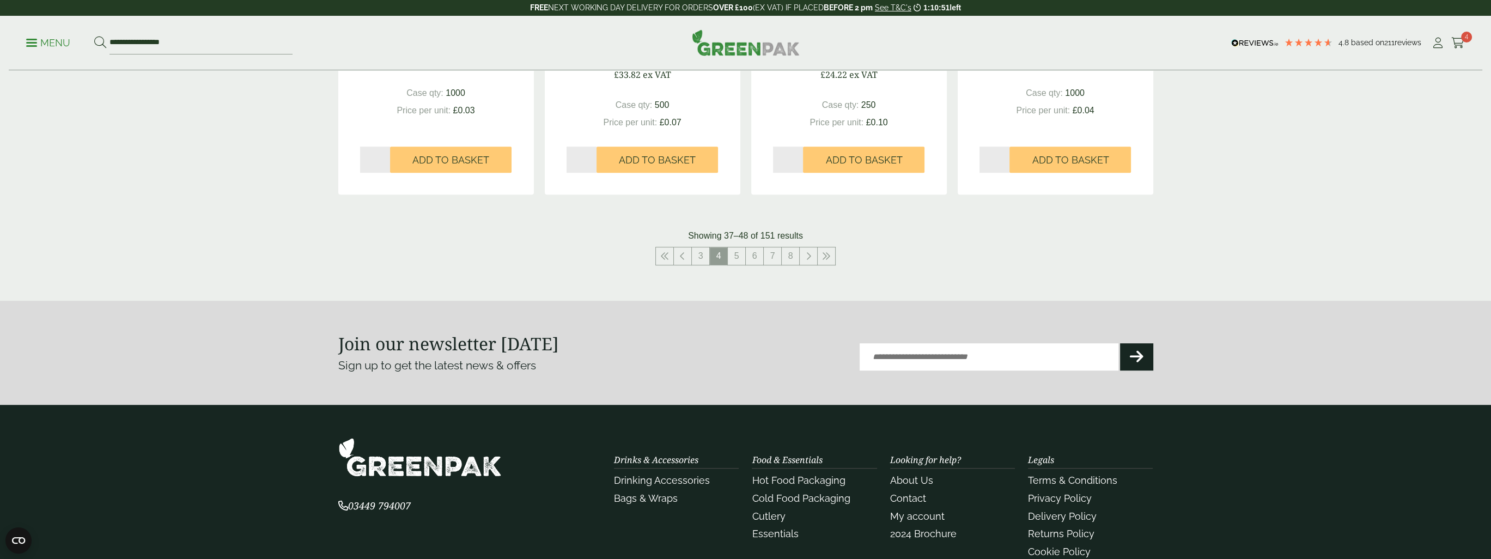
scroll to position [1198, 0]
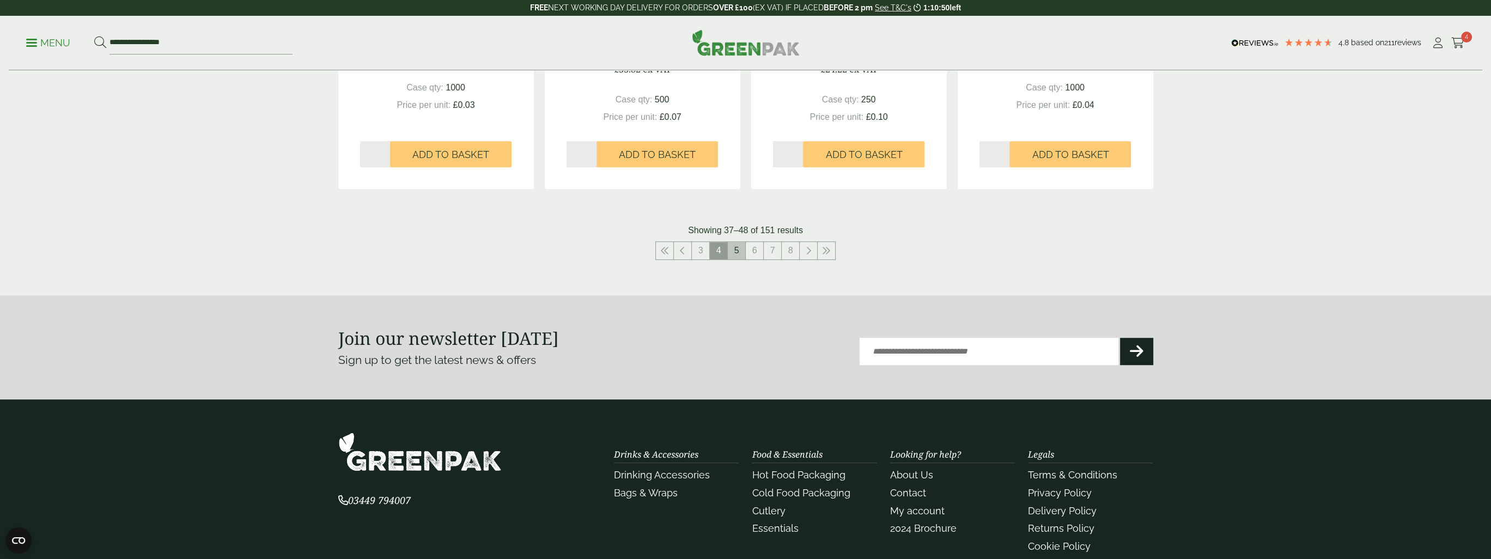
click at [734, 253] on link "5" at bounding box center [736, 250] width 17 height 17
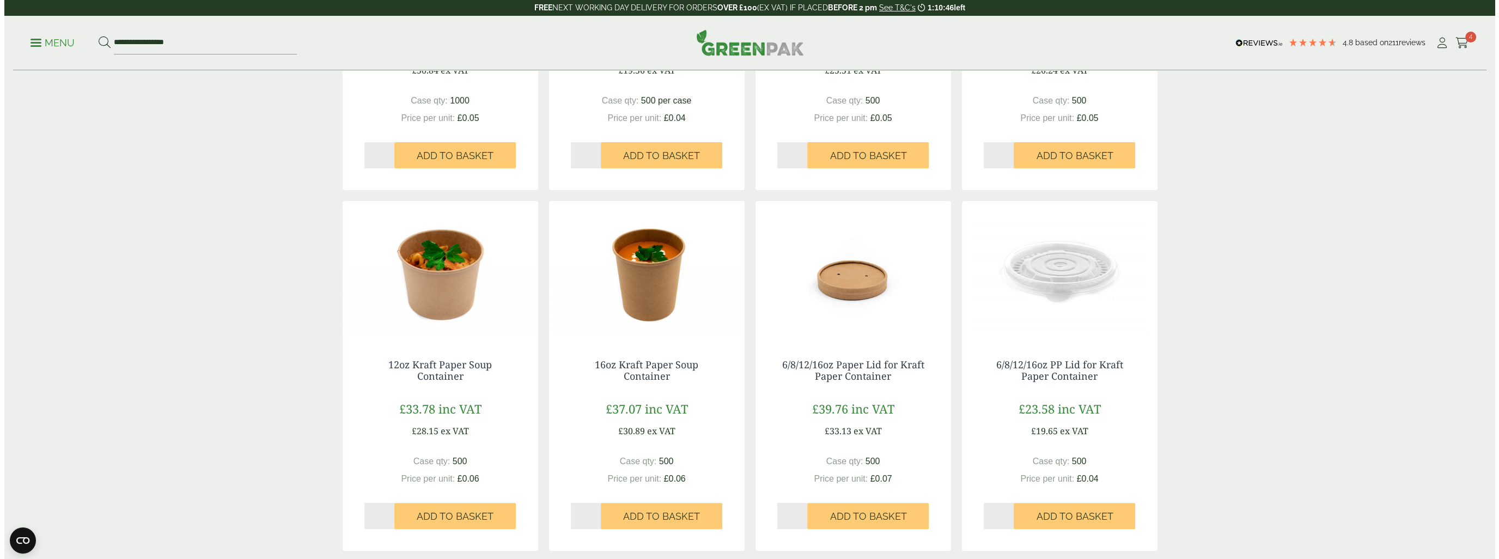
scroll to position [490, 0]
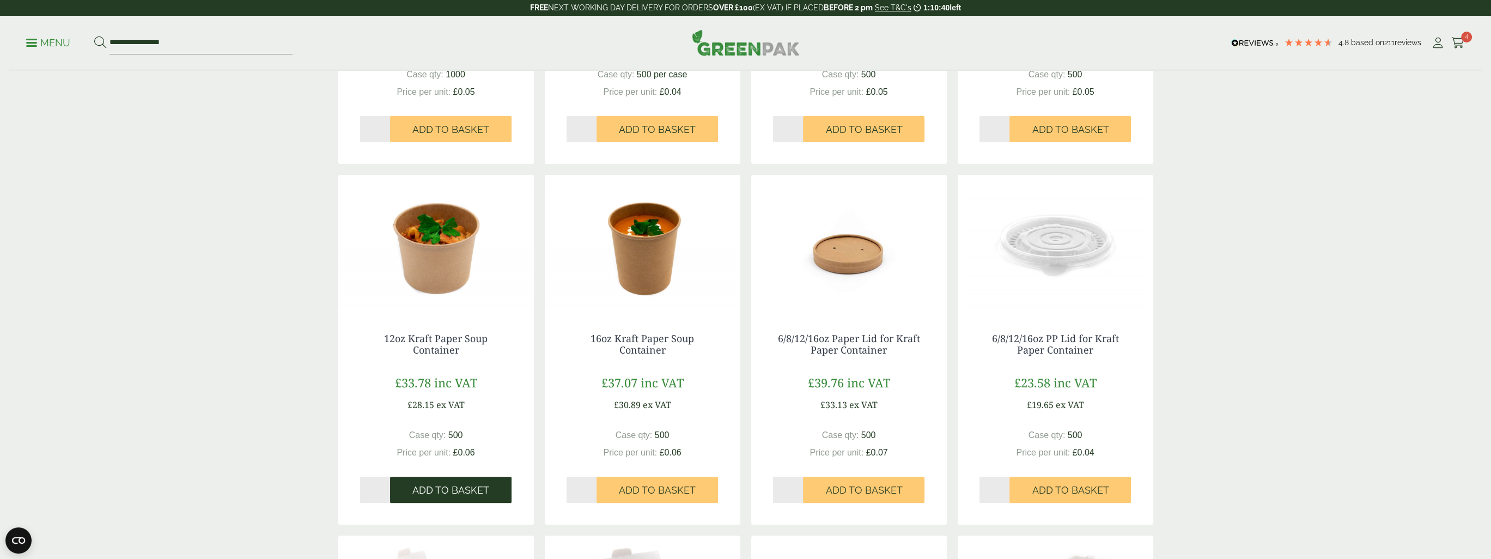
click at [460, 492] on span "Add to Basket" at bounding box center [450, 490] width 77 height 12
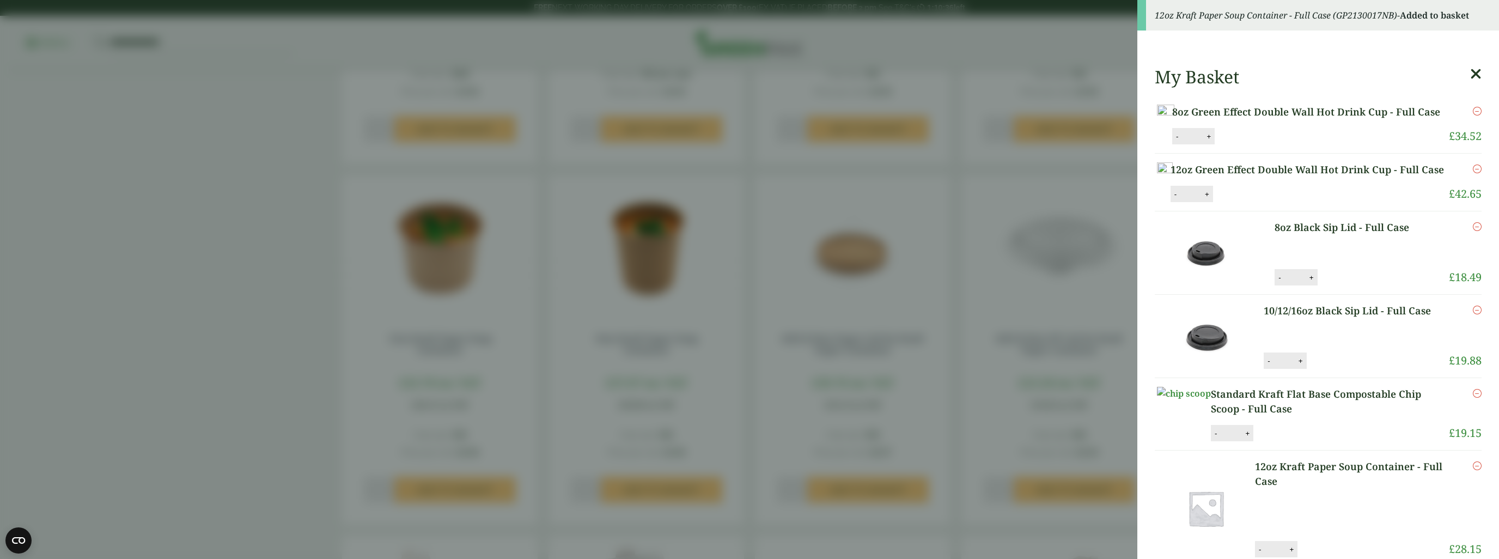
click at [279, 455] on aside "12oz Kraft Paper Soup Container - Full Case (GP2130017NB) - Added to basket My …" at bounding box center [749, 279] width 1499 height 559
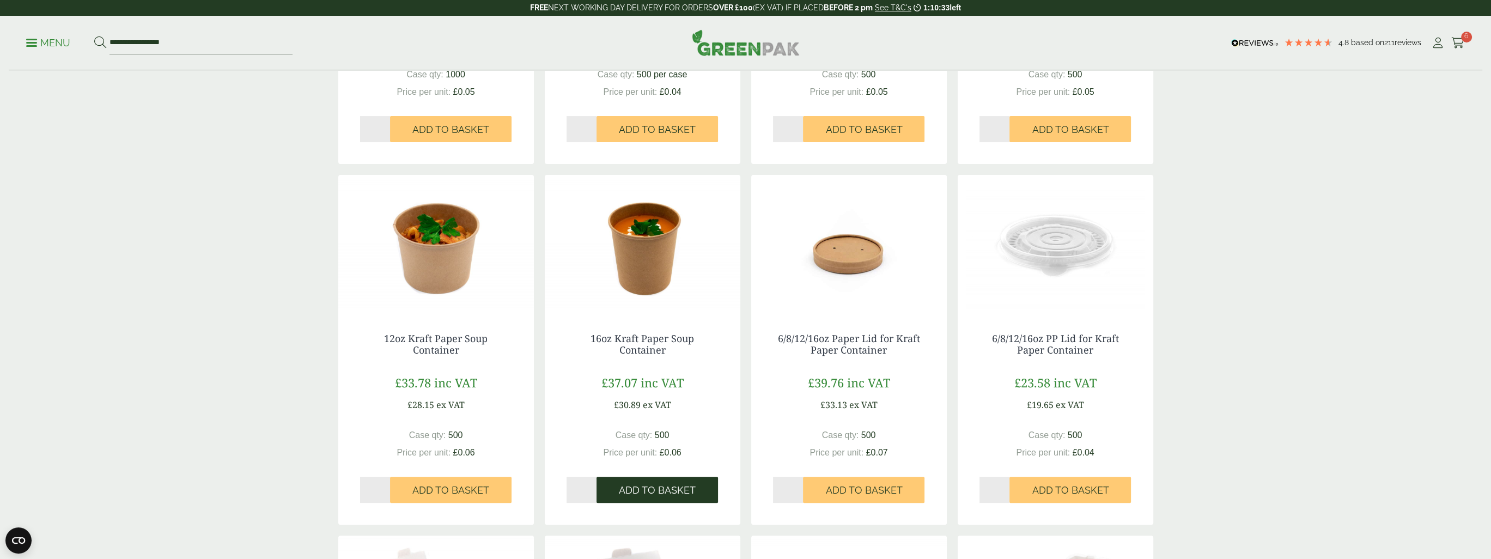
click at [637, 494] on span "Add to Basket" at bounding box center [657, 490] width 77 height 12
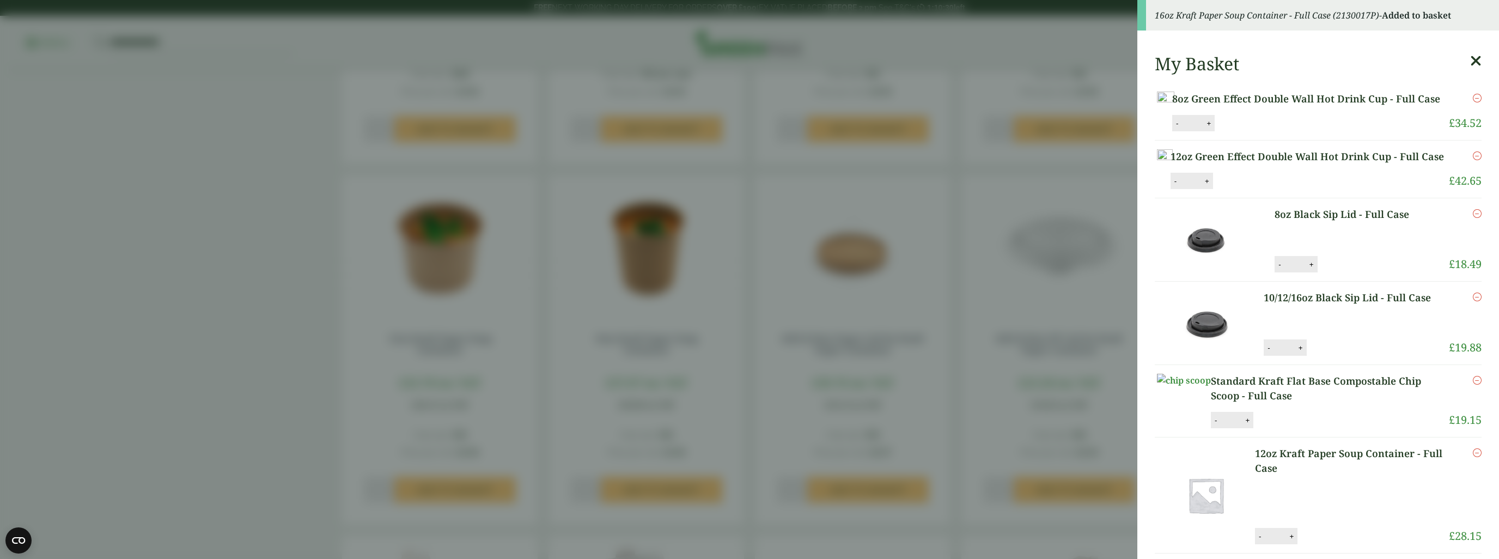
click at [203, 448] on aside "16oz Kraft Paper Soup Container - Full Case (2130017P) - Added to basket My Bas…" at bounding box center [749, 279] width 1499 height 559
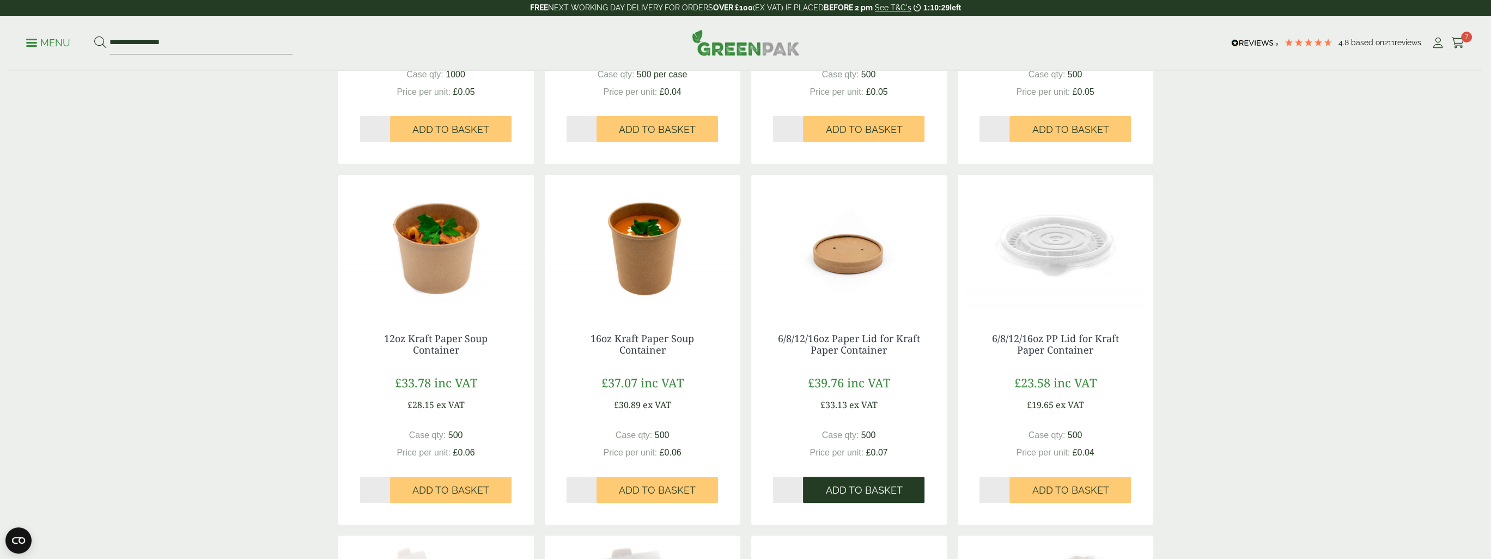
click at [834, 494] on span "Add to Basket" at bounding box center [863, 490] width 77 height 12
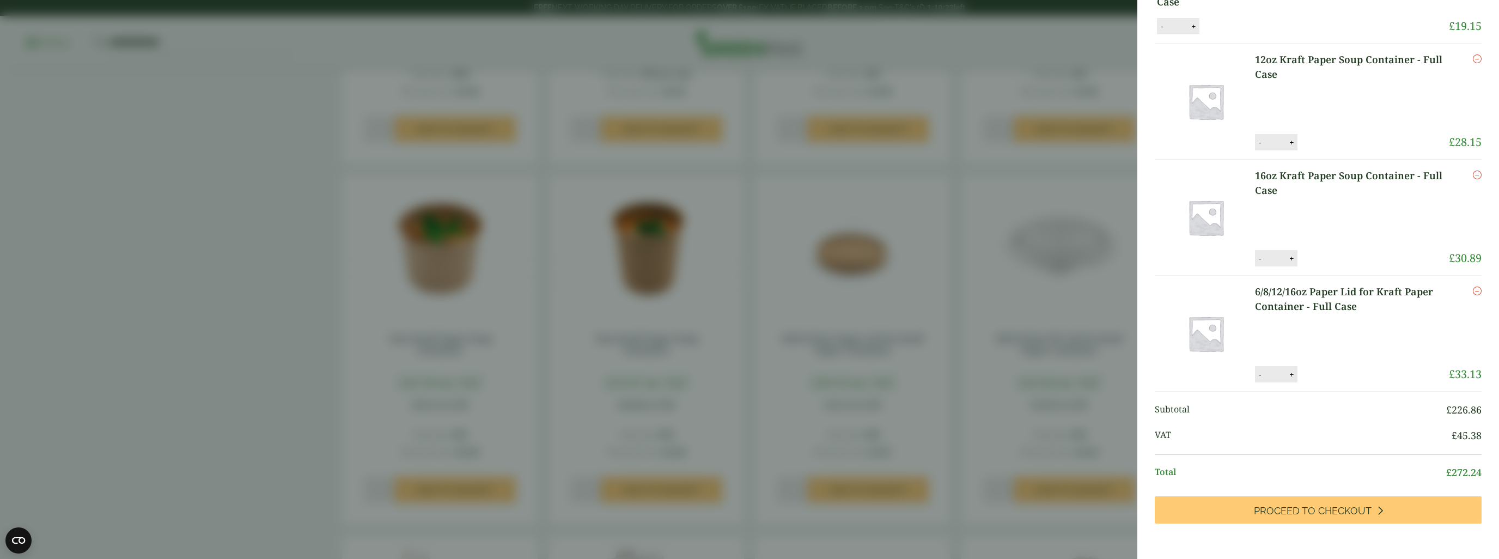
scroll to position [391, 0]
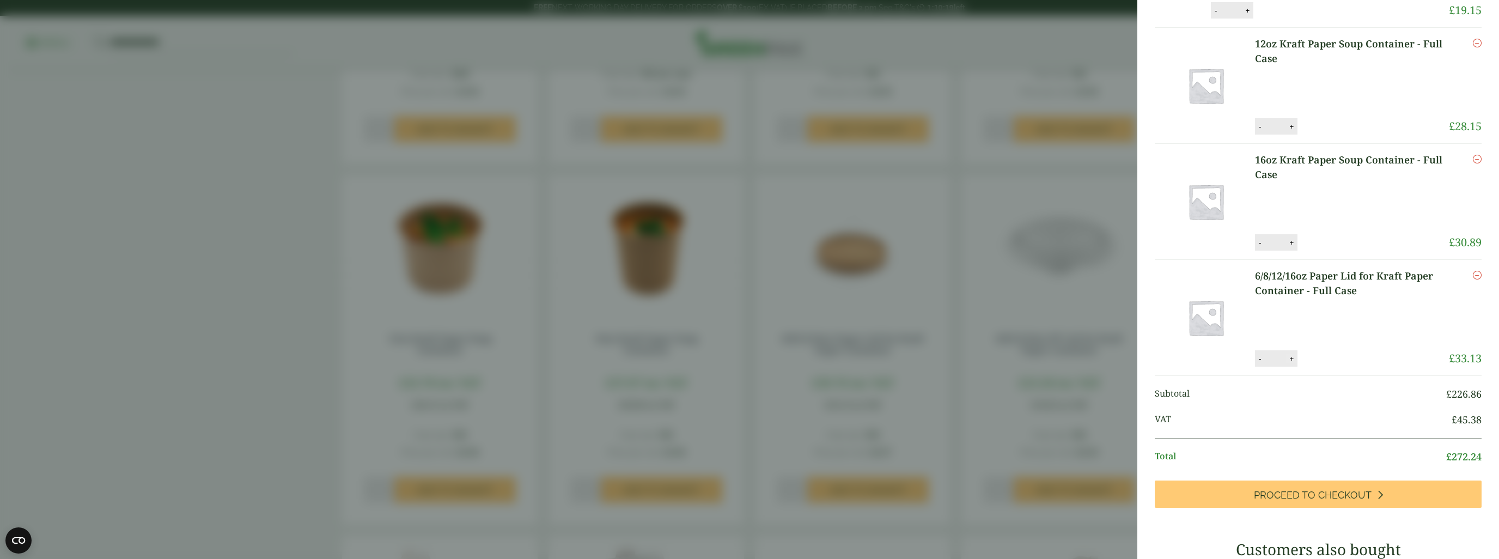
click at [1293, 363] on button "+" at bounding box center [1291, 358] width 11 height 9
type input "*"
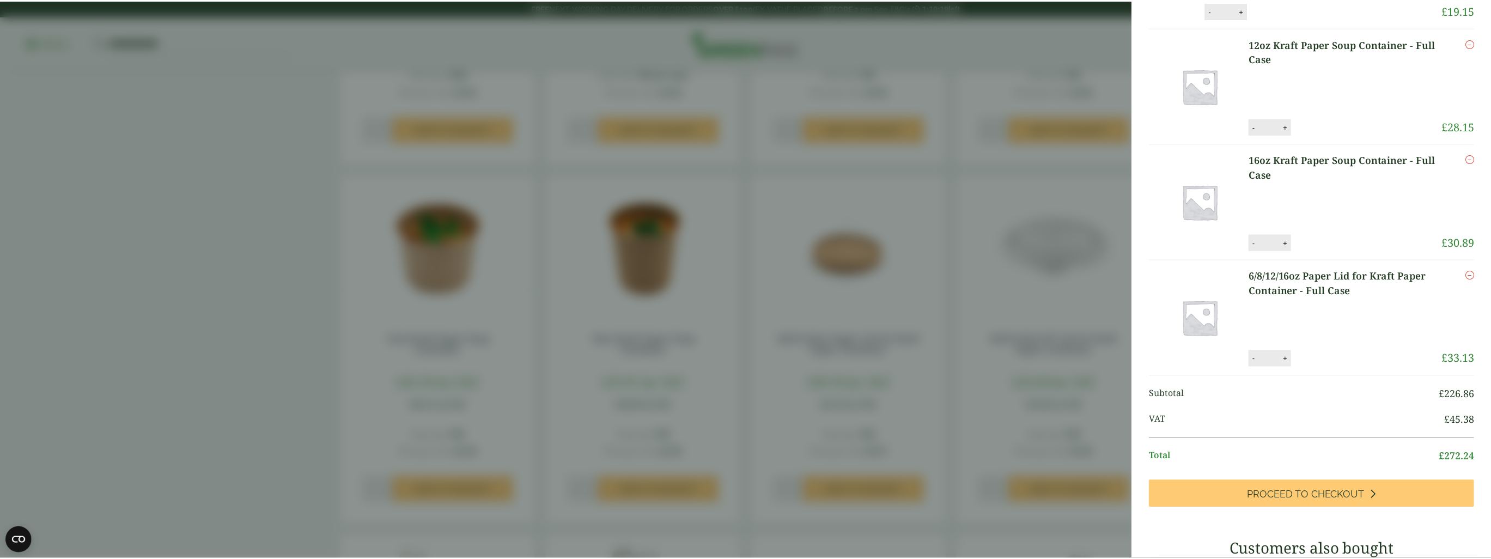
scroll to position [333, 0]
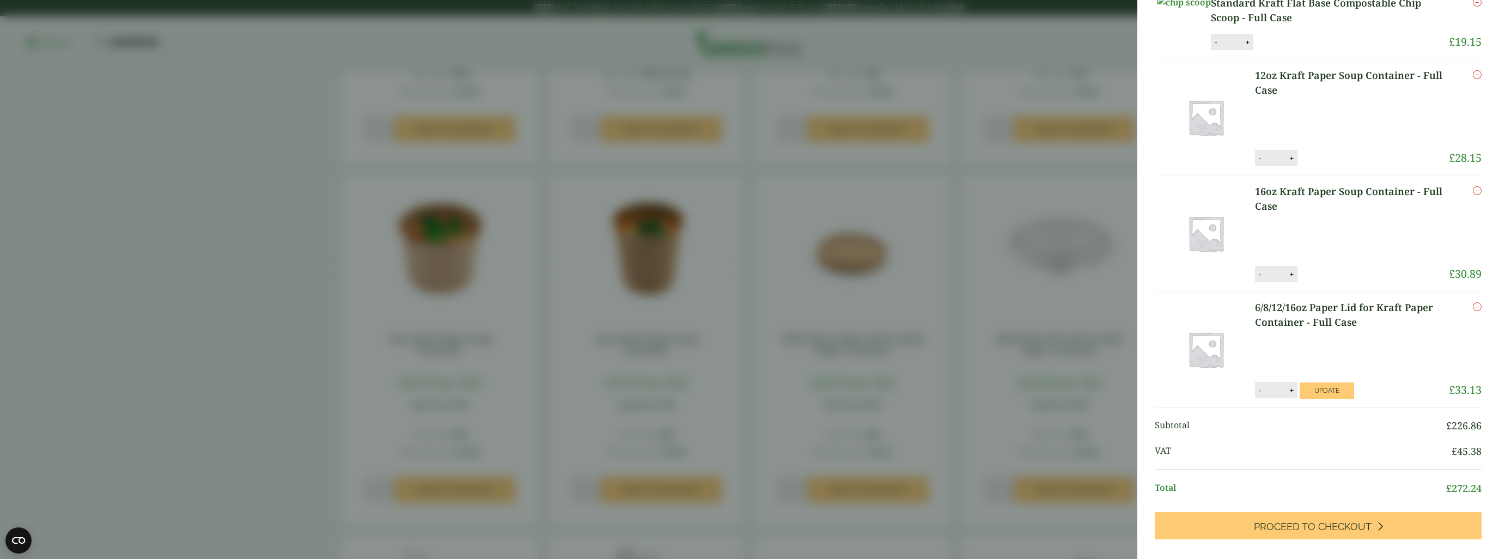
click at [100, 332] on aside "My Basket 8oz Green Effect Double Wall Hot Drink Cup - Full Case 8oz Green Effe…" at bounding box center [749, 279] width 1499 height 559
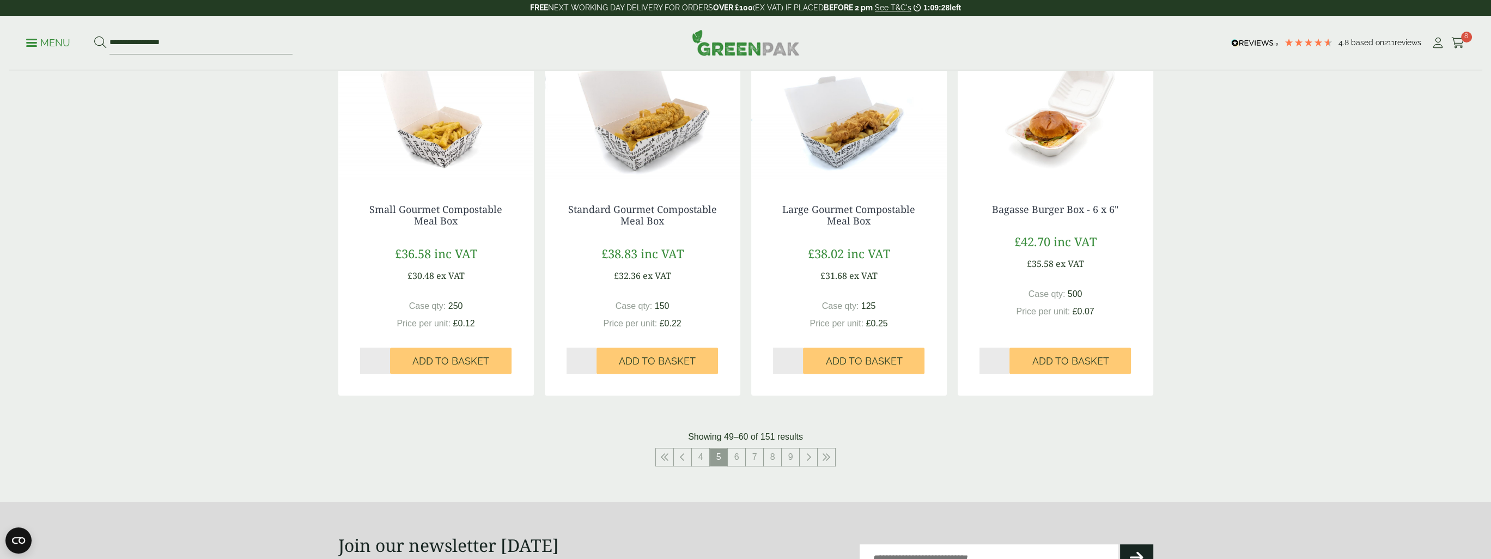
scroll to position [981, 0]
click at [732, 460] on link "6" at bounding box center [736, 456] width 17 height 17
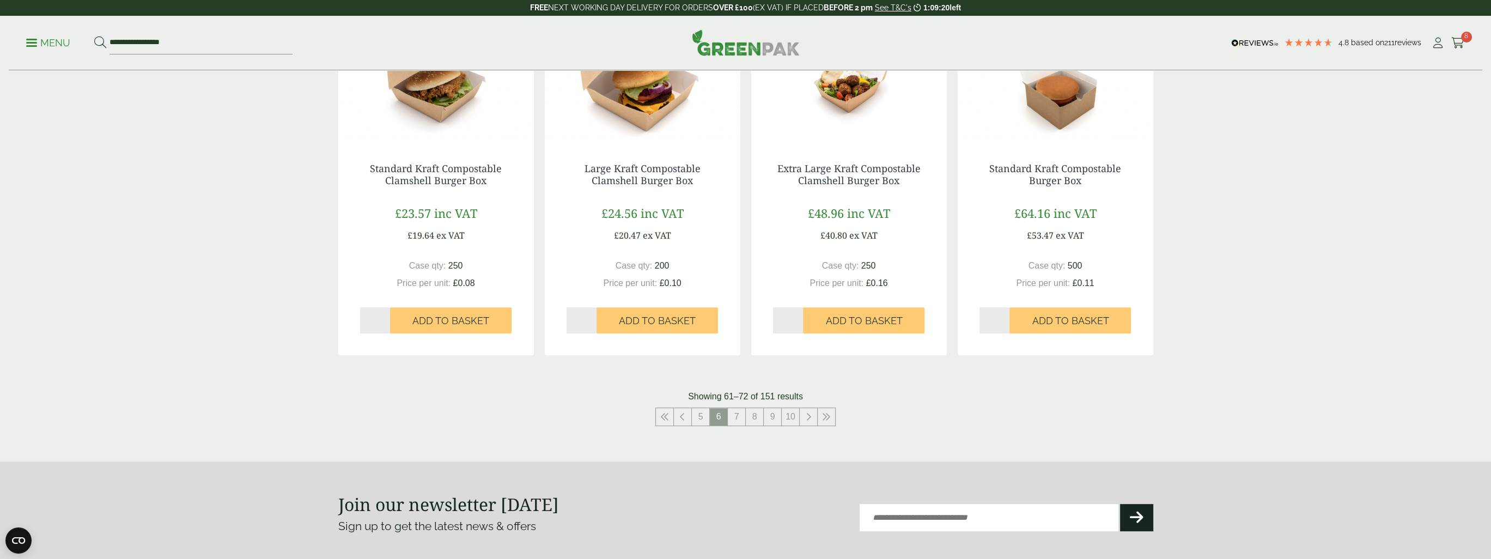
scroll to position [1089, 0]
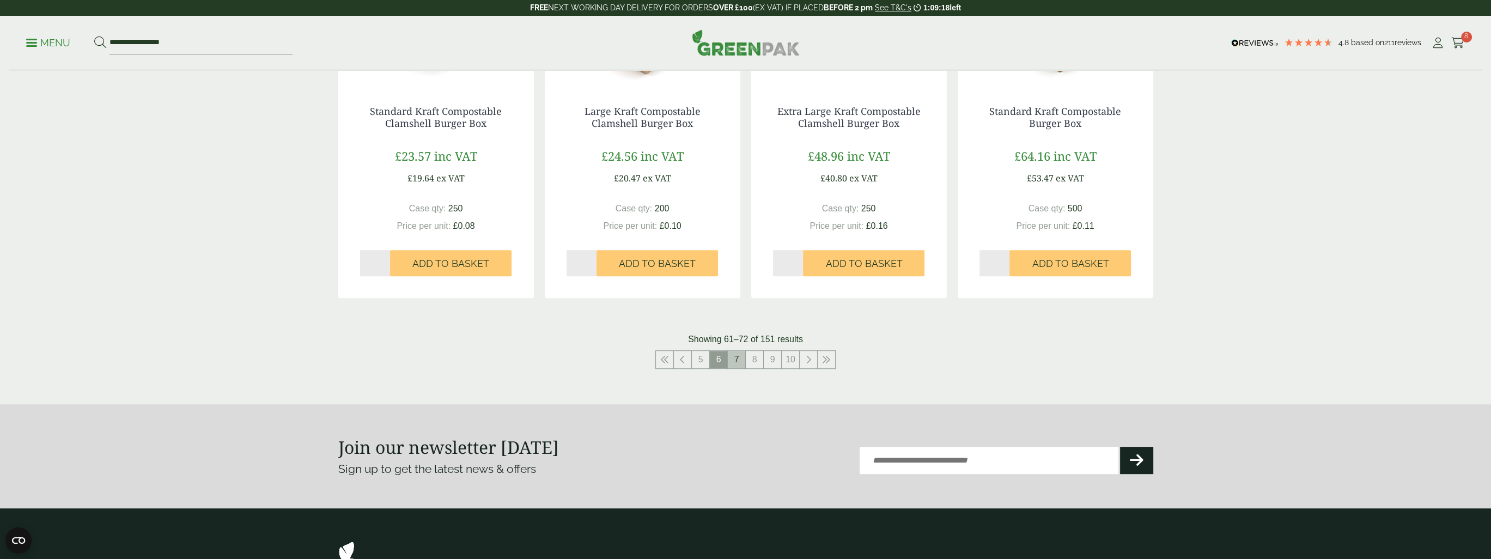
click at [735, 362] on link "7" at bounding box center [736, 359] width 17 height 17
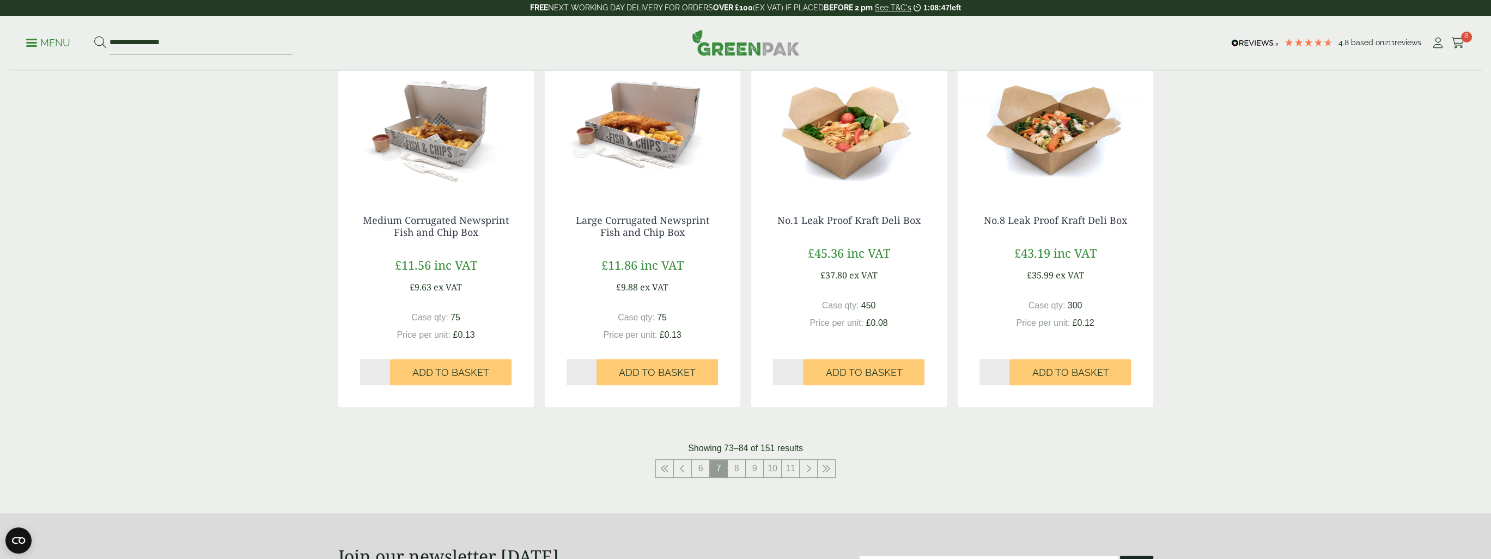
scroll to position [1089, 0]
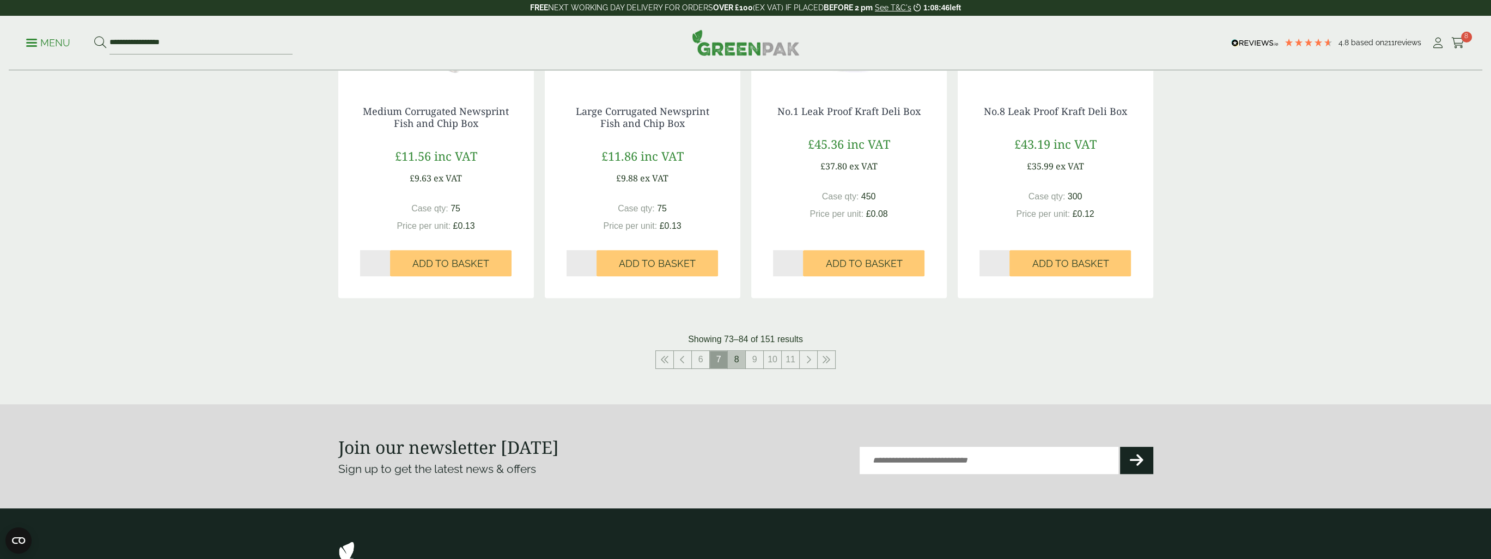
click at [738, 361] on link "8" at bounding box center [736, 359] width 17 height 17
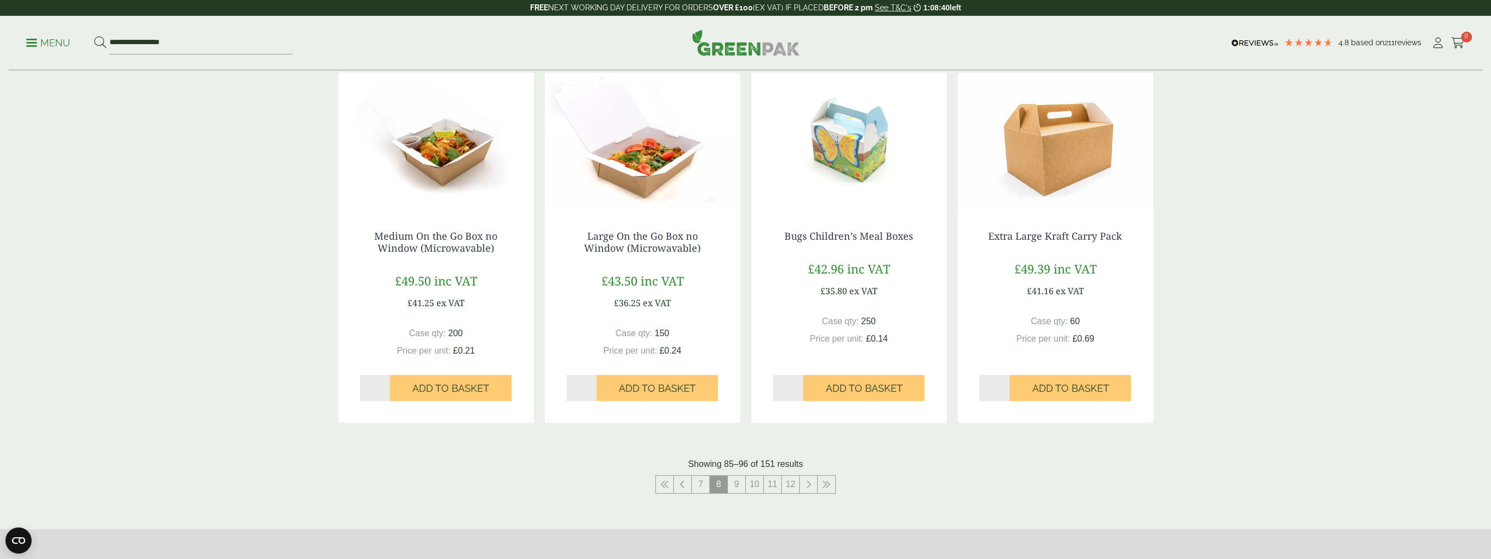
scroll to position [1035, 0]
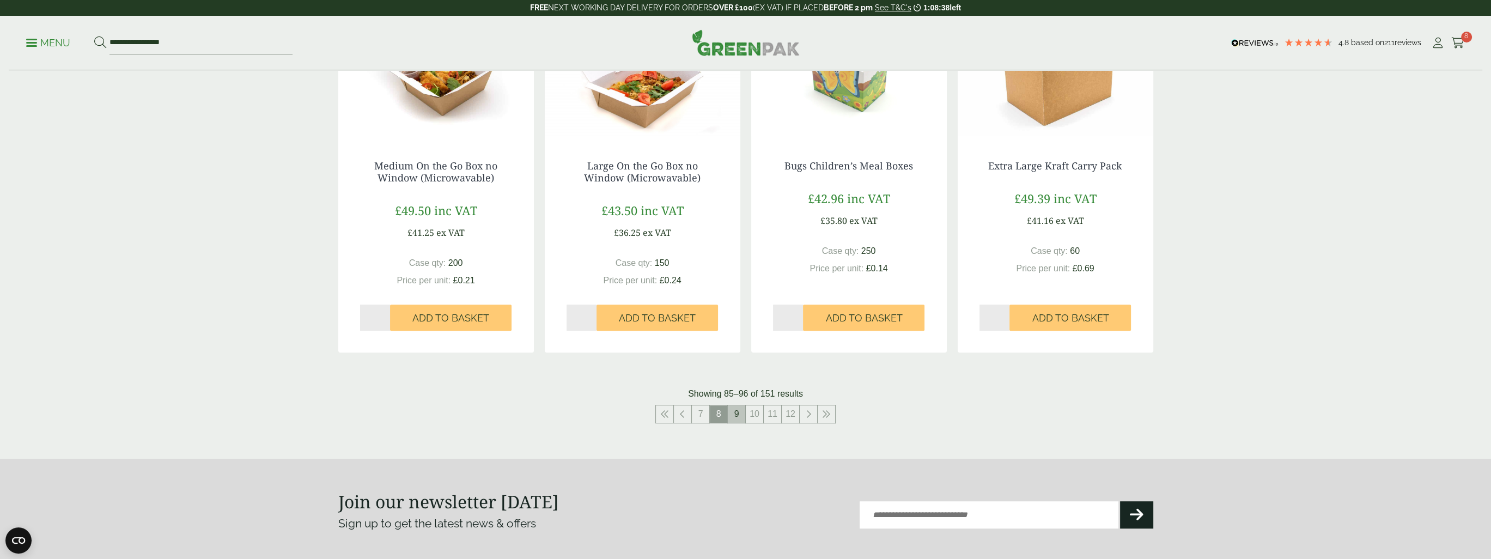
click at [738, 417] on link "9" at bounding box center [736, 413] width 17 height 17
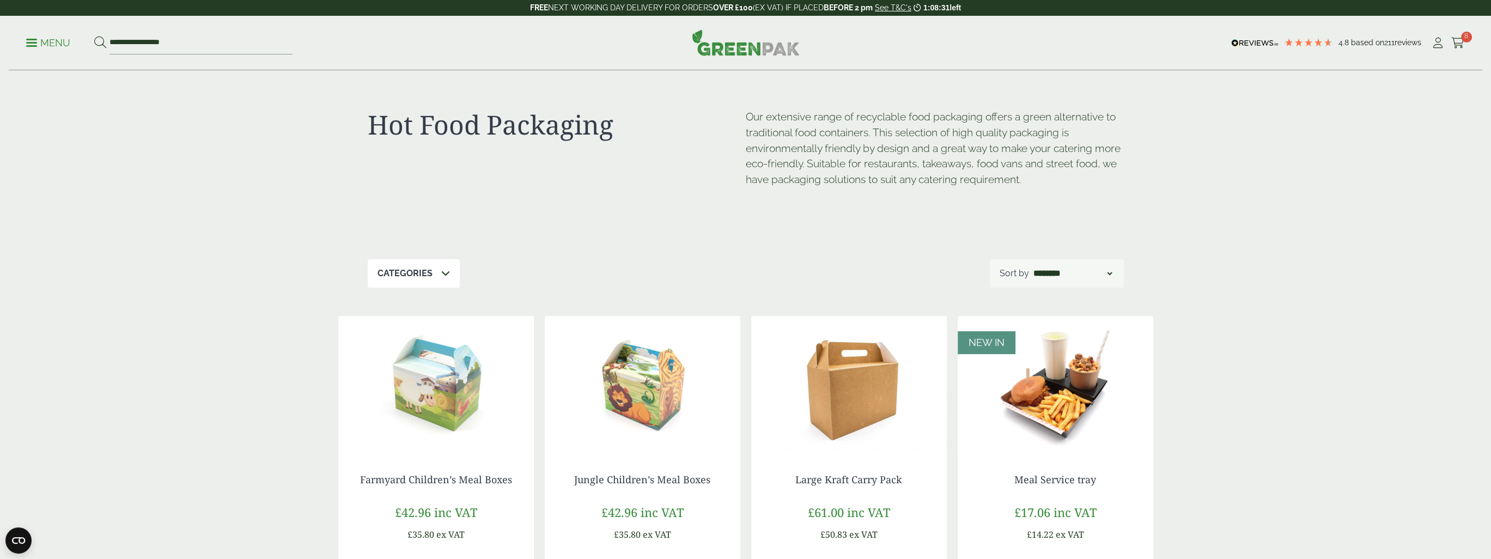
click at [39, 43] on p "Menu" at bounding box center [48, 42] width 44 height 13
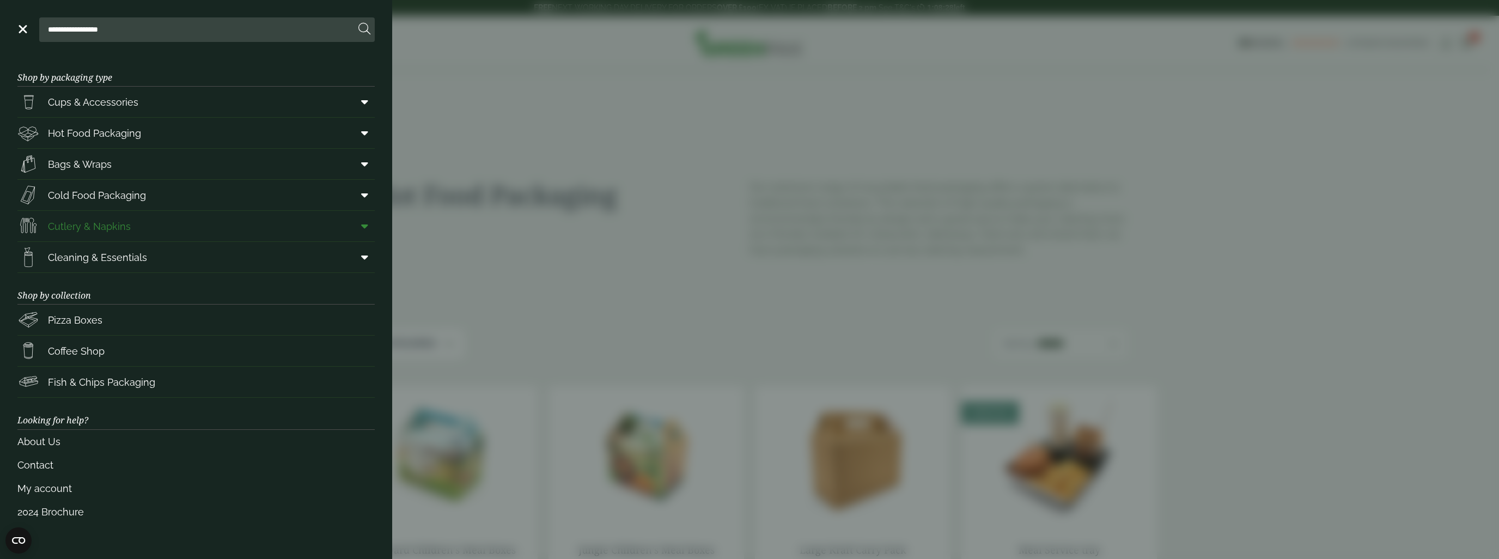
click at [92, 225] on span "Cutlery & Napkins" at bounding box center [89, 226] width 83 height 15
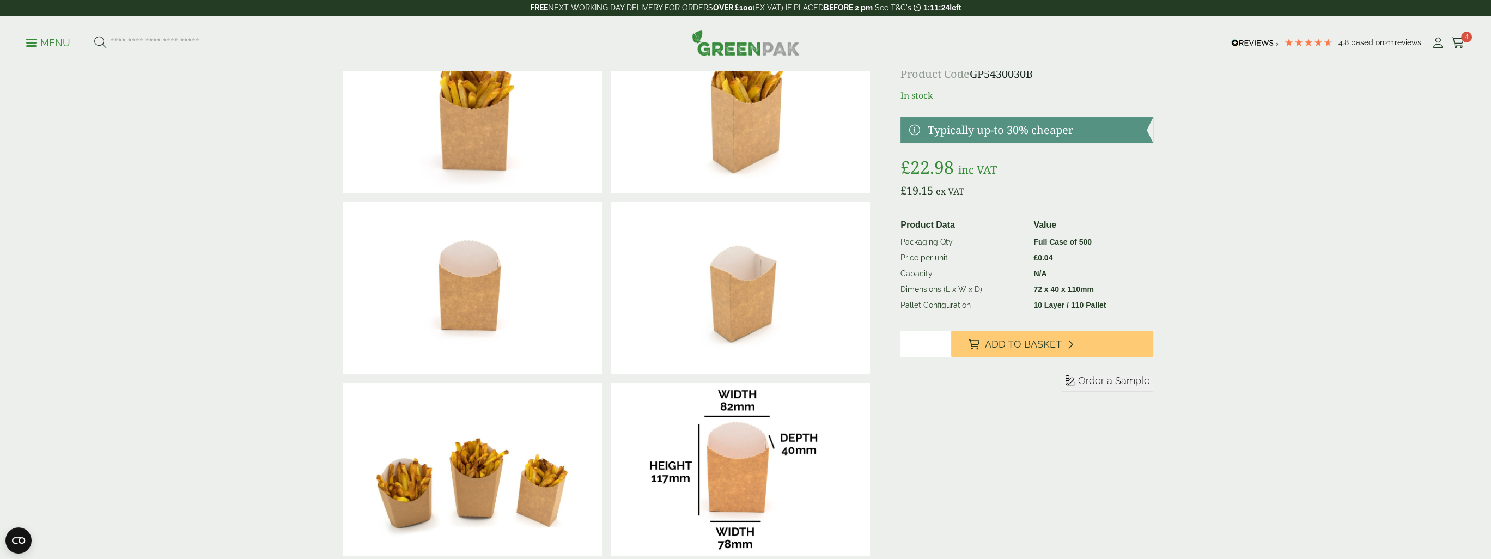
scroll to position [109, 0]
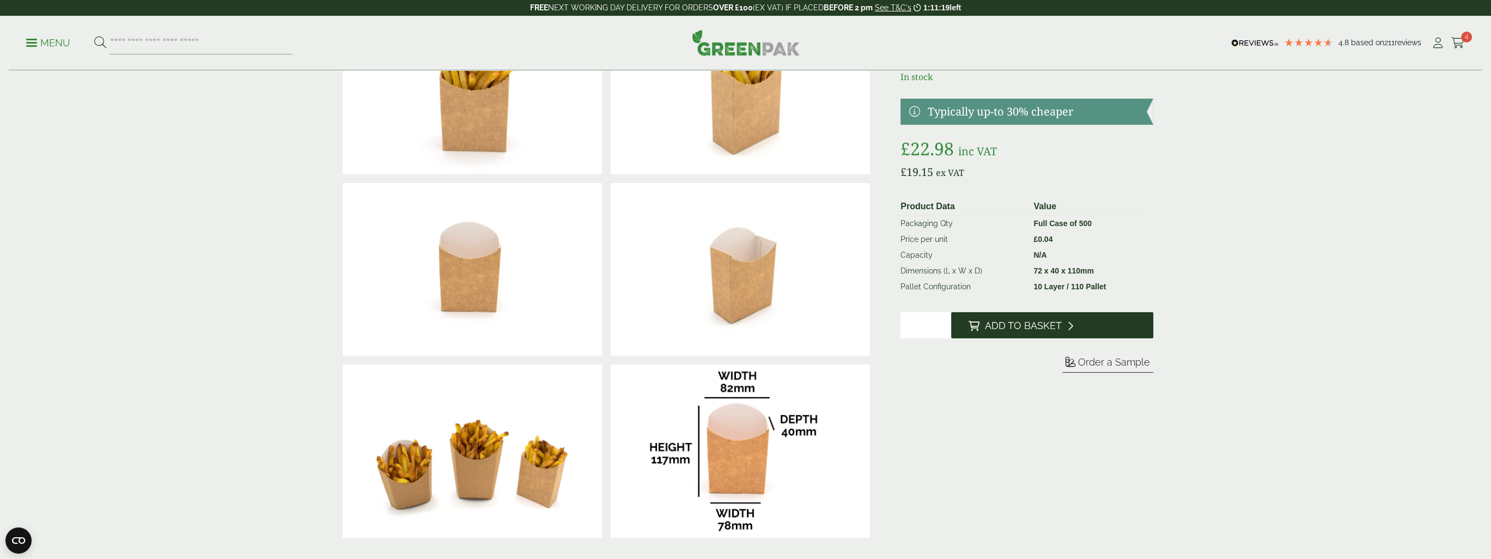
click at [1010, 331] on span "Add to Basket" at bounding box center [1023, 326] width 77 height 12
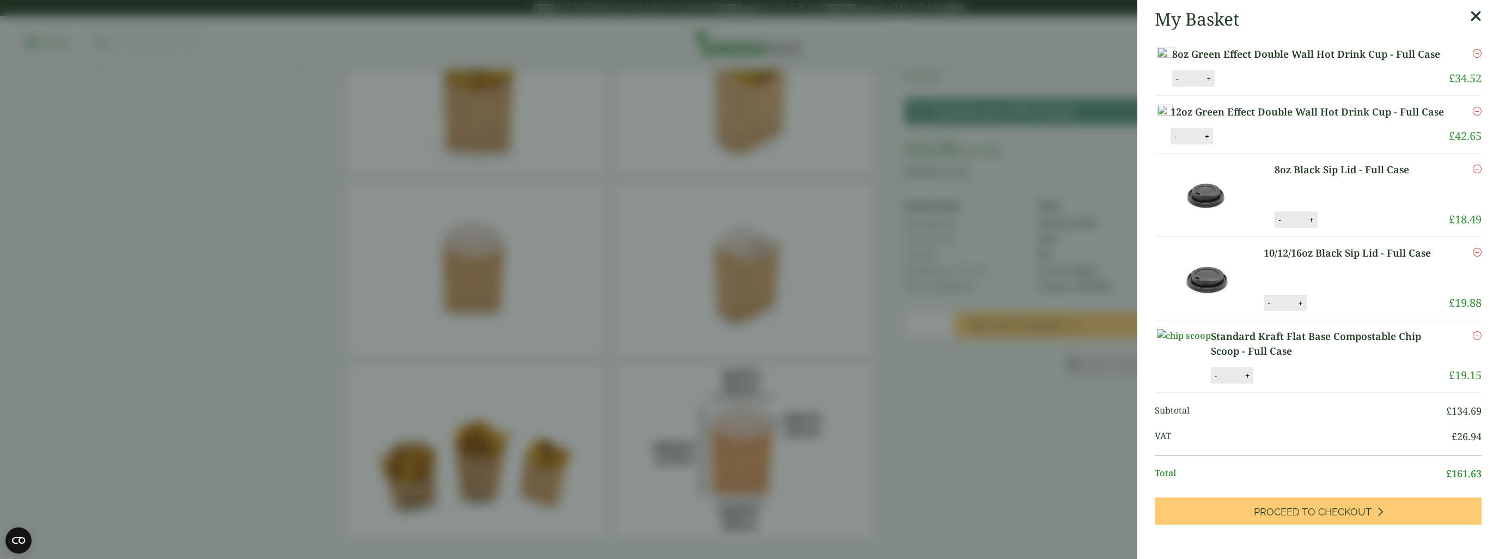
click at [123, 208] on aside "My Basket 8oz Green Effect Double Wall Hot Drink Cup - Full Case 8oz Green Effe…" at bounding box center [749, 279] width 1499 height 559
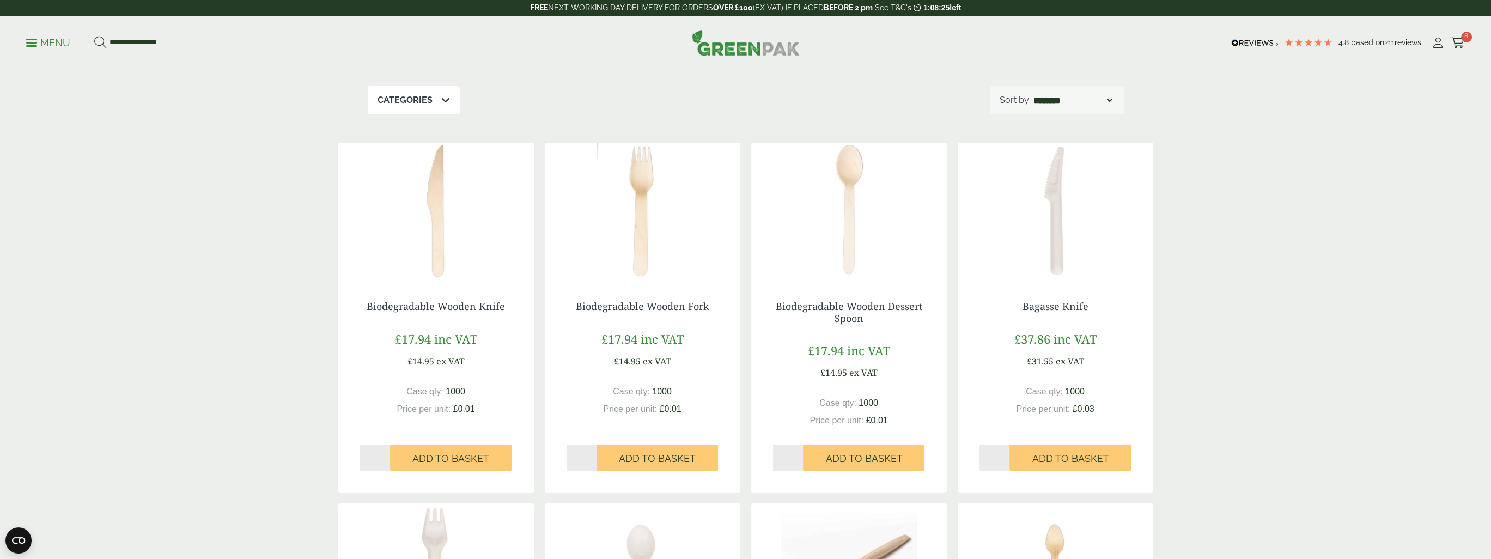
scroll to position [163, 0]
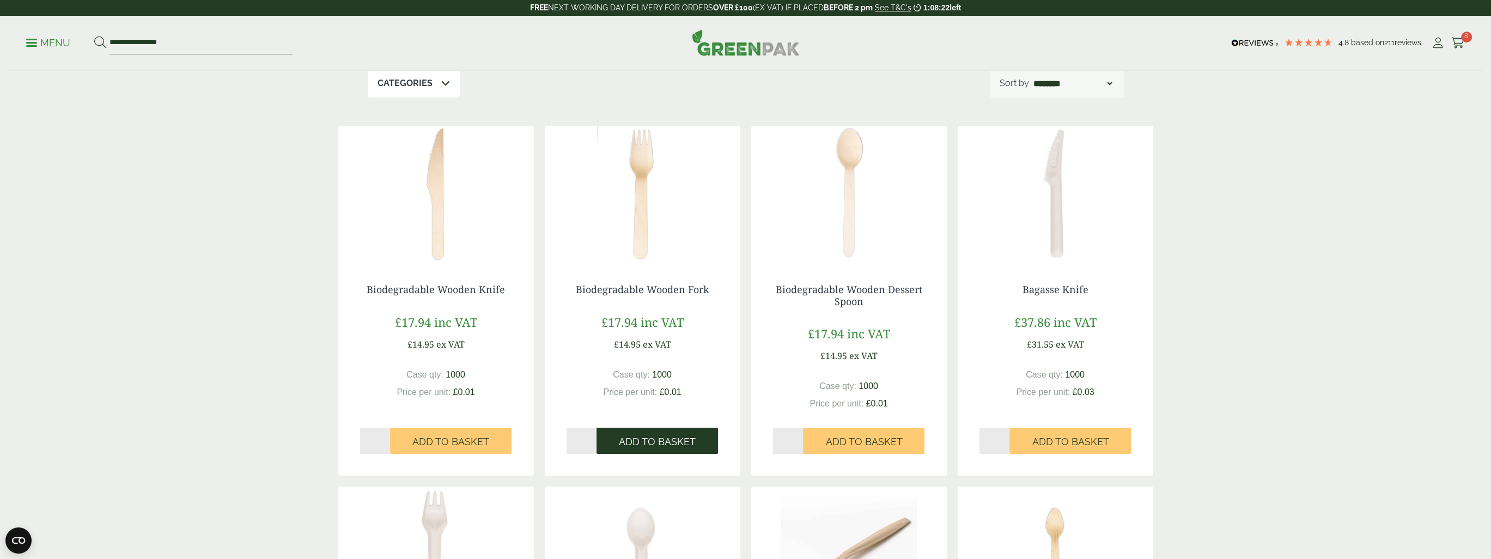
click at [638, 445] on span "Add to Basket" at bounding box center [657, 442] width 77 height 12
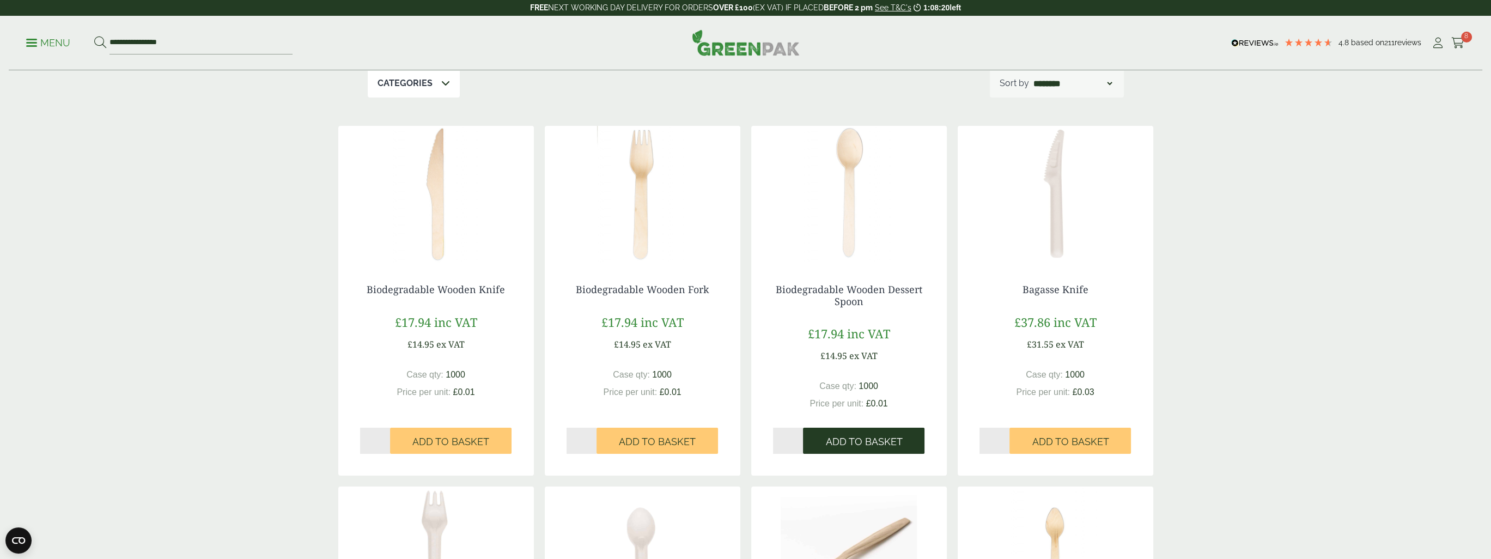
click at [841, 446] on span "Add to Basket" at bounding box center [863, 442] width 77 height 12
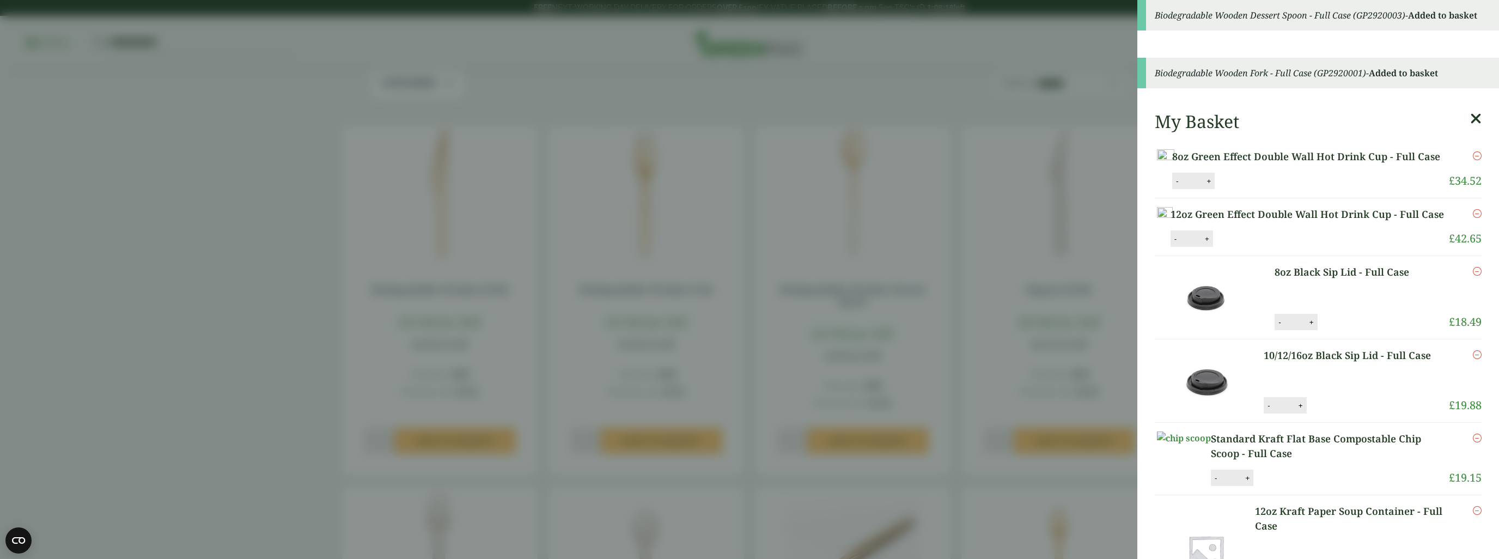
click at [202, 394] on aside "Biodegradable Wooden Dessert Spoon - Full Case (GP2920003) - Added to basket Bi…" at bounding box center [749, 279] width 1499 height 559
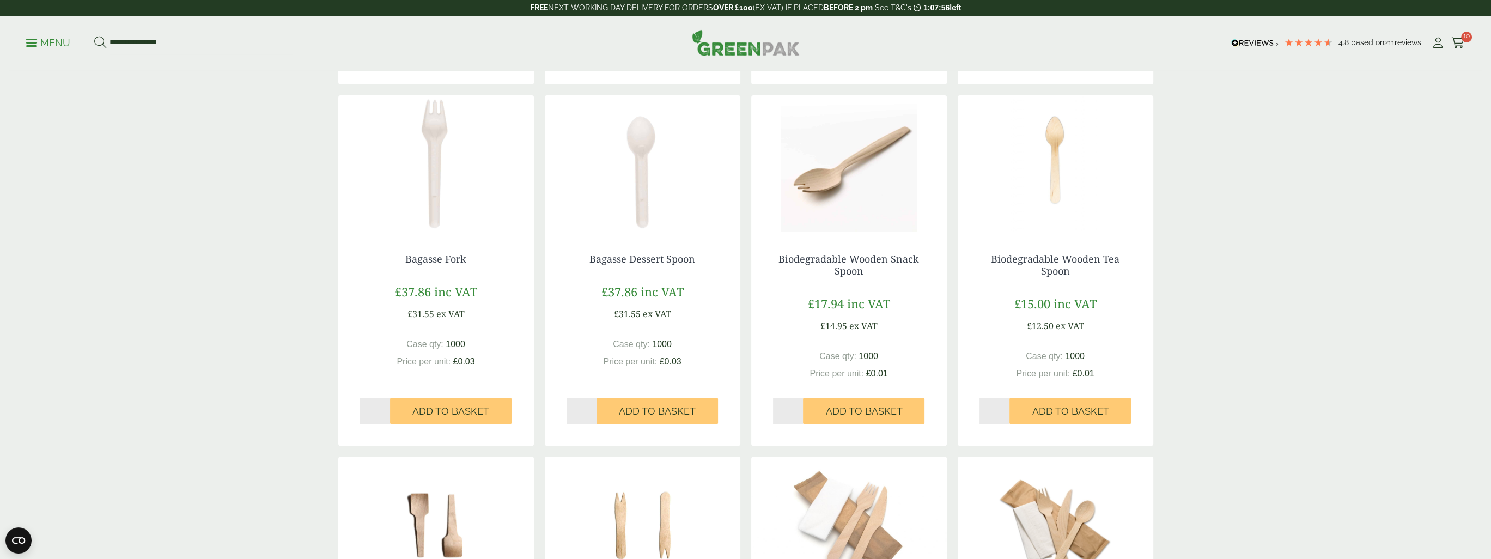
scroll to position [599, 0]
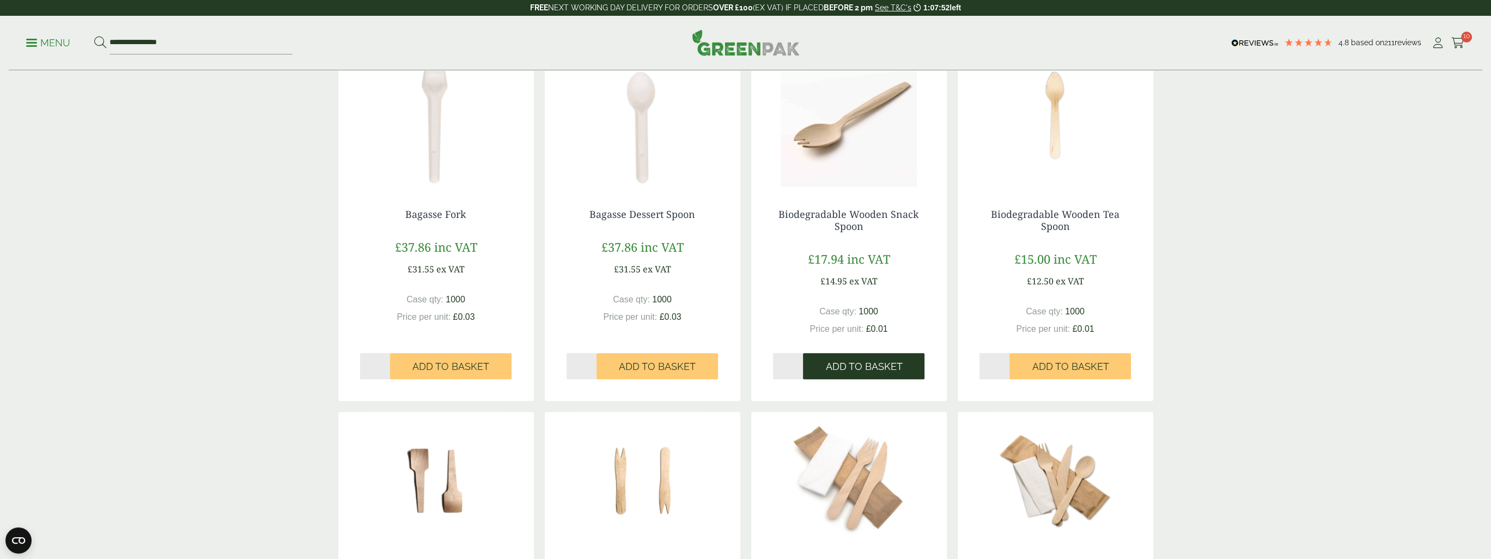
click at [839, 369] on span "Add to Basket" at bounding box center [863, 367] width 77 height 12
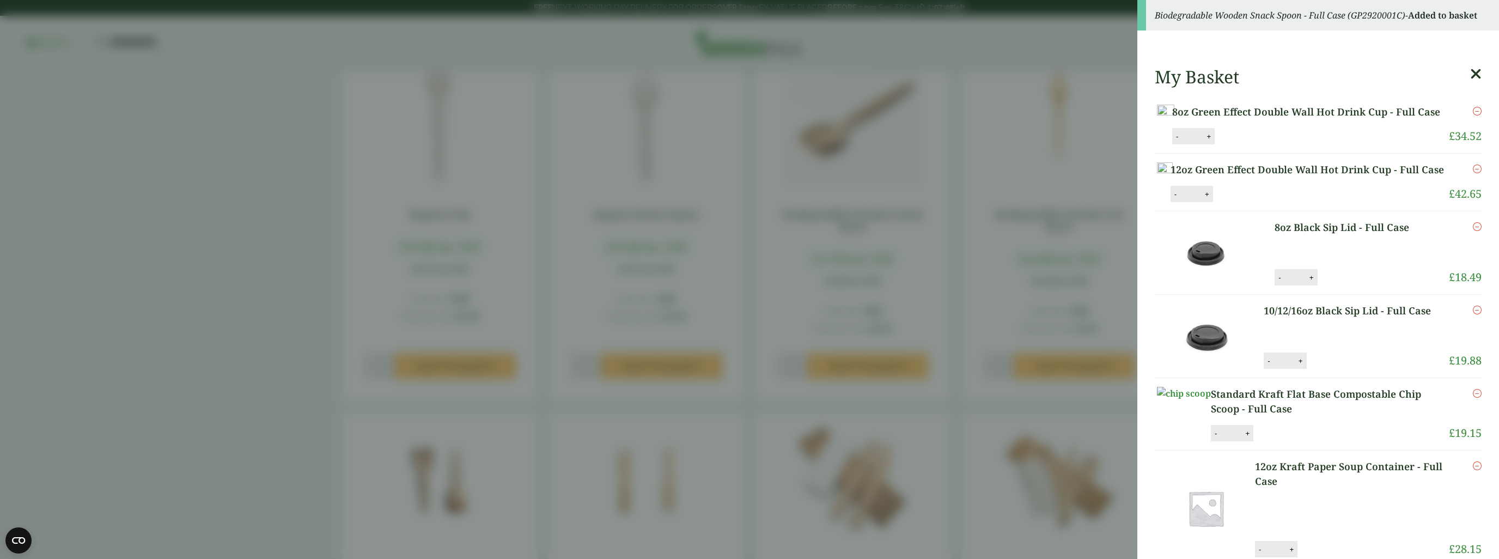
click at [216, 443] on aside "Biodegradable Wooden Snack Spoon - Full Case (GP2920001C) - Added to basket My …" at bounding box center [749, 279] width 1499 height 559
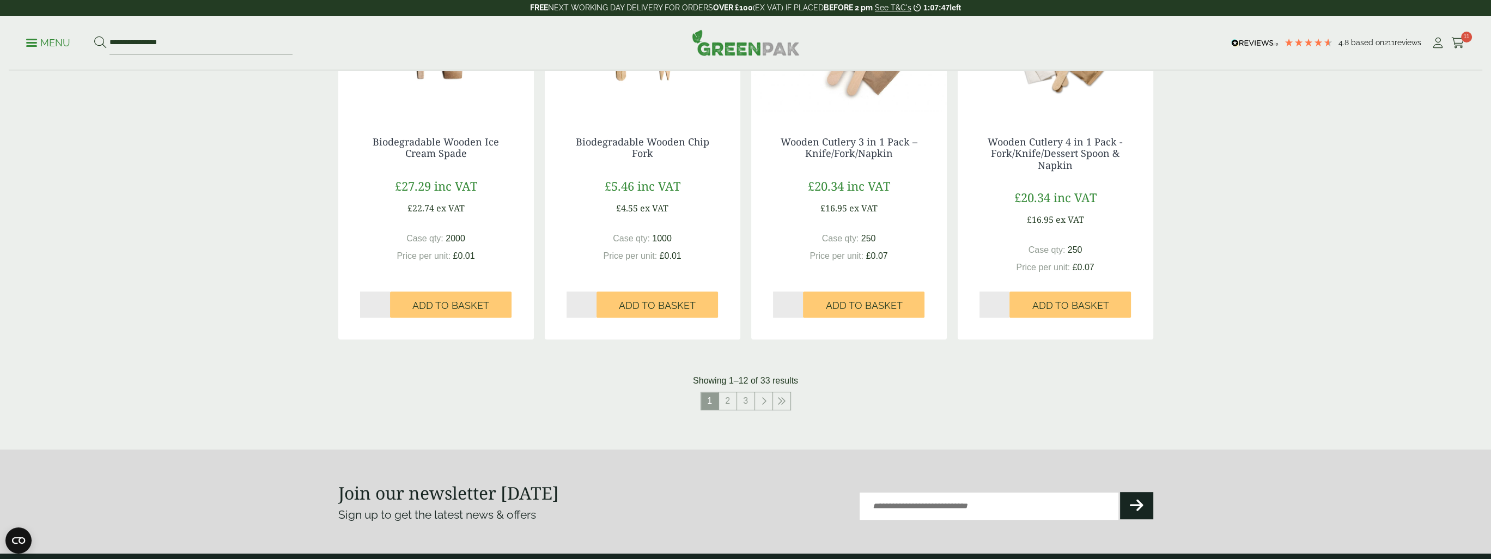
scroll to position [1035, 0]
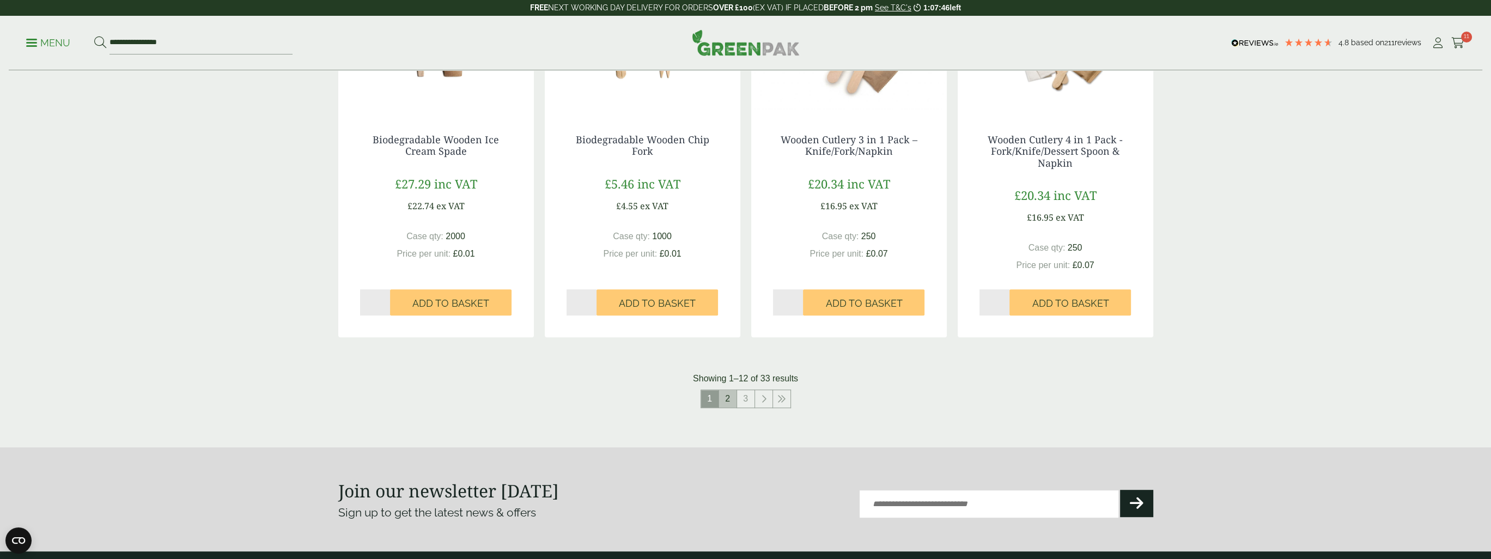
click at [726, 397] on link "2" at bounding box center [727, 398] width 17 height 17
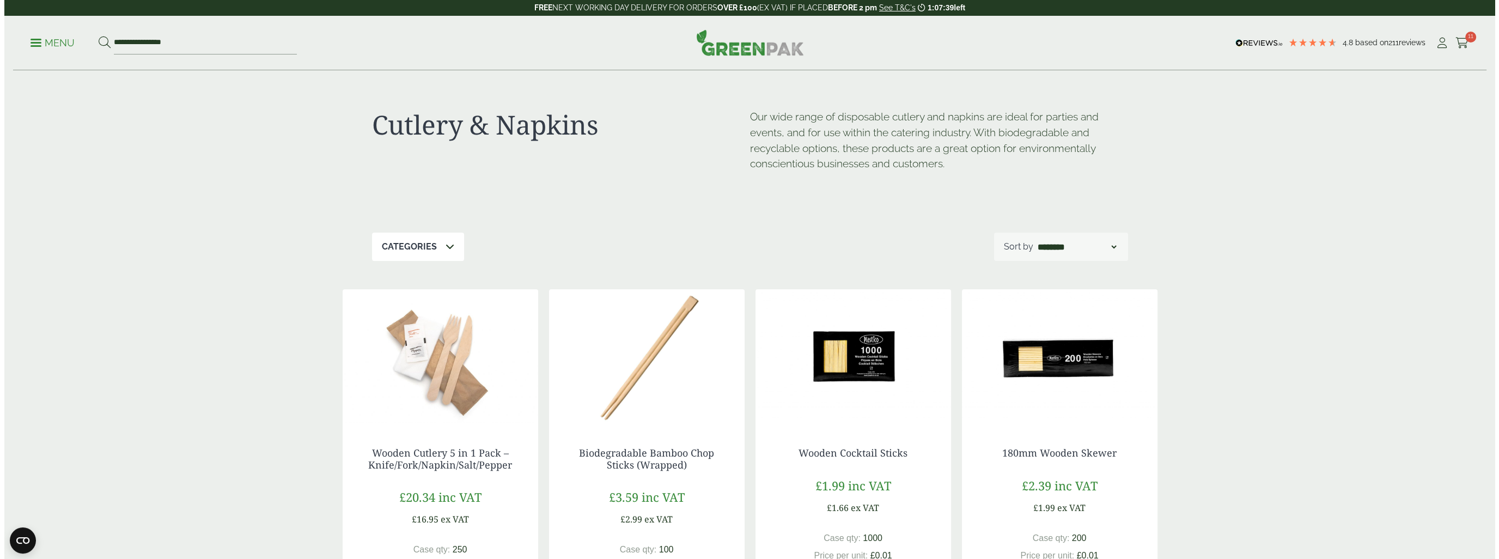
scroll to position [1035, 0]
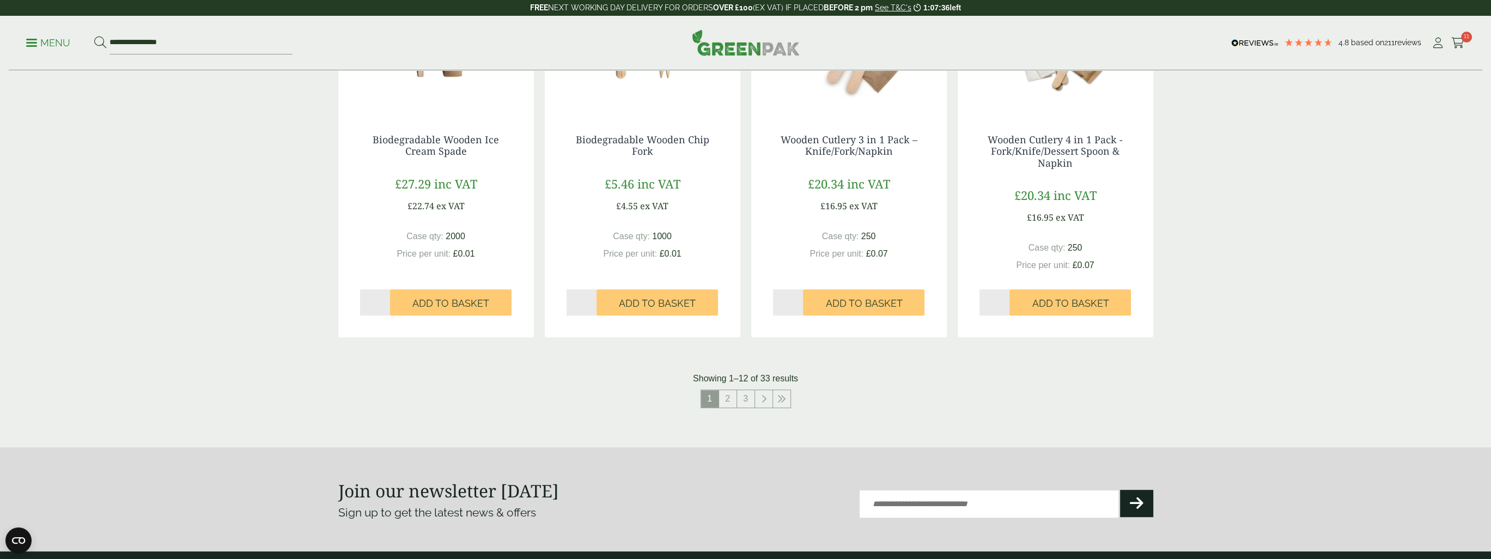
click at [33, 46] on link "Menu" at bounding box center [48, 41] width 44 height 11
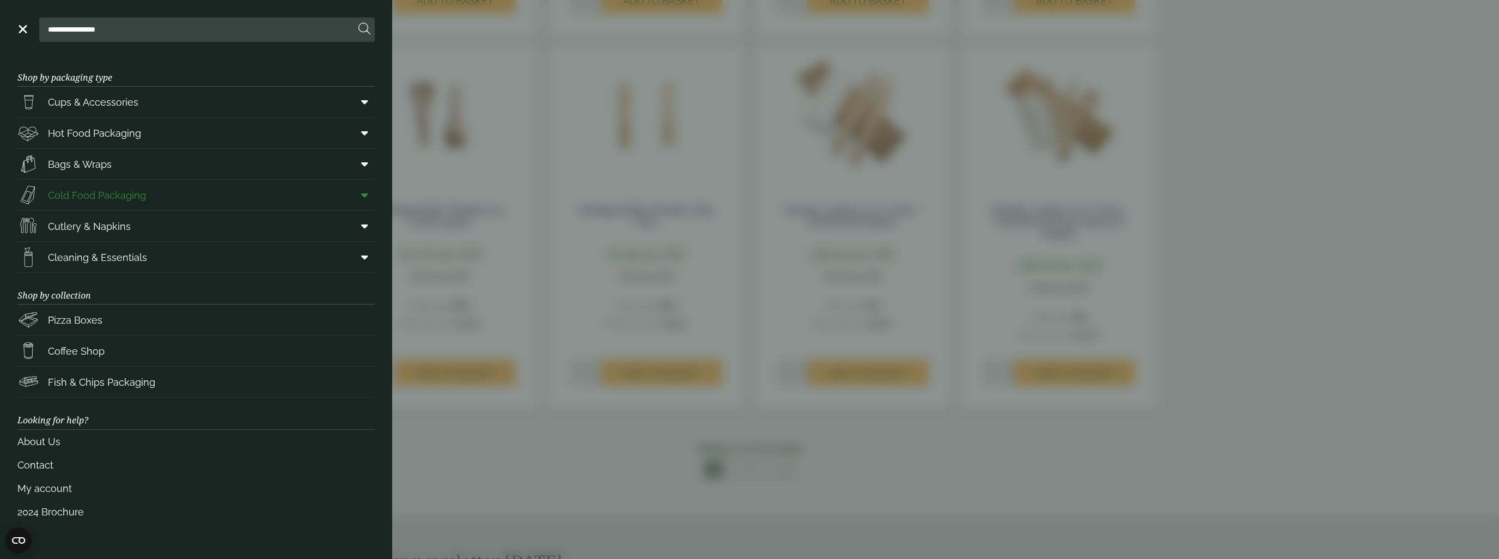
click at [95, 198] on span "Cold Food Packaging" at bounding box center [97, 195] width 98 height 15
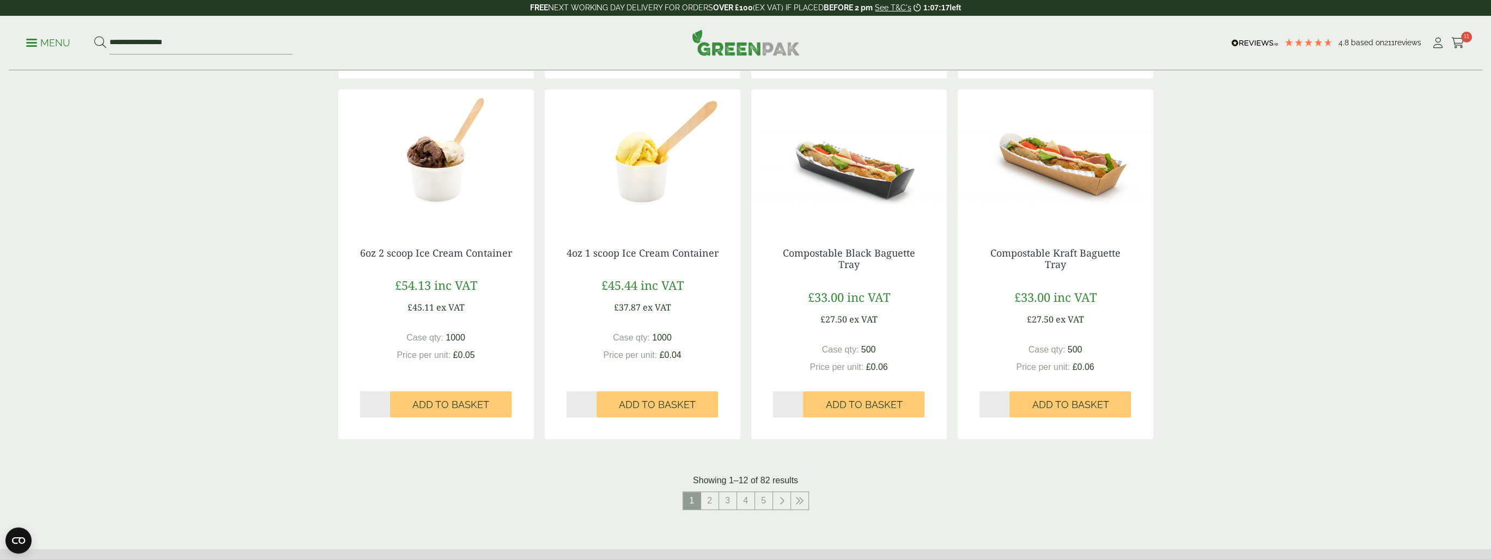
scroll to position [981, 0]
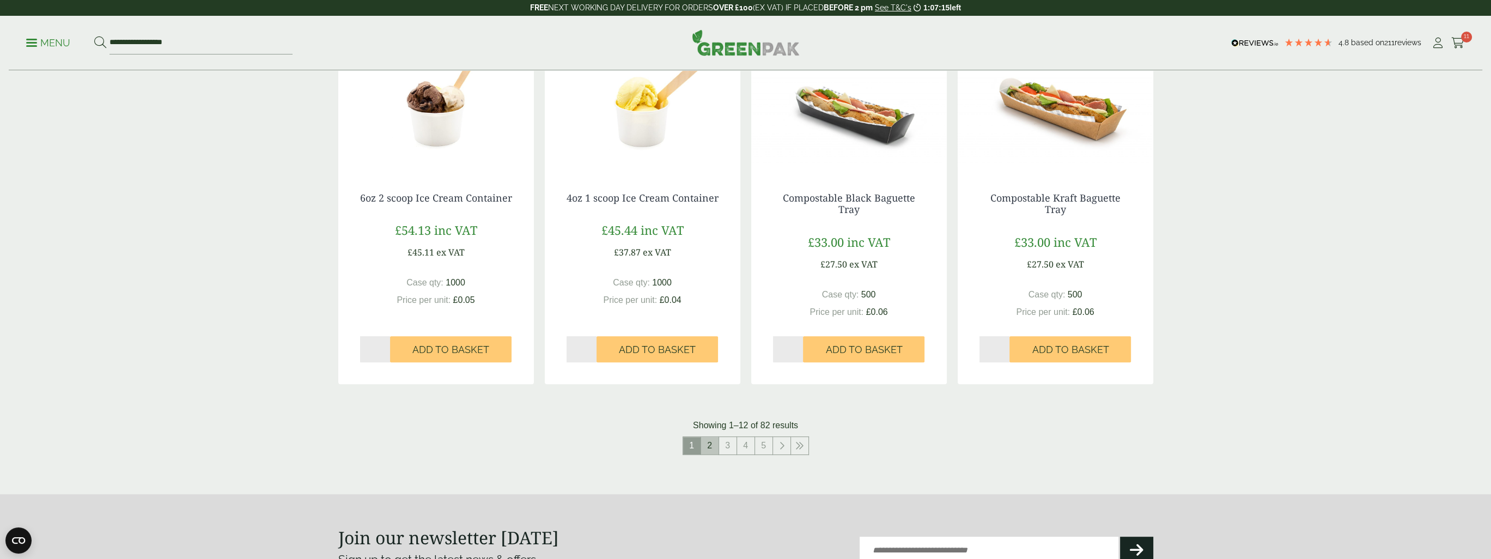
click at [711, 447] on link "2" at bounding box center [709, 445] width 17 height 17
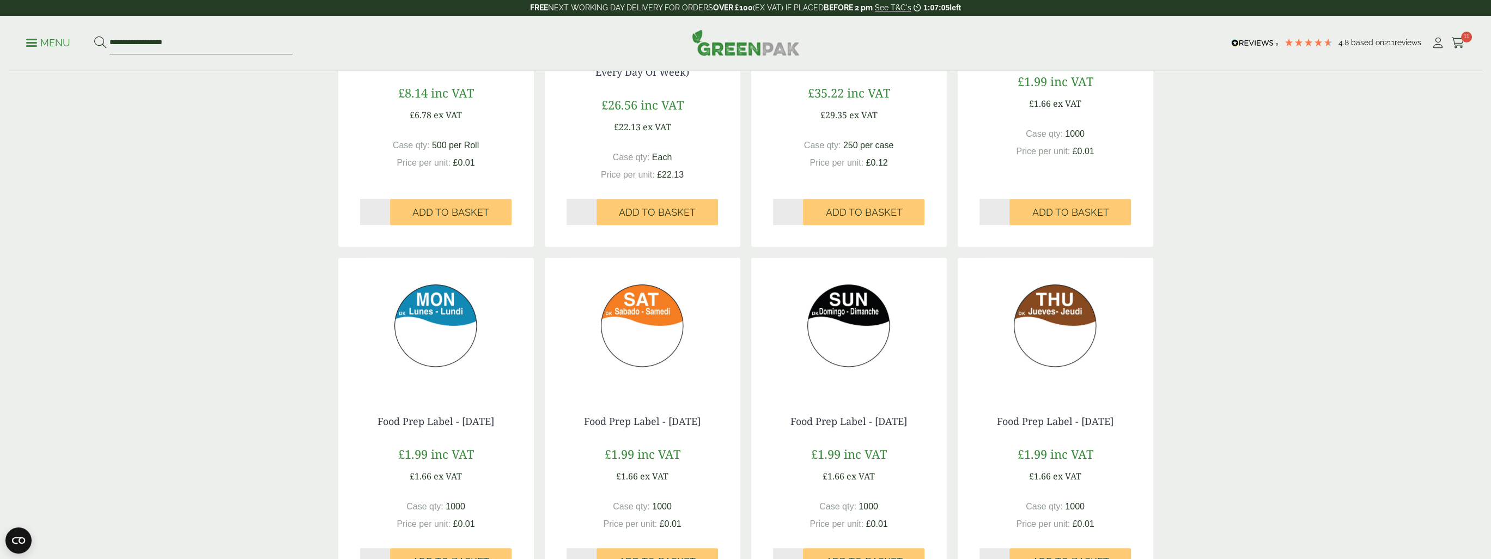
scroll to position [981, 0]
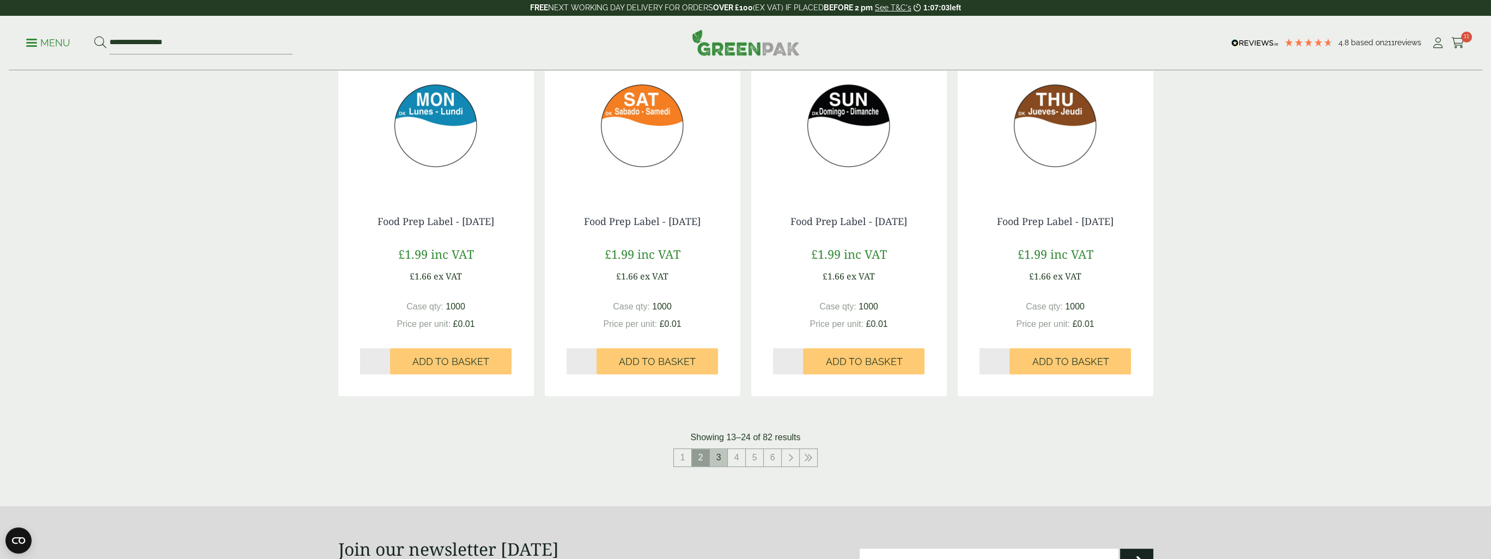
click at [722, 458] on link "3" at bounding box center [718, 457] width 17 height 17
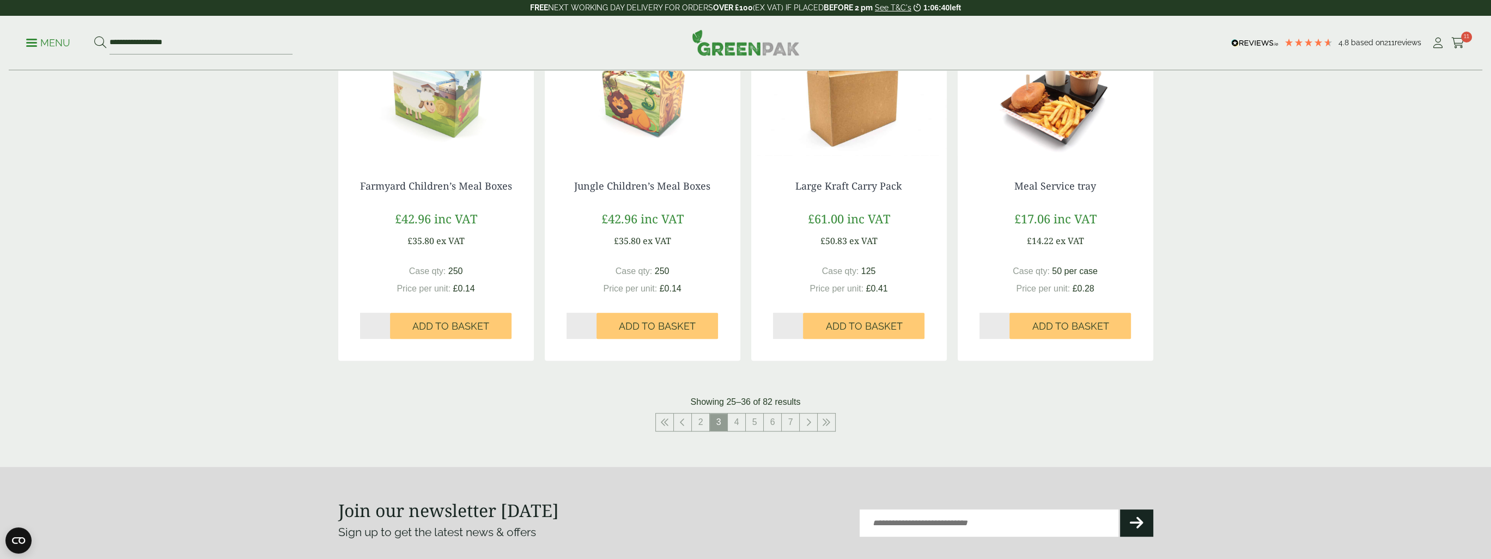
scroll to position [763, 0]
